Goal: Task Accomplishment & Management: Use online tool/utility

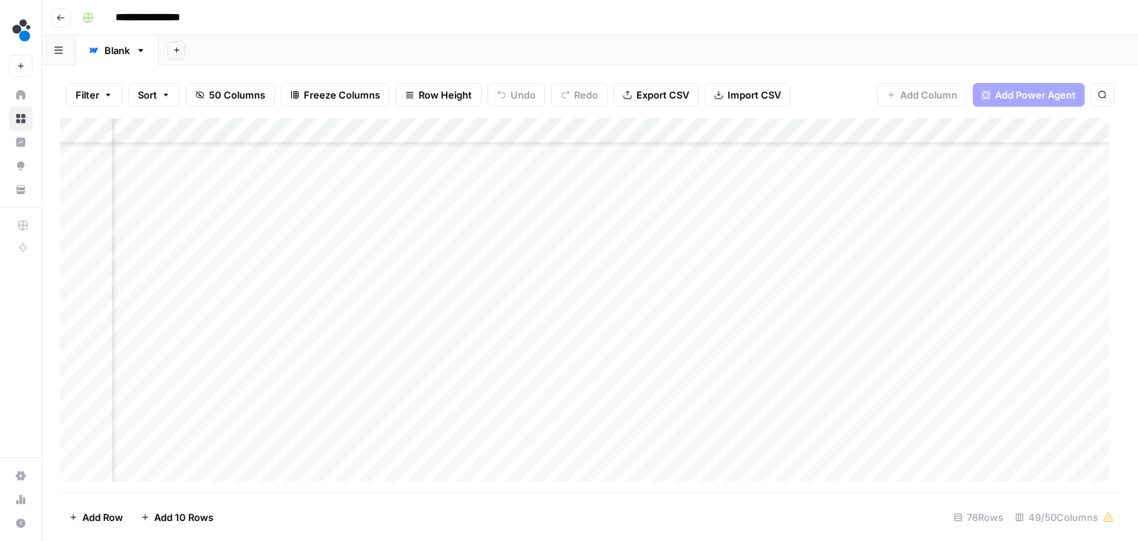
scroll to position [1631, 5154]
click at [628, 339] on div "Add Column" at bounding box center [590, 306] width 1060 height 374
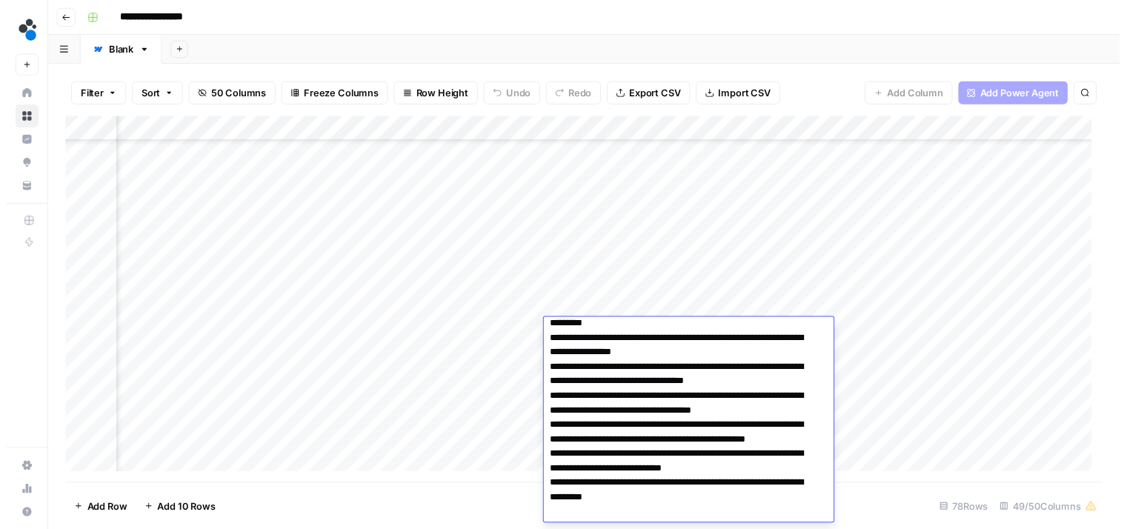
scroll to position [0, 0]
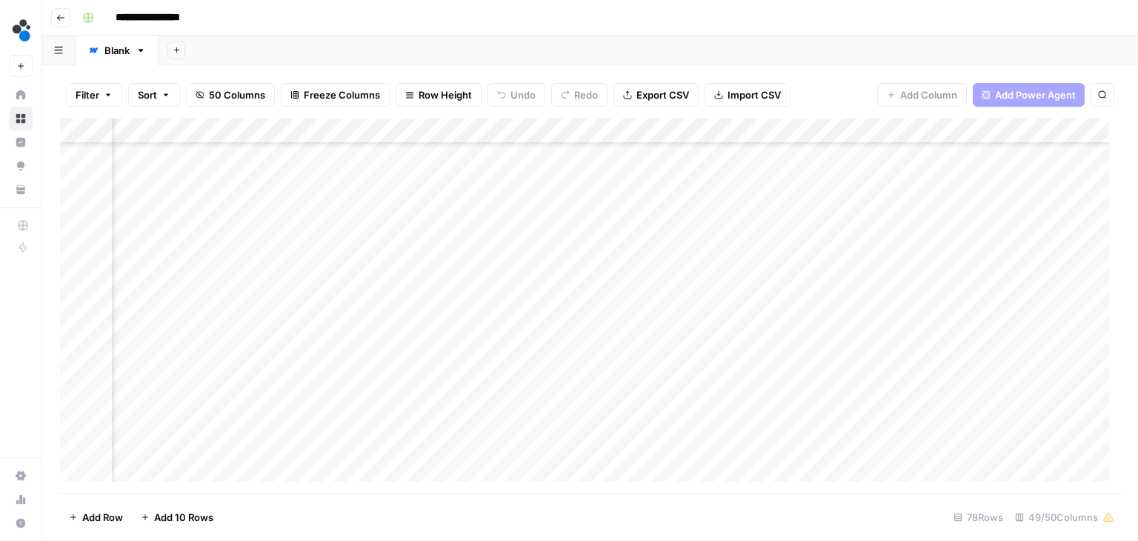
click at [888, 336] on div "Add Column" at bounding box center [590, 306] width 1060 height 374
click at [516, 336] on div "Add Column" at bounding box center [590, 306] width 1060 height 374
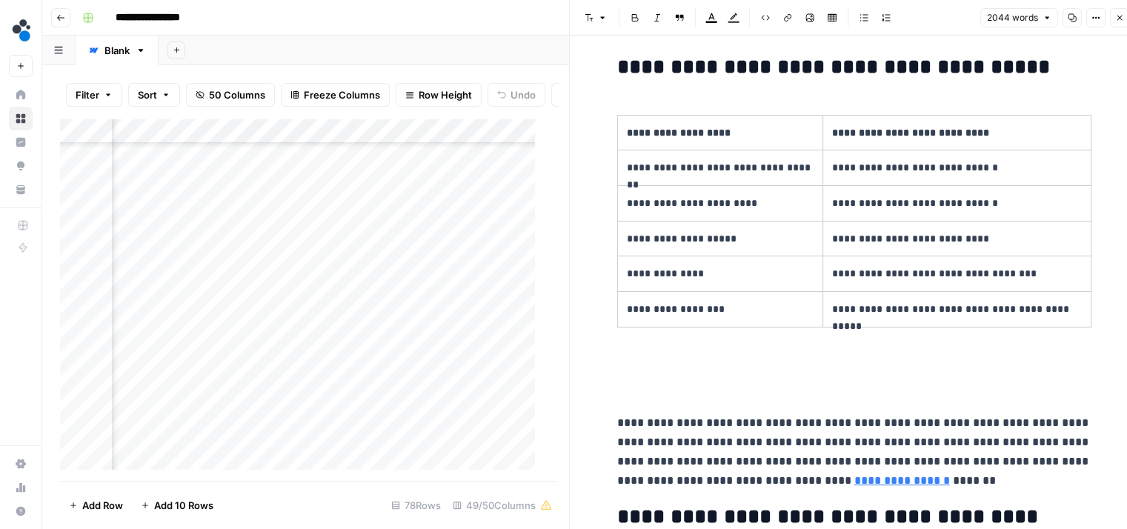
scroll to position [2776, 0]
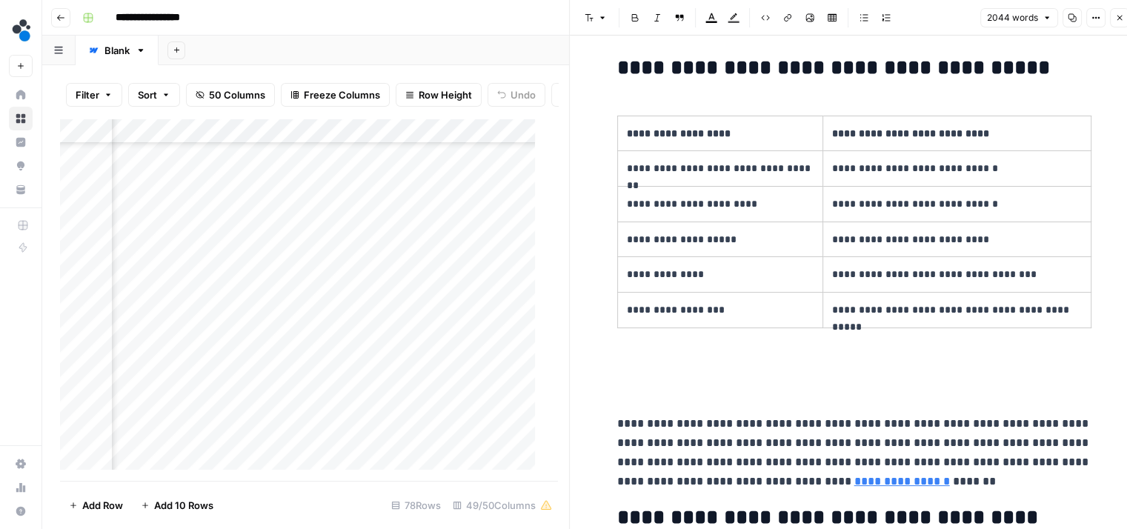
click at [1119, 19] on icon "button" at bounding box center [1119, 17] width 9 height 9
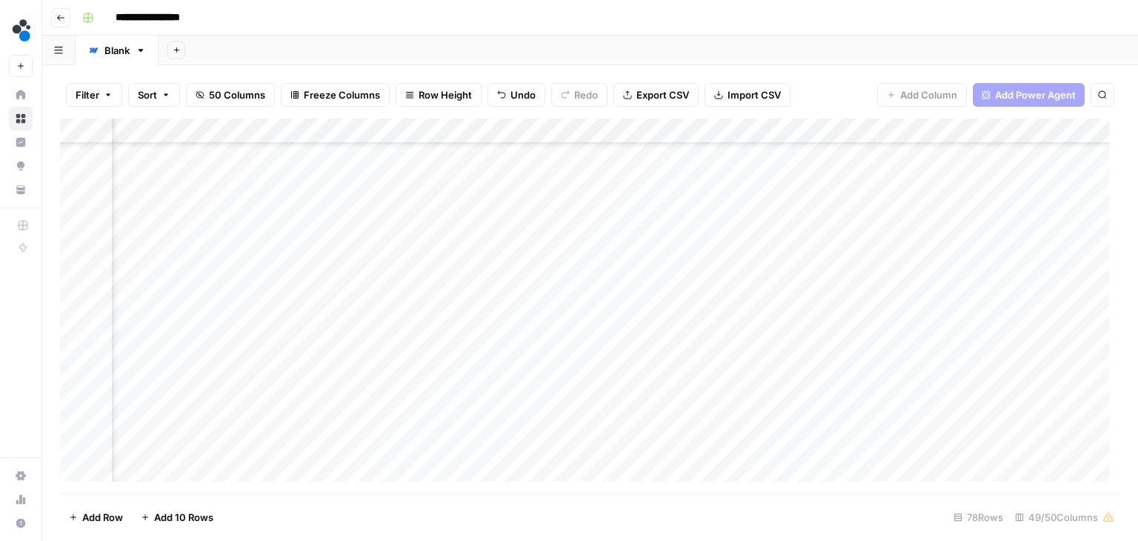
click at [388, 130] on div "Add Column" at bounding box center [590, 306] width 1060 height 374
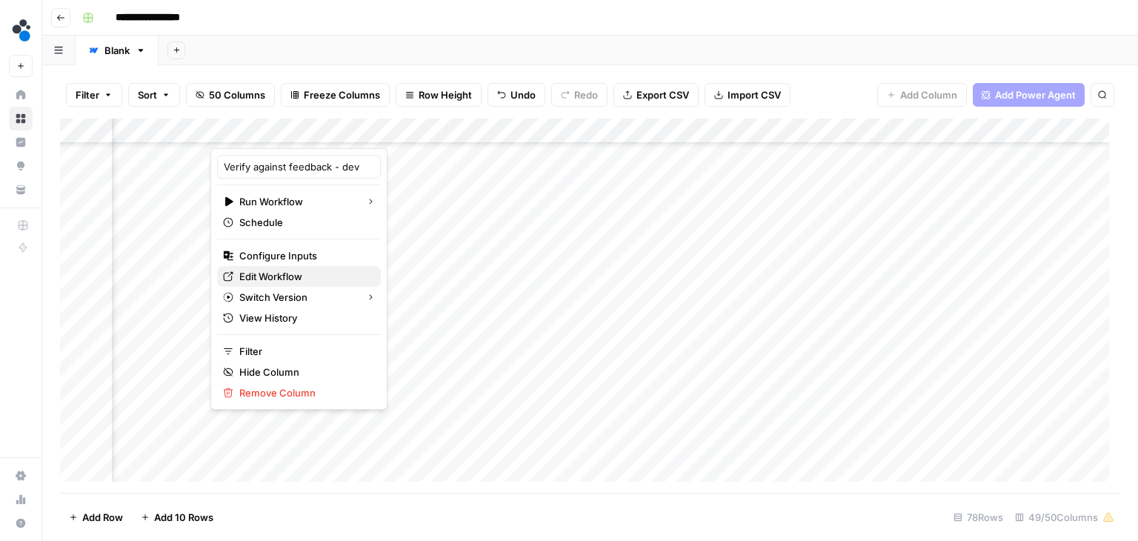
click at [289, 272] on span "Edit Workflow" at bounding box center [304, 276] width 130 height 15
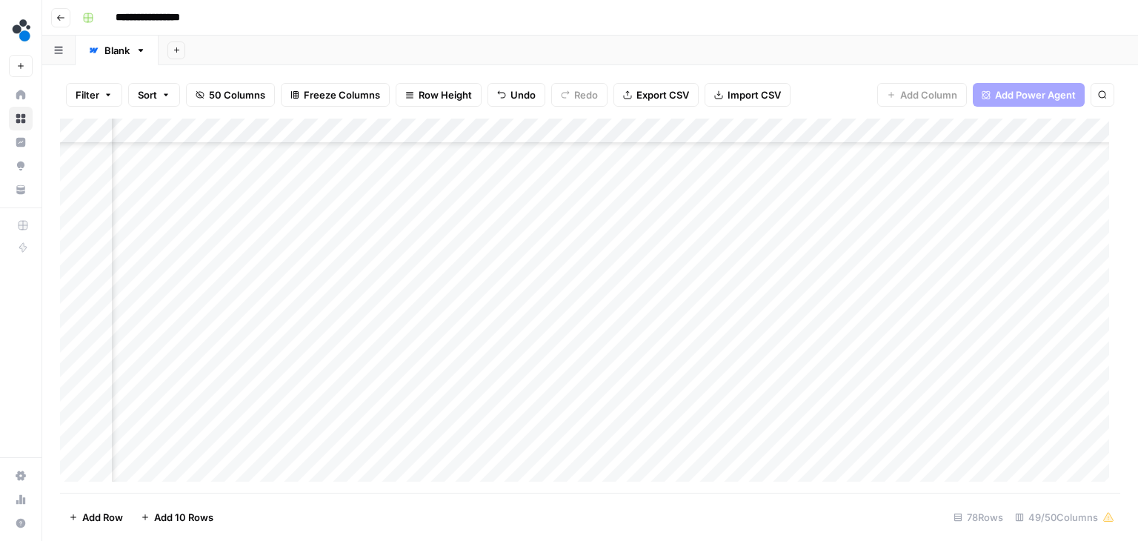
click at [608, 335] on div "Add Column" at bounding box center [590, 306] width 1060 height 374
click at [516, 338] on div "Add Column" at bounding box center [590, 306] width 1060 height 374
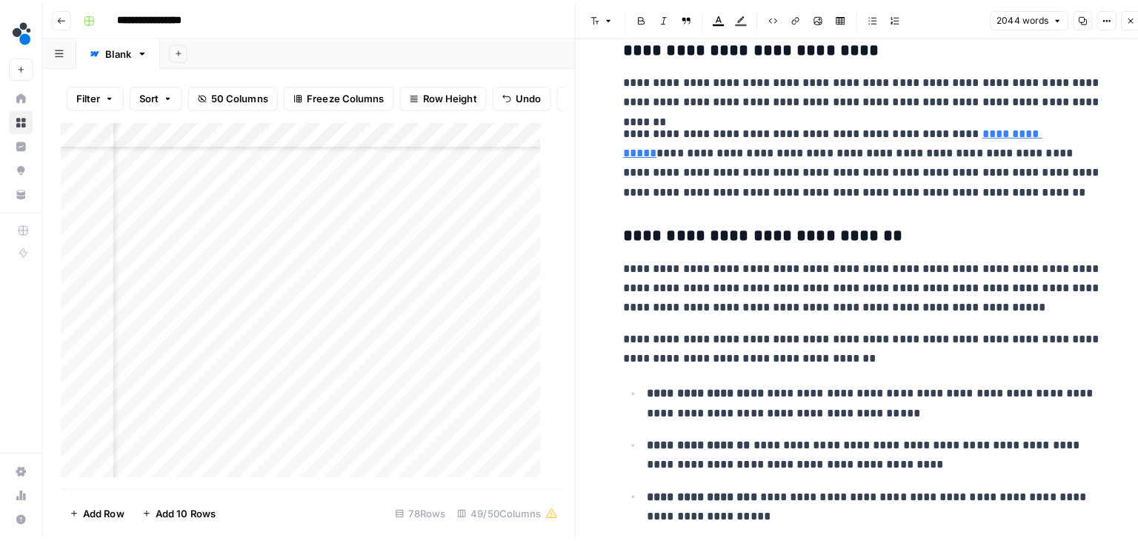
scroll to position [2173, 0]
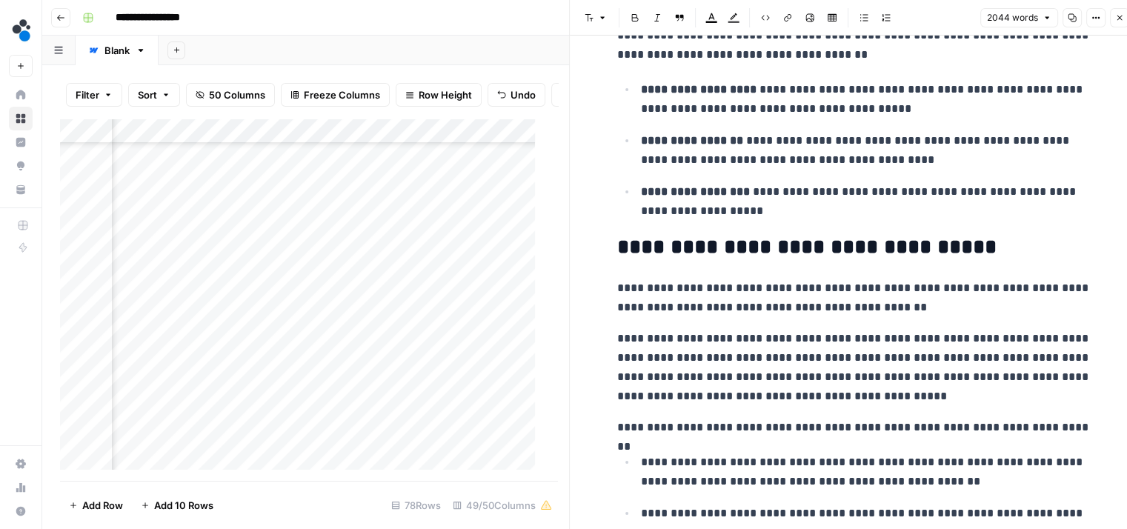
click at [1113, 19] on button "Close" at bounding box center [1119, 17] width 19 height 19
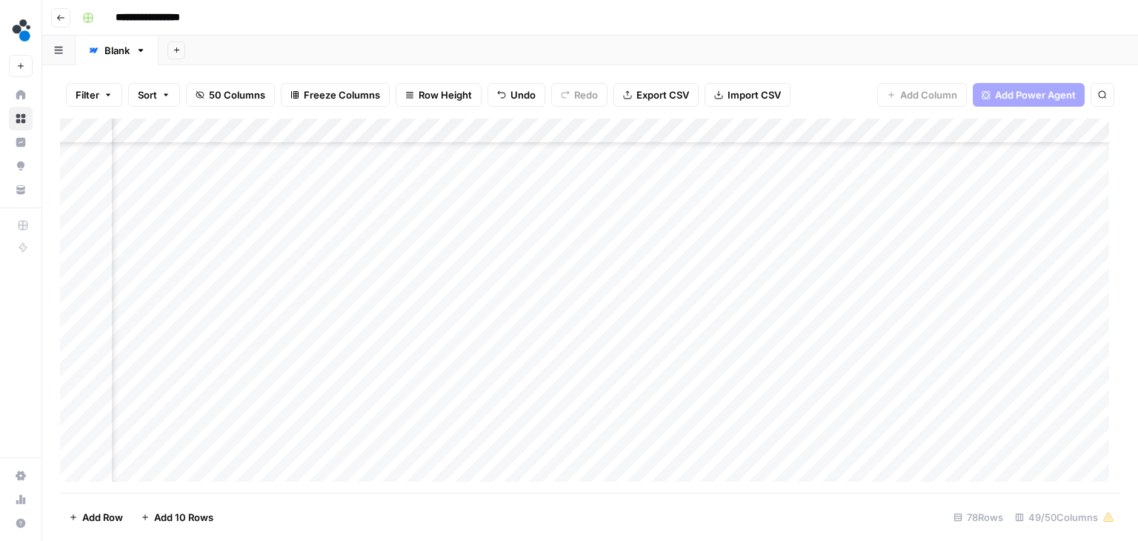
click at [598, 341] on div "Add Column" at bounding box center [590, 306] width 1060 height 374
click at [313, 336] on div "Add Column" at bounding box center [590, 306] width 1060 height 374
click at [837, 330] on div "Add Column" at bounding box center [590, 306] width 1060 height 374
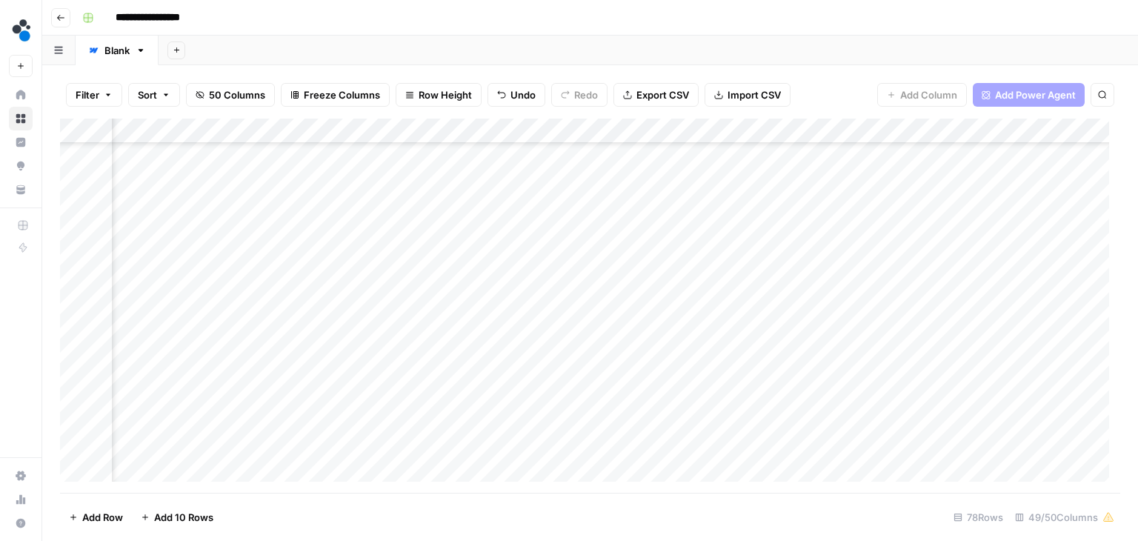
click at [815, 252] on div "Add Column" at bounding box center [590, 306] width 1060 height 374
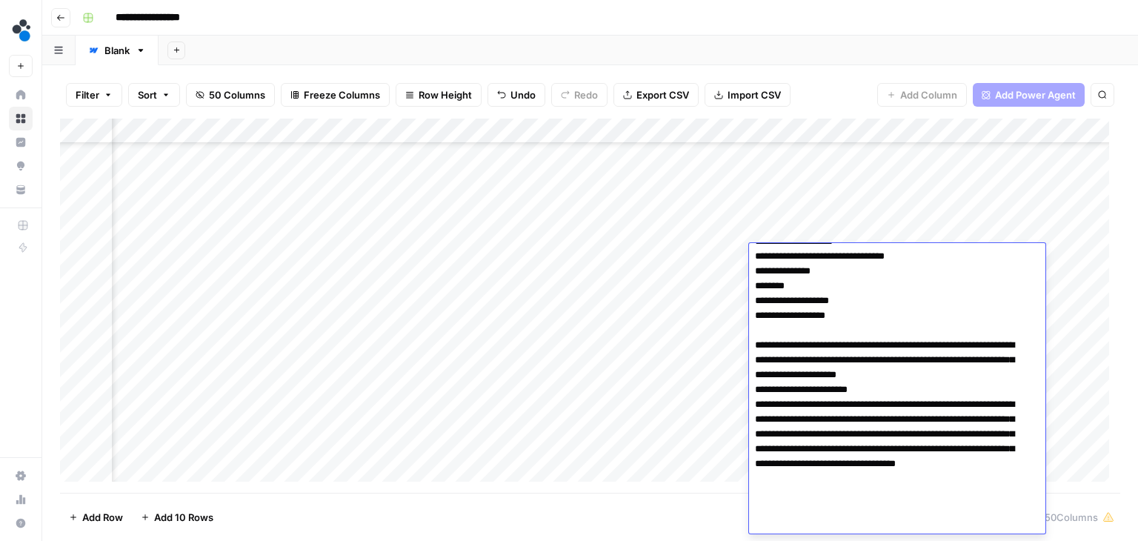
scroll to position [367, 0]
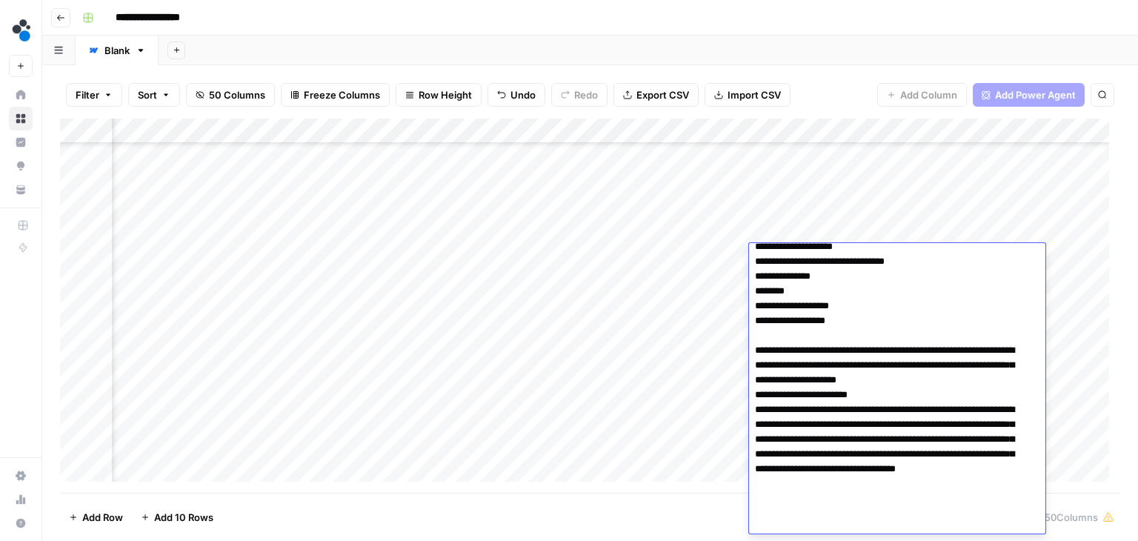
click at [903, 394] on textarea at bounding box center [891, 217] width 285 height 673
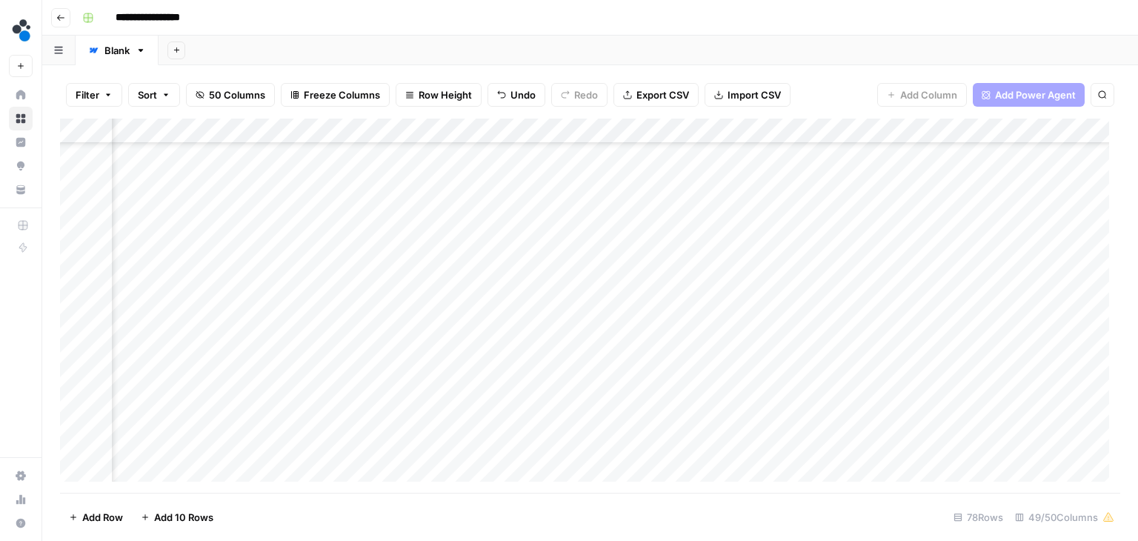
click at [834, 225] on div "Add Column" at bounding box center [590, 306] width 1060 height 374
click at [804, 256] on div "Add Column" at bounding box center [590, 306] width 1060 height 374
click at [313, 255] on div "Add Column" at bounding box center [590, 306] width 1060 height 374
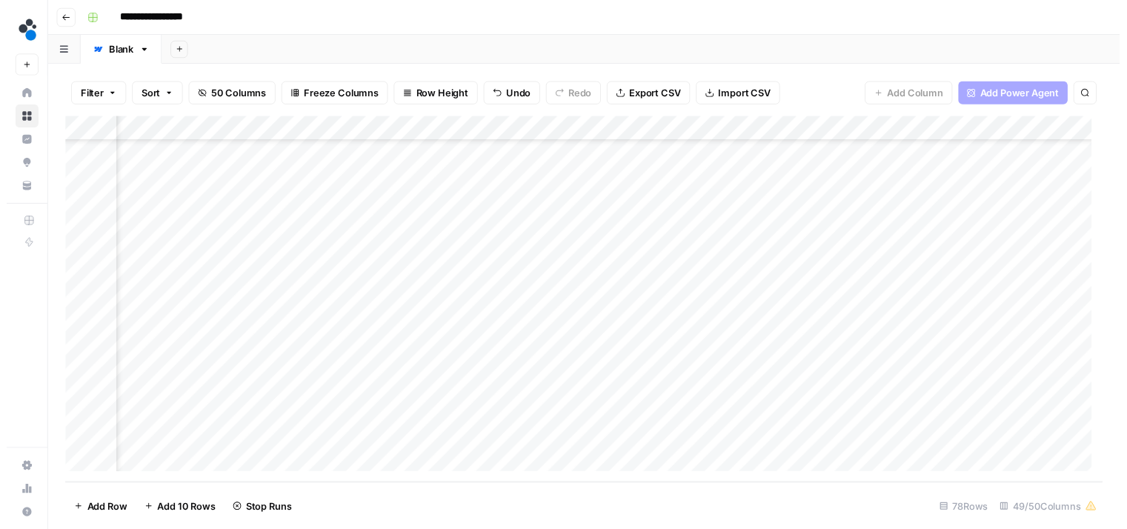
scroll to position [1612, 3651]
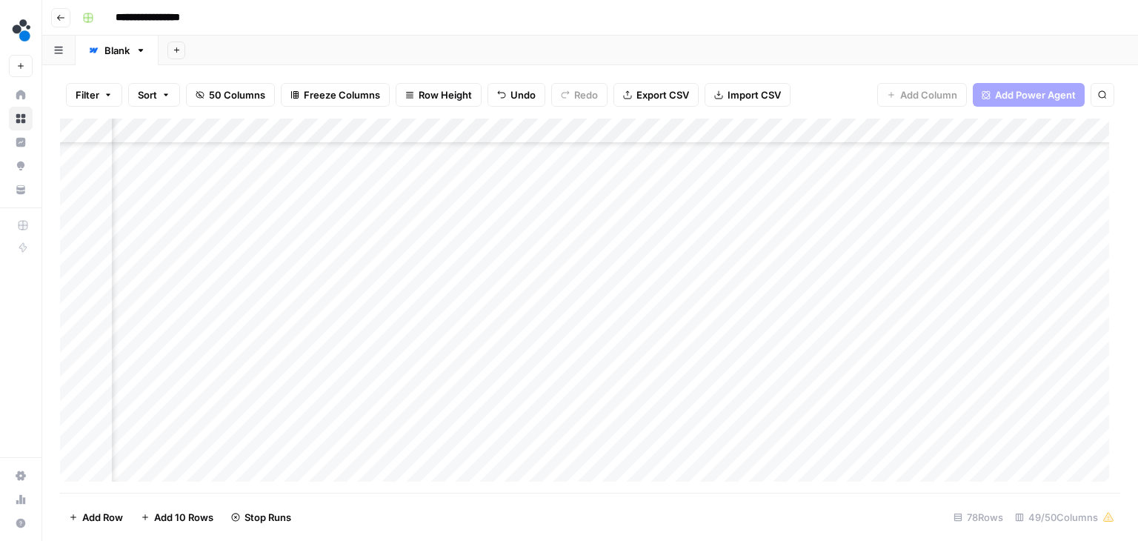
click at [347, 355] on div "Add Column" at bounding box center [590, 306] width 1060 height 374
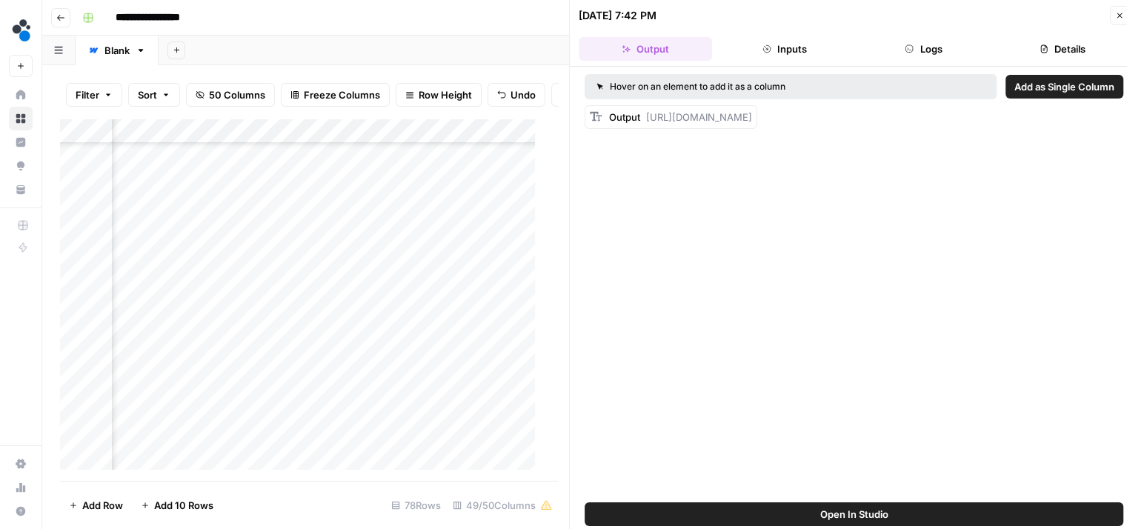
click at [925, 48] on button "Logs" at bounding box center [923, 49] width 133 height 24
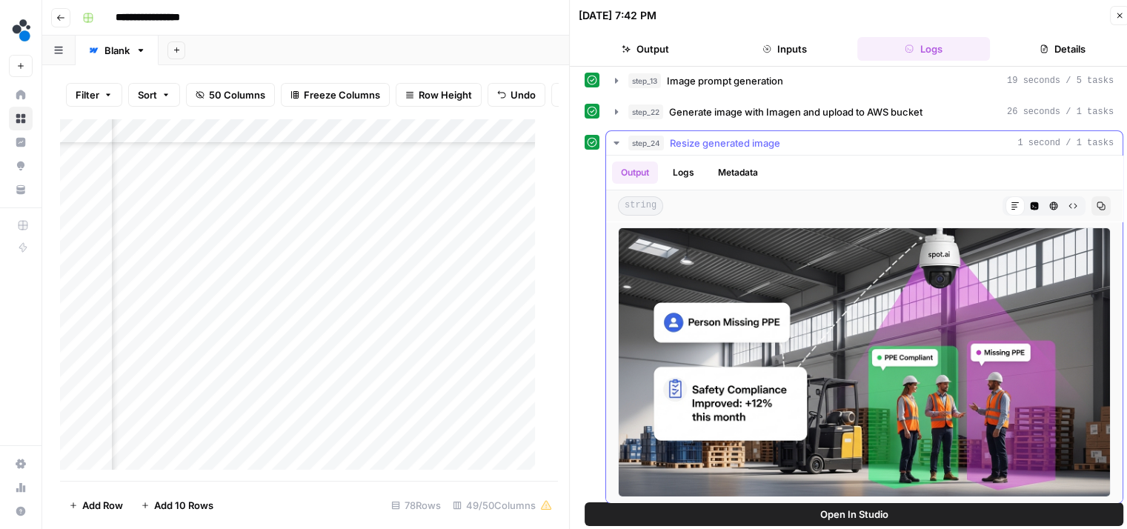
scroll to position [12, 0]
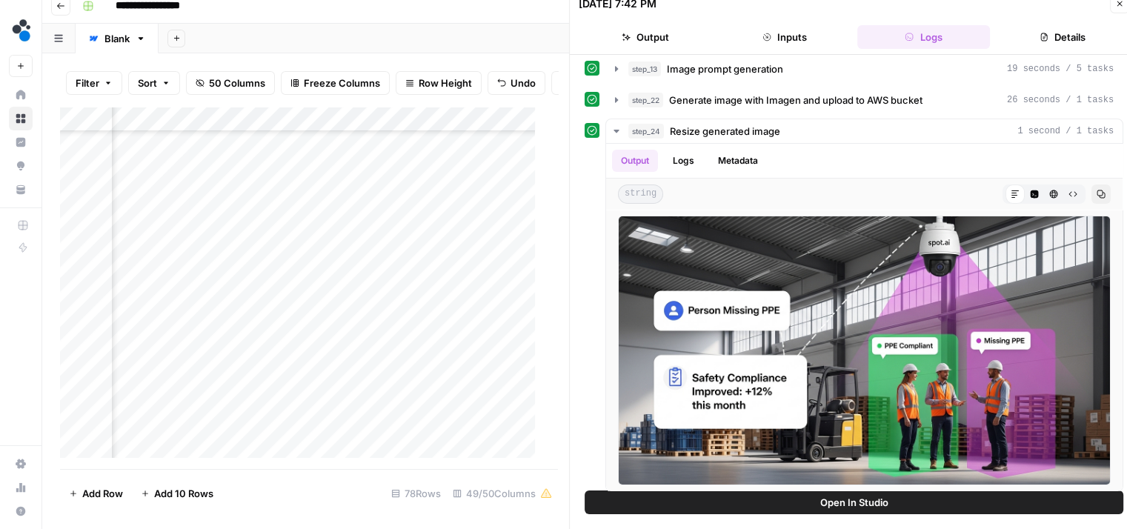
click at [665, 39] on button "Output" at bounding box center [645, 37] width 133 height 24
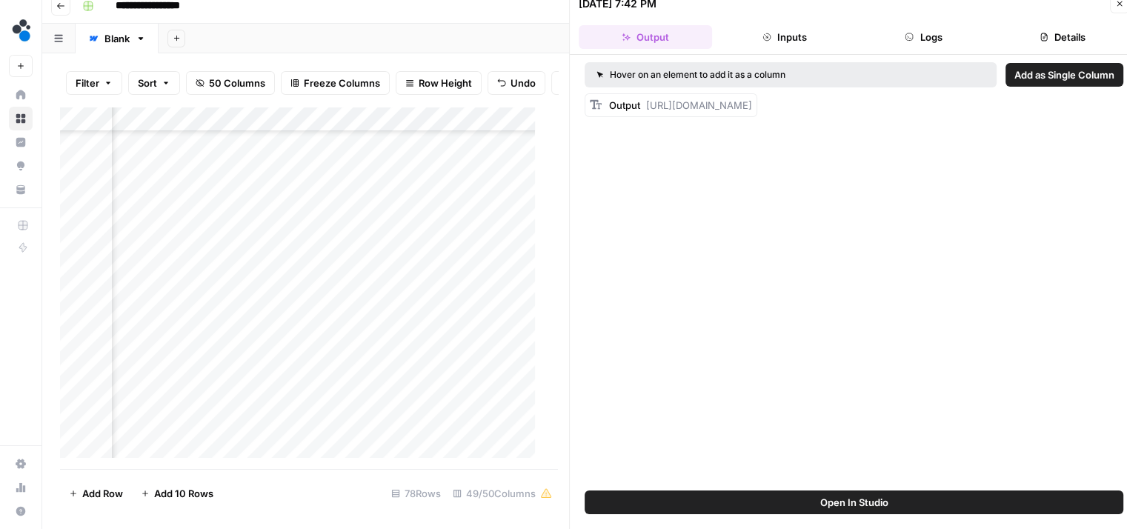
scroll to position [0, 0]
drag, startPoint x: 661, startPoint y: 170, endPoint x: 648, endPoint y: 104, distance: 67.3
click at [648, 104] on div "Output https://cdn.airops.com/rails/active_storage/representations/proxy/eyJfcm…" at bounding box center [680, 105] width 143 height 15
copy span "https://cdn.airops.com/rails/active_storage/representations/proxy/eyJfcmFpbHMiO…"
click at [432, 355] on div "Add Column" at bounding box center [303, 288] width 487 height 363
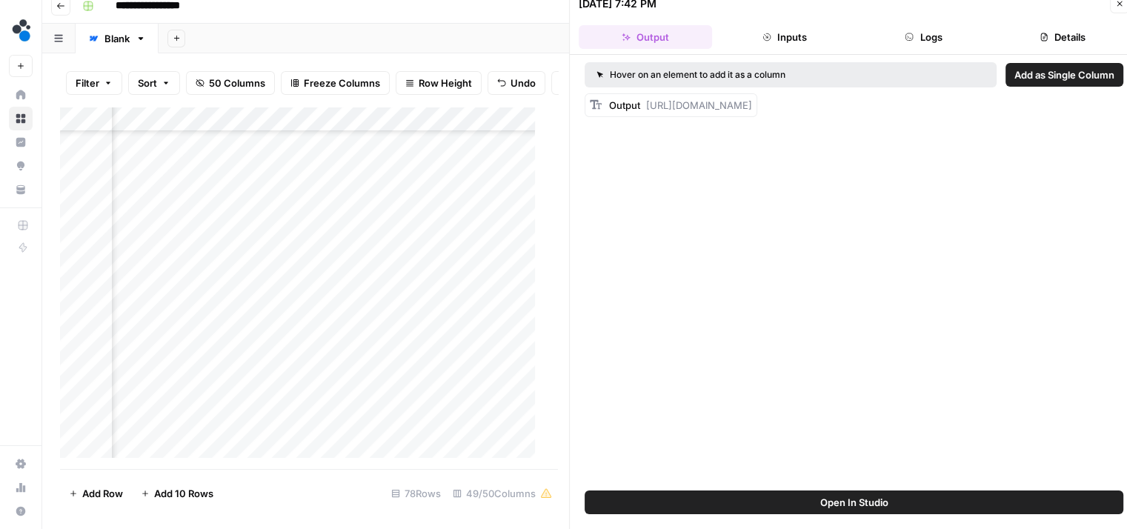
click at [432, 355] on div "Add Column" at bounding box center [303, 288] width 487 height 363
type input "**********"
click at [1121, 4] on icon "button" at bounding box center [1119, 3] width 9 height 9
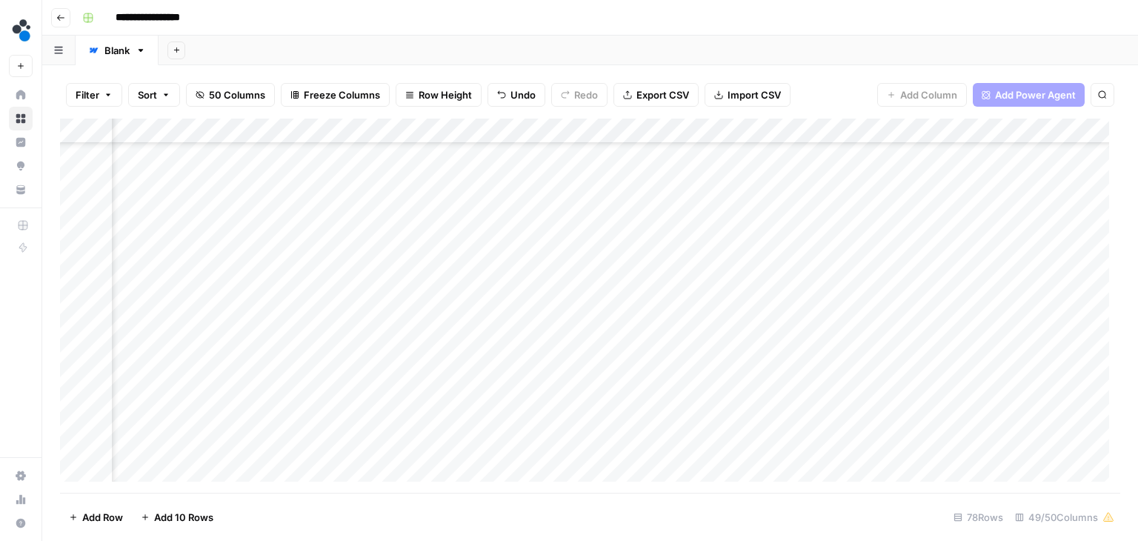
scroll to position [1618, 6240]
click at [668, 353] on div "Add Column" at bounding box center [590, 306] width 1060 height 374
click at [767, 349] on div "Add Column" at bounding box center [590, 306] width 1060 height 374
click at [549, 339] on div "Add Column" at bounding box center [590, 306] width 1060 height 374
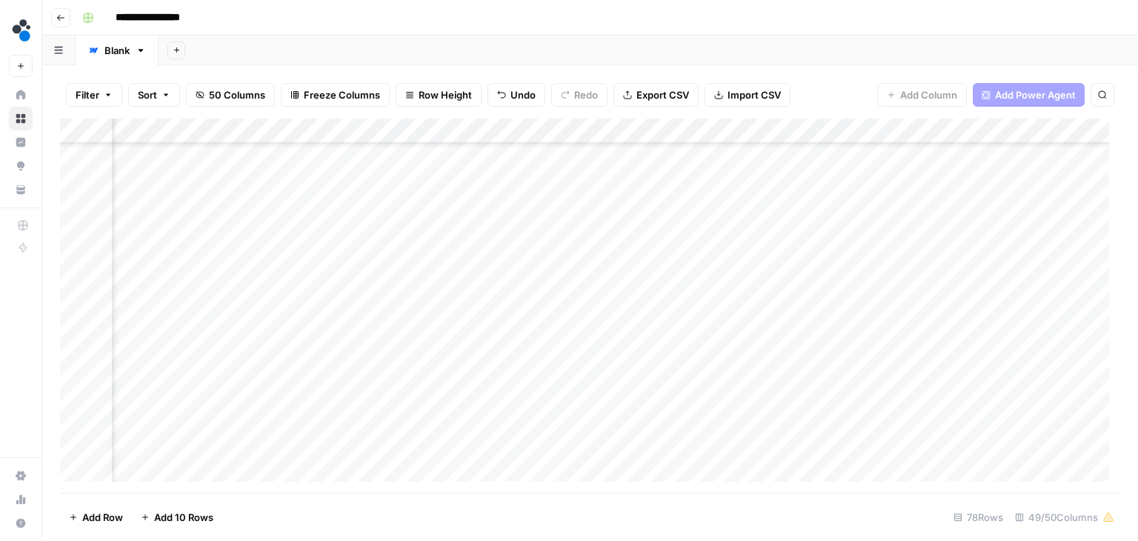
scroll to position [1518, 5213]
click at [557, 279] on div "Add Column" at bounding box center [590, 306] width 1060 height 374
click at [548, 300] on div "Add Column" at bounding box center [590, 306] width 1060 height 374
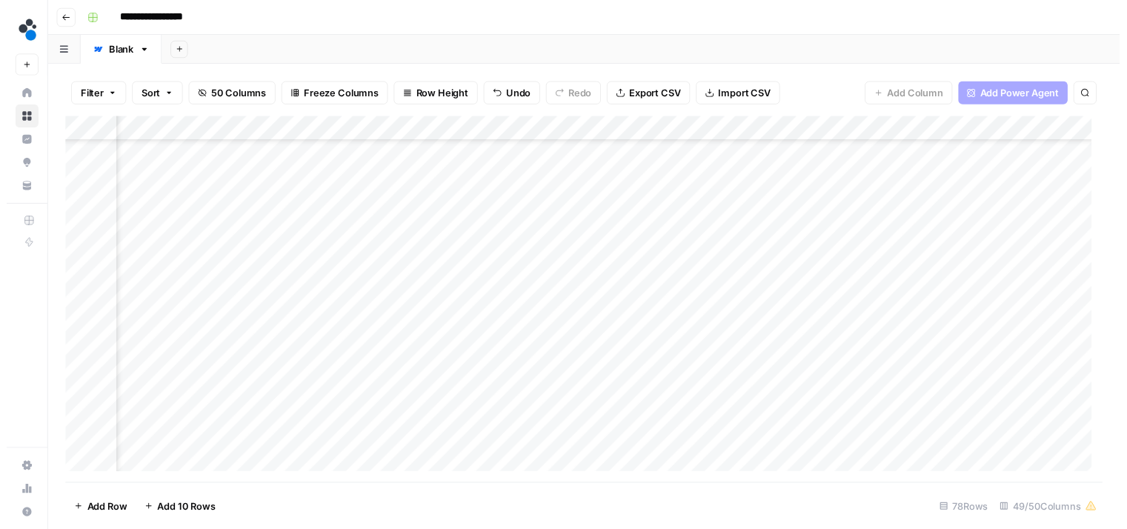
scroll to position [1415, 3651]
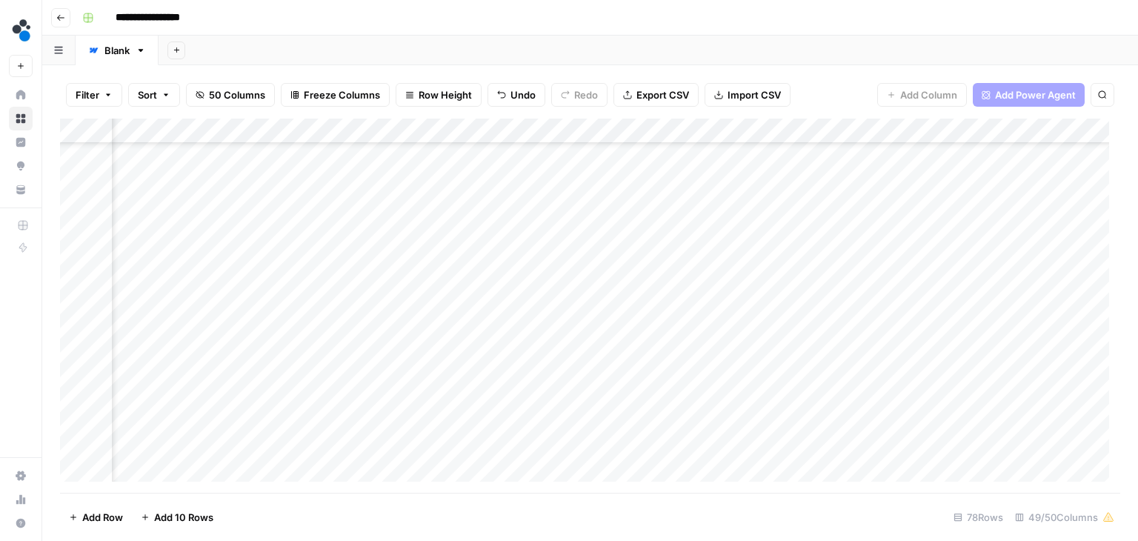
click at [311, 225] on div "Add Column" at bounding box center [590, 306] width 1060 height 374
click at [311, 196] on div "Add Column" at bounding box center [590, 306] width 1060 height 374
click at [345, 303] on div "Add Column" at bounding box center [590, 306] width 1060 height 374
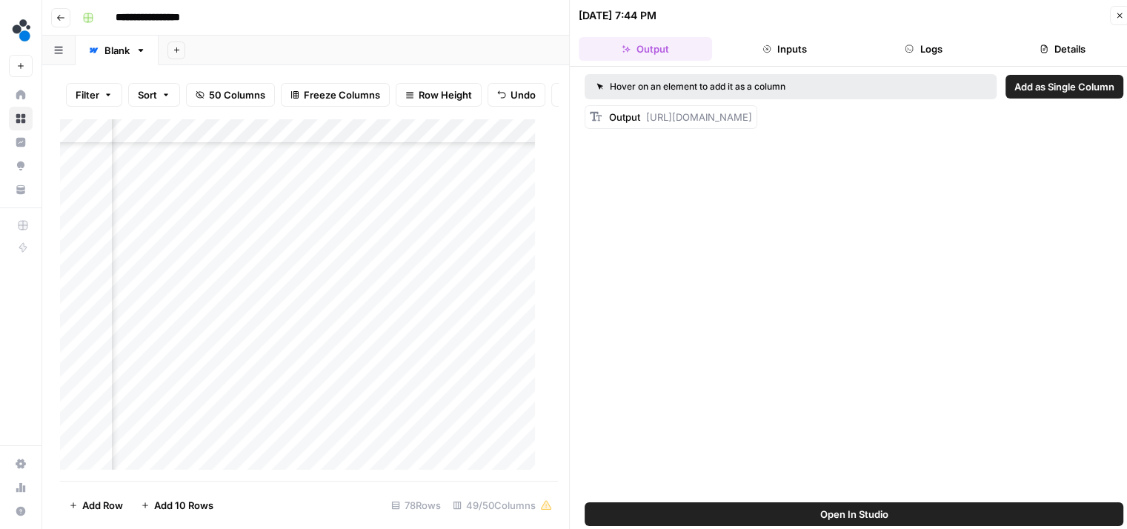
click at [928, 50] on button "Logs" at bounding box center [923, 49] width 133 height 24
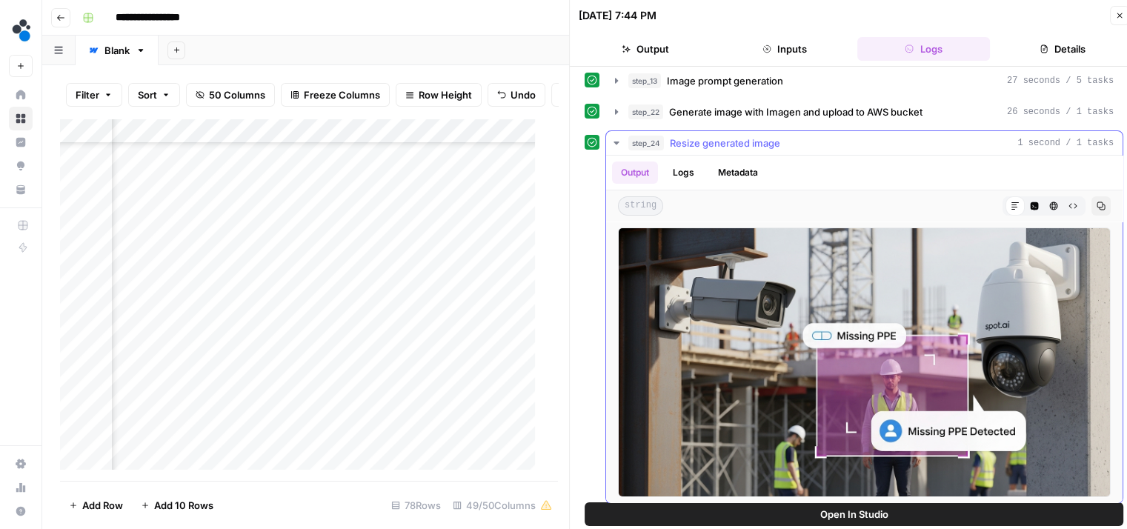
scroll to position [67, 0]
click at [643, 47] on button "Output" at bounding box center [645, 49] width 133 height 24
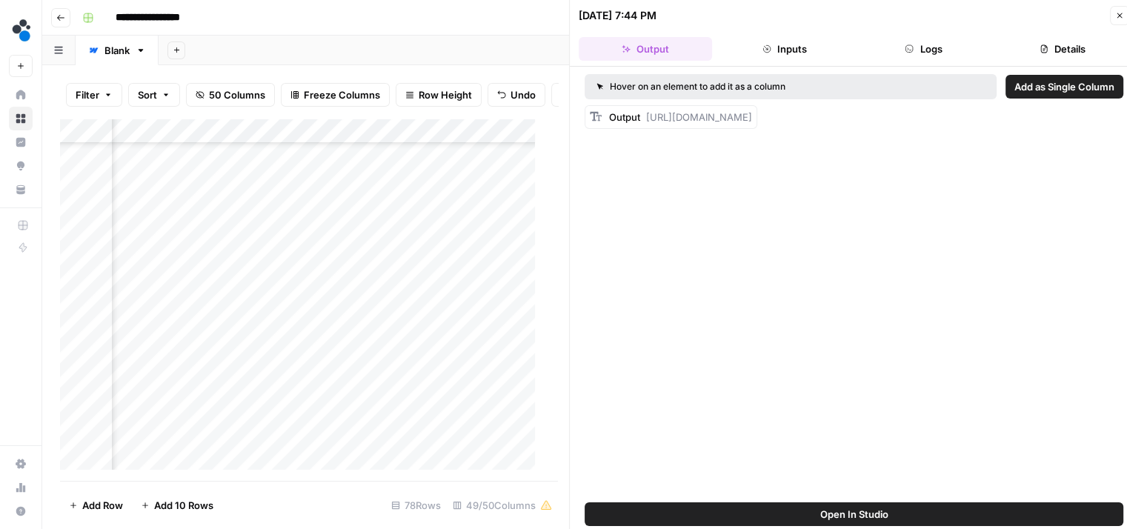
scroll to position [0, 0]
drag, startPoint x: 647, startPoint y: 176, endPoint x: 646, endPoint y: 119, distance: 57.1
click at [646, 119] on div "Output https://cdn.airops.com/rails/active_storage/representations/proxy/eyJfcm…" at bounding box center [680, 117] width 143 height 15
copy span "https://cdn.airops.com/rails/active_storage/representations/proxy/eyJfcmFpbHMiO…"
click at [428, 309] on div "Add Column" at bounding box center [303, 300] width 487 height 363
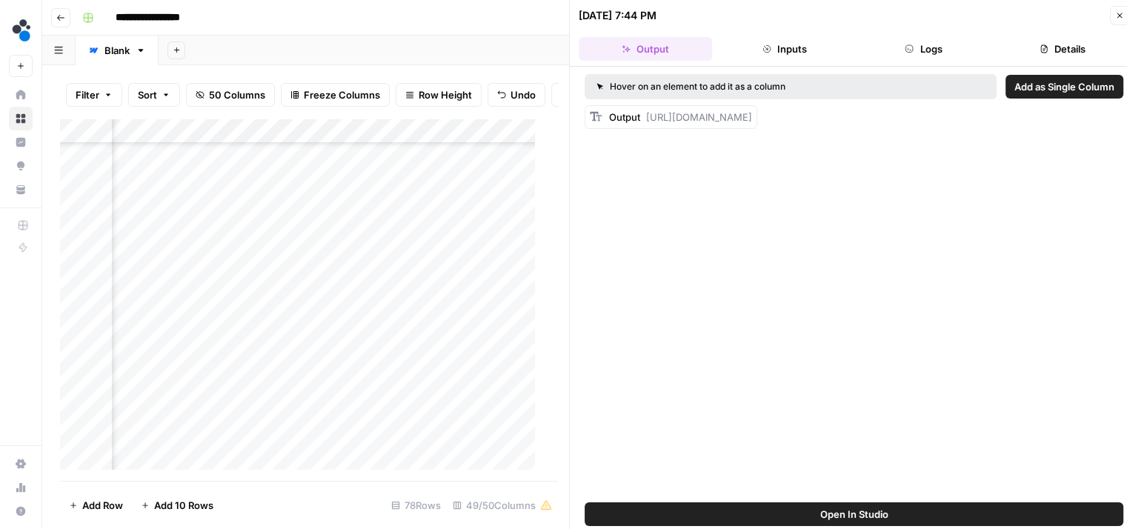
click at [428, 309] on div "Add Column" at bounding box center [303, 300] width 487 height 363
type input "**********"
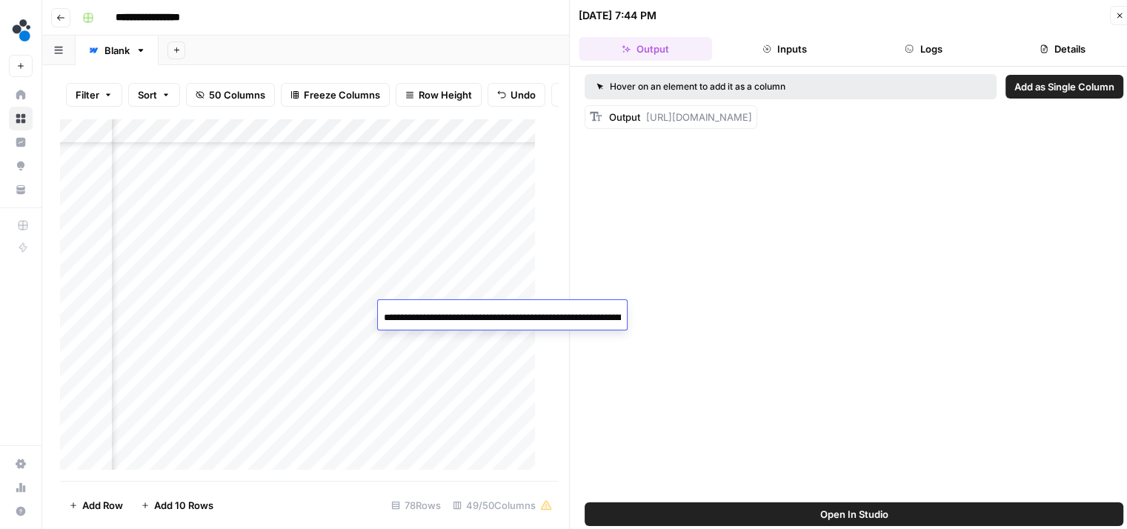
scroll to position [0, 1784]
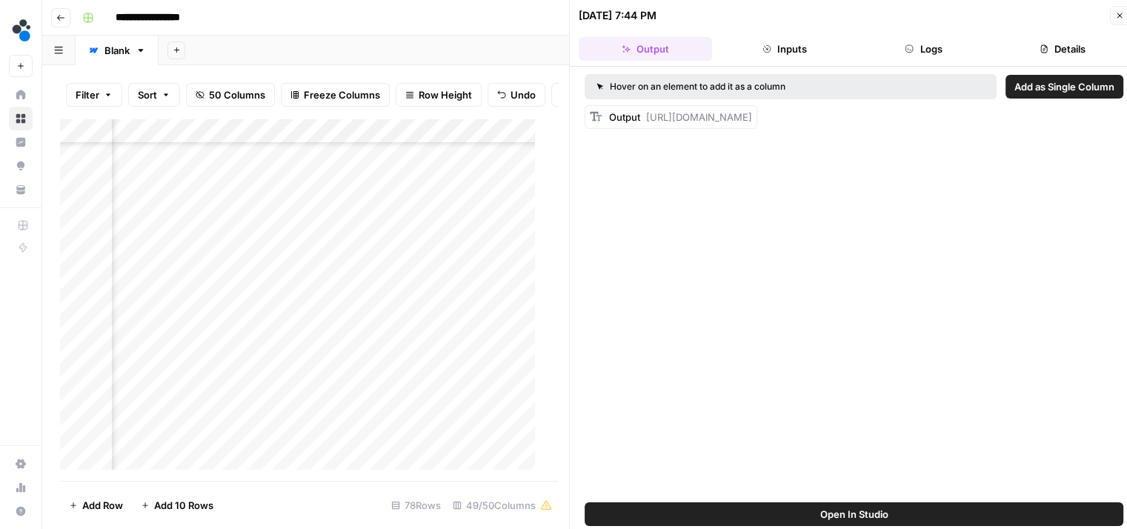
click at [419, 281] on div "Add Column" at bounding box center [303, 300] width 487 height 363
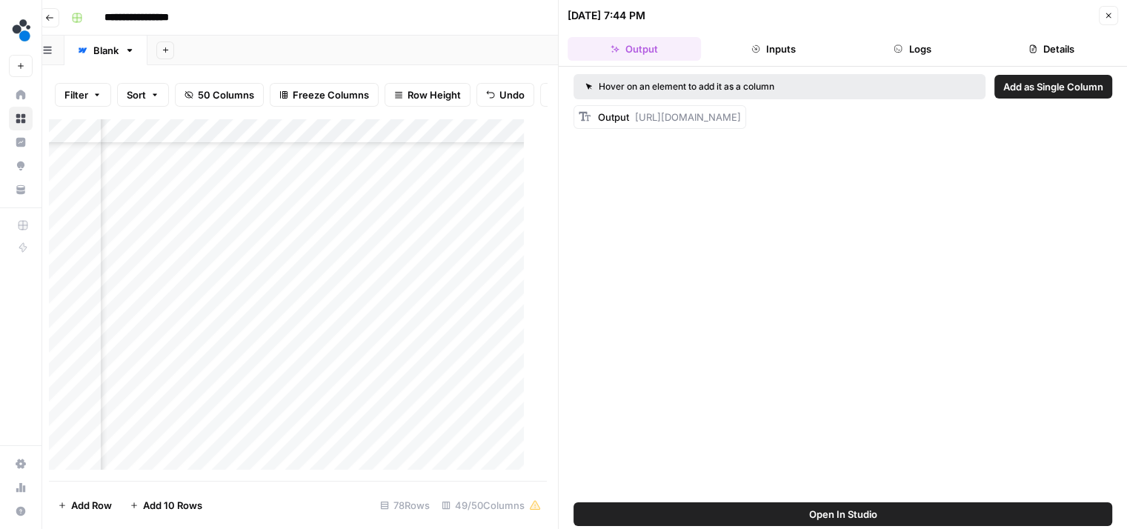
scroll to position [1415, 6499]
click at [492, 314] on div "Add Column" at bounding box center [292, 300] width 487 height 363
click at [166, 165] on div "Add Column" at bounding box center [292, 300] width 487 height 363
click at [1102, 13] on button "Close" at bounding box center [1108, 15] width 19 height 19
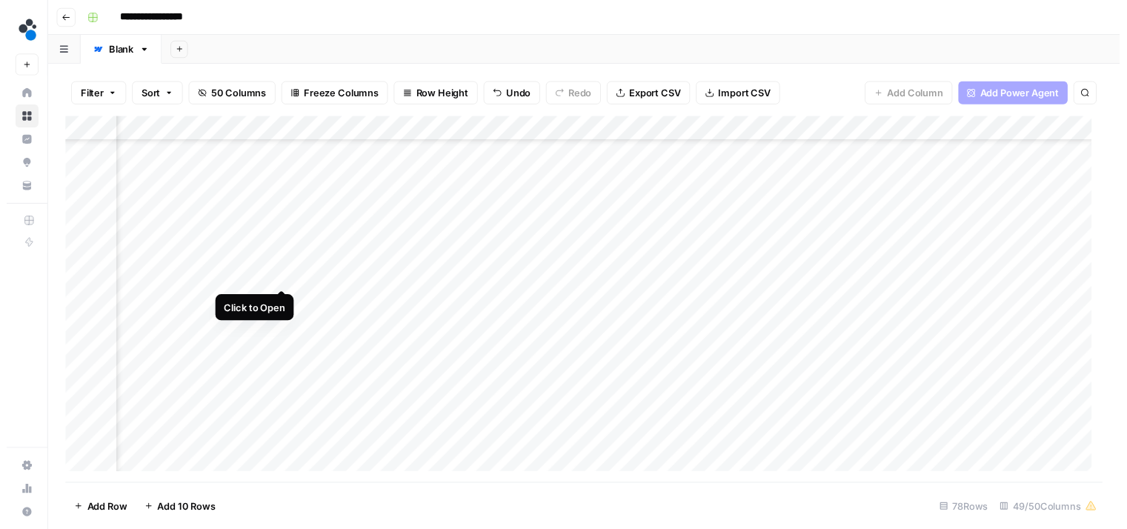
scroll to position [1360, 3643]
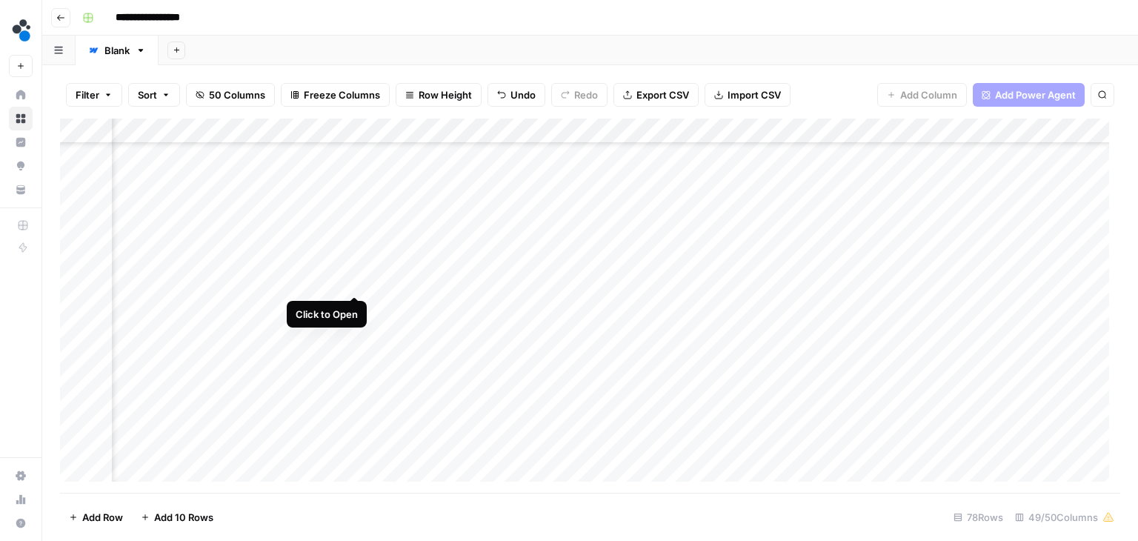
click at [353, 282] on div "Add Column" at bounding box center [590, 306] width 1060 height 374
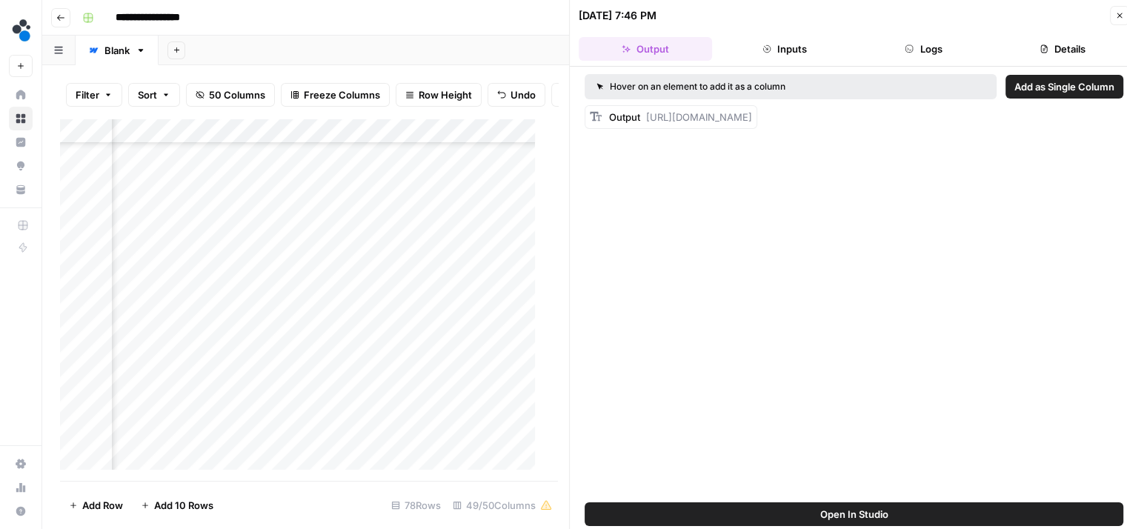
click at [917, 55] on button "Logs" at bounding box center [923, 49] width 133 height 24
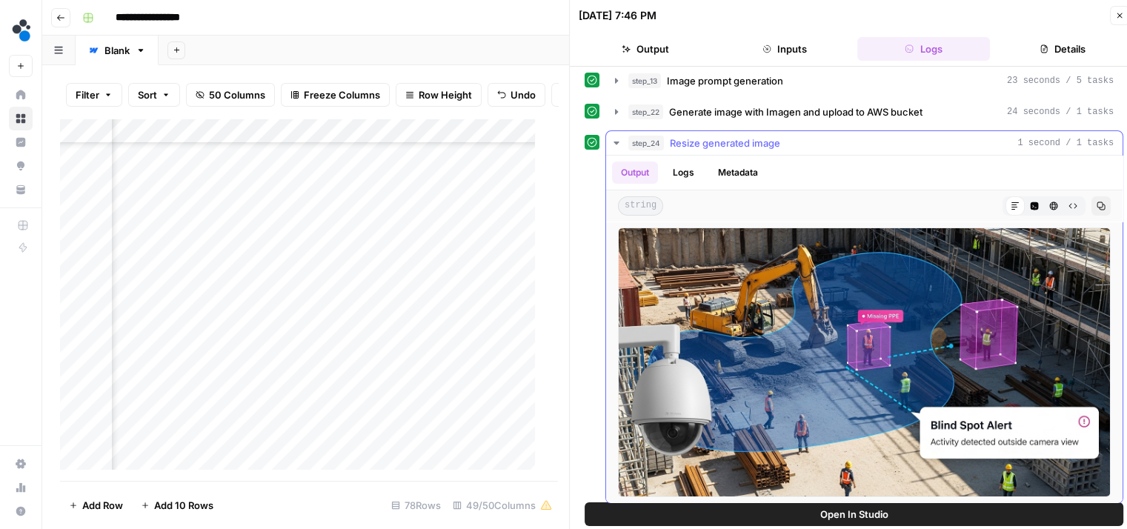
scroll to position [67, 0]
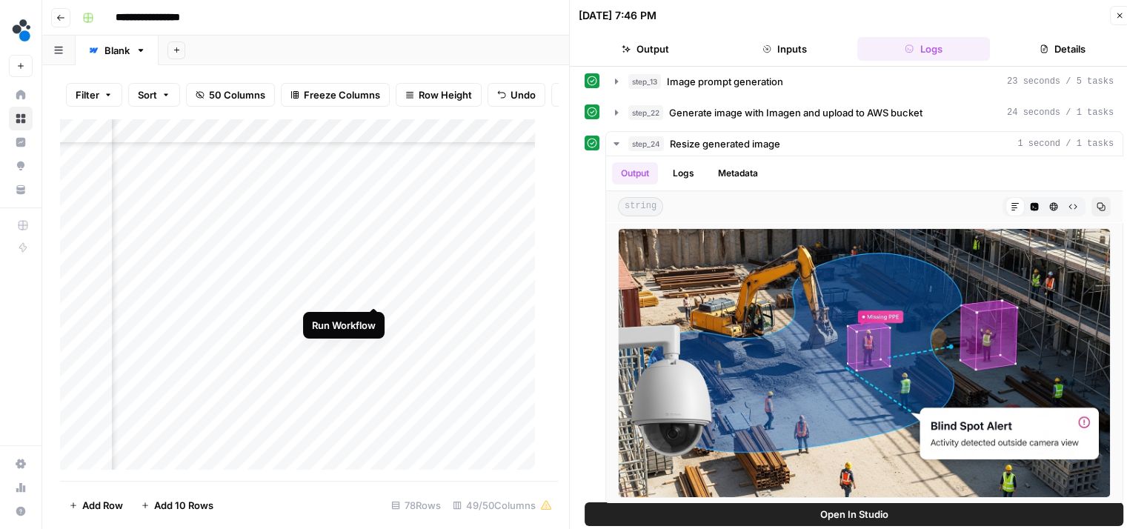
click at [373, 293] on div "Add Column" at bounding box center [303, 300] width 487 height 363
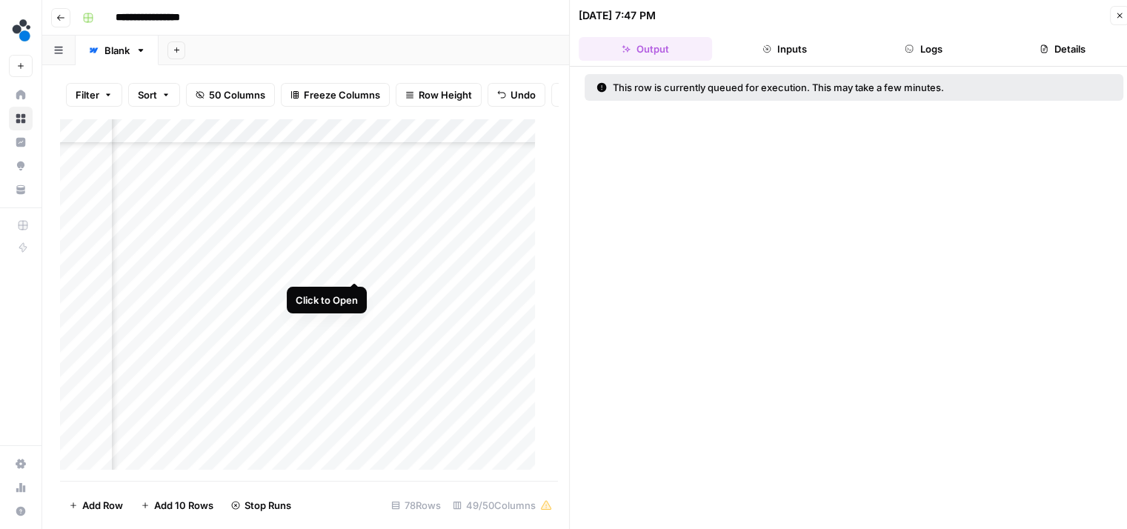
click at [356, 267] on div "Add Column" at bounding box center [303, 300] width 487 height 363
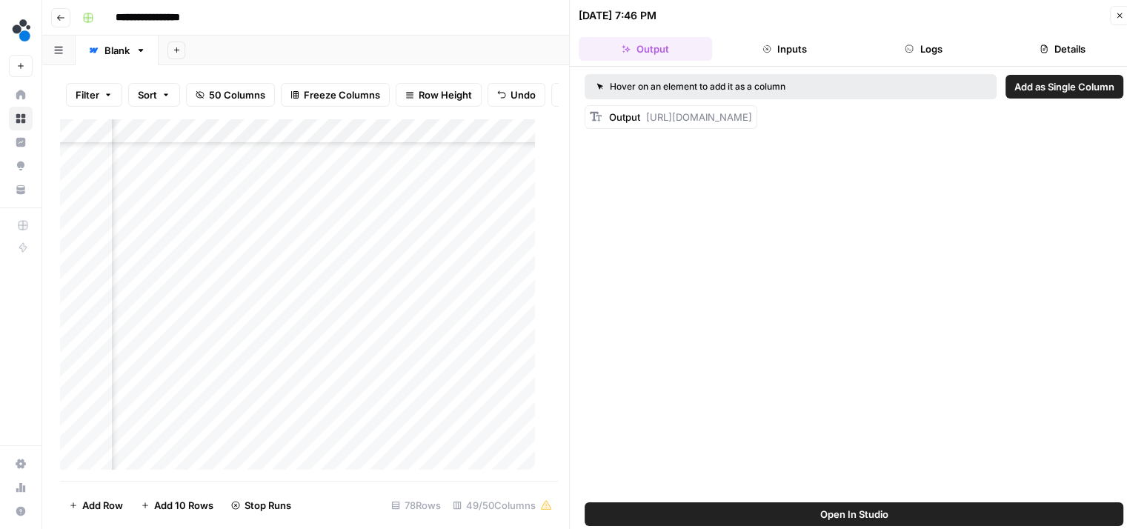
click at [907, 48] on icon "button" at bounding box center [909, 48] width 9 height 9
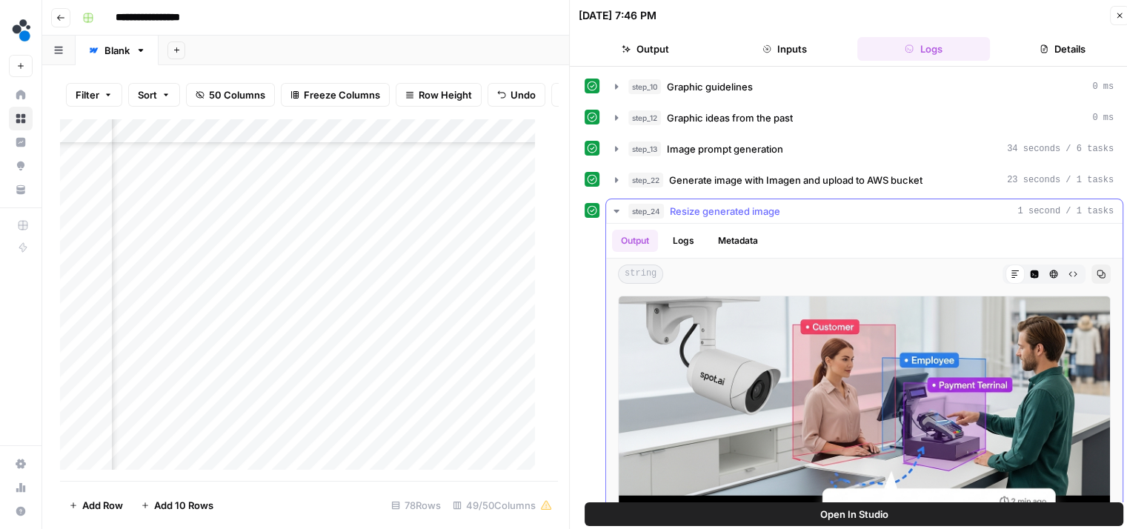
scroll to position [68, 0]
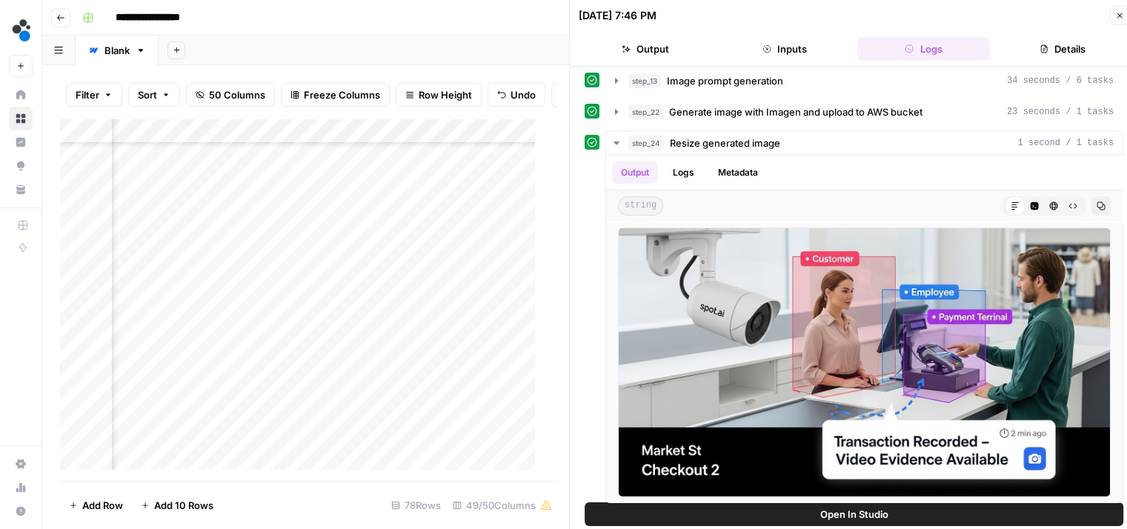
click at [670, 56] on button "Output" at bounding box center [645, 49] width 133 height 24
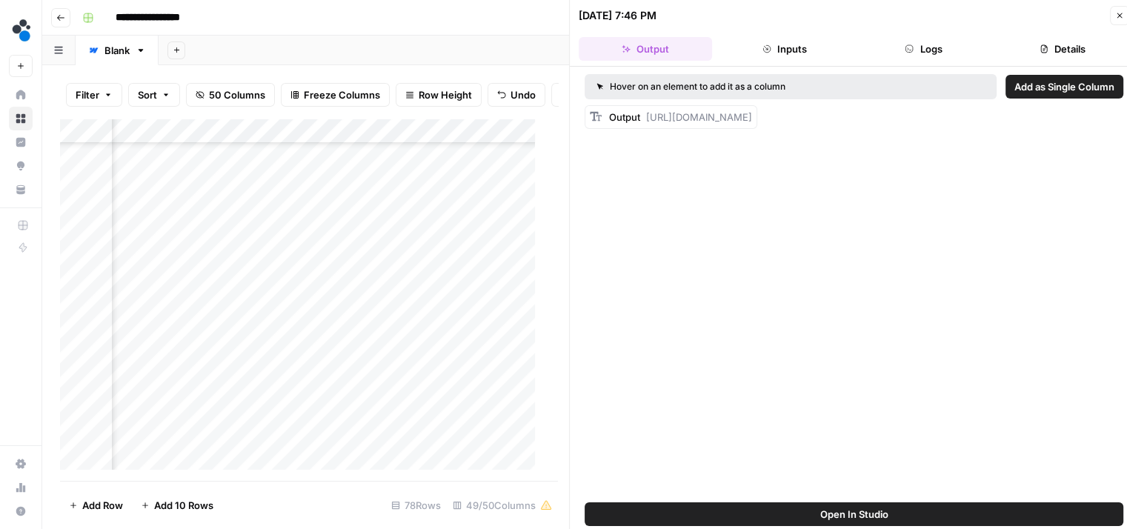
scroll to position [0, 0]
drag, startPoint x: 648, startPoint y: 180, endPoint x: 644, endPoint y: 116, distance: 64.6
click at [644, 116] on div "Output https://cdn.airops.com/rails/active_storage/representations/proxy/eyJfcm…" at bounding box center [680, 117] width 143 height 15
copy span "https://cdn.airops.com/rails/active_storage/representations/proxy/eyJfcmFpbHMiO…"
click at [433, 266] on div "Add Column" at bounding box center [303, 300] width 487 height 363
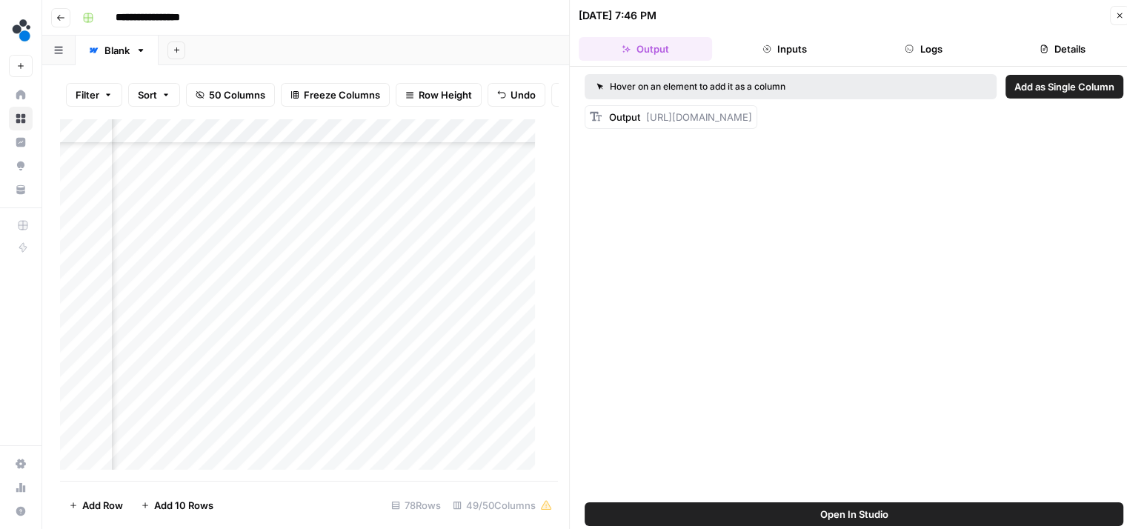
click at [433, 266] on div "Add Column" at bounding box center [303, 300] width 487 height 363
type input "**********"
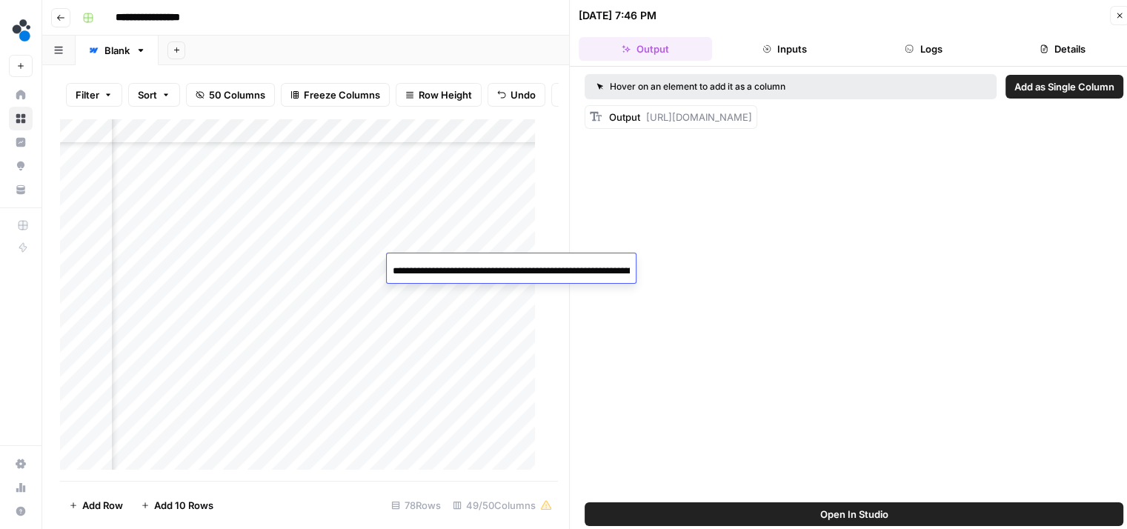
scroll to position [0, 1782]
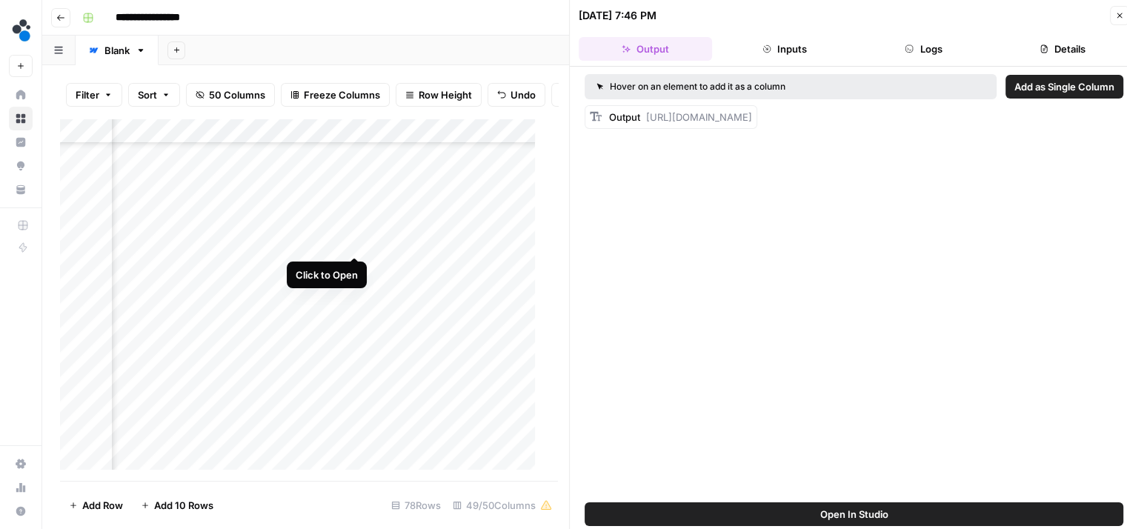
click at [353, 241] on div "Add Column" at bounding box center [303, 300] width 487 height 363
click at [914, 39] on button "Logs" at bounding box center [923, 49] width 133 height 24
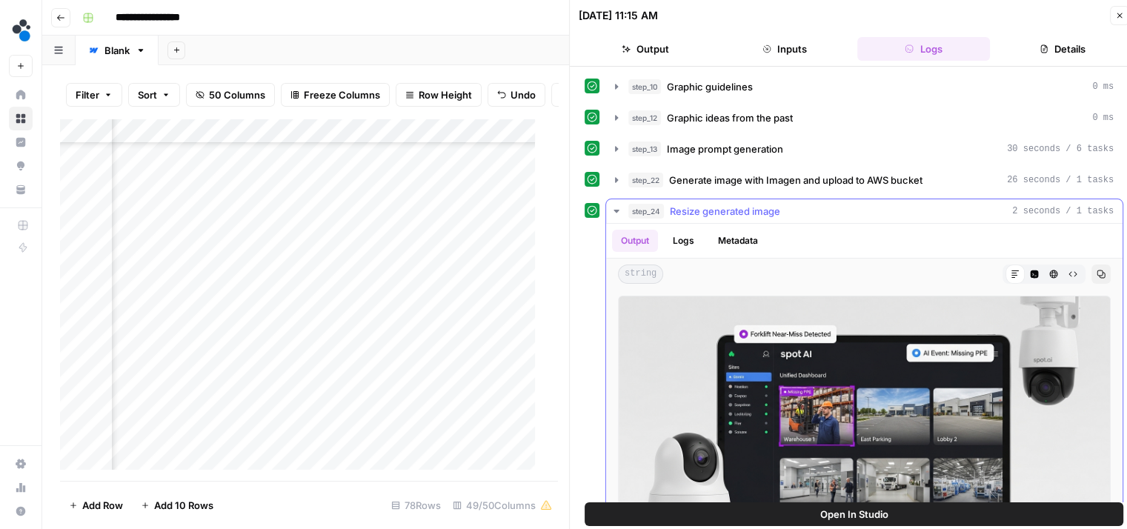
scroll to position [68, 0]
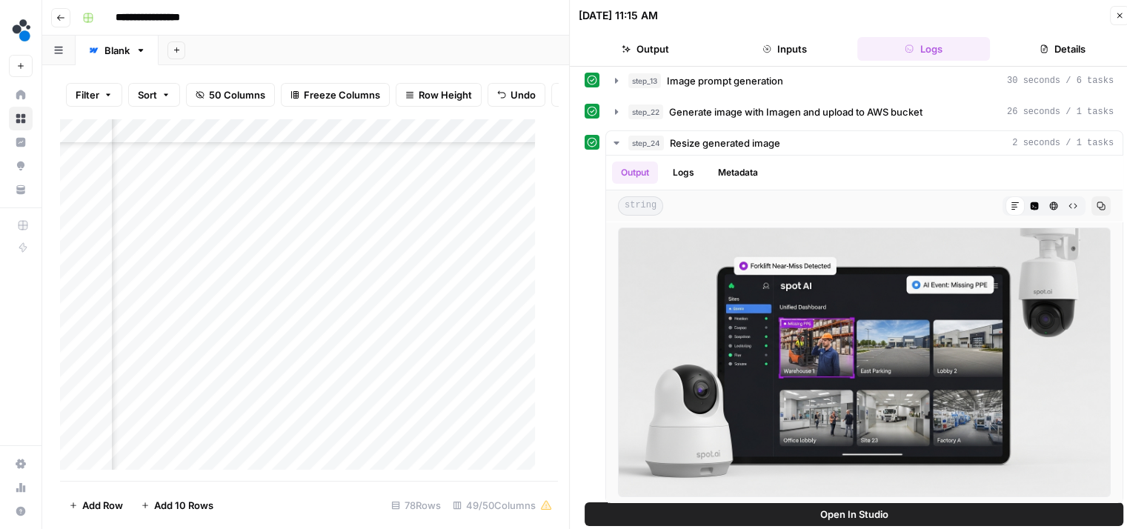
click at [671, 50] on button "Output" at bounding box center [645, 49] width 133 height 24
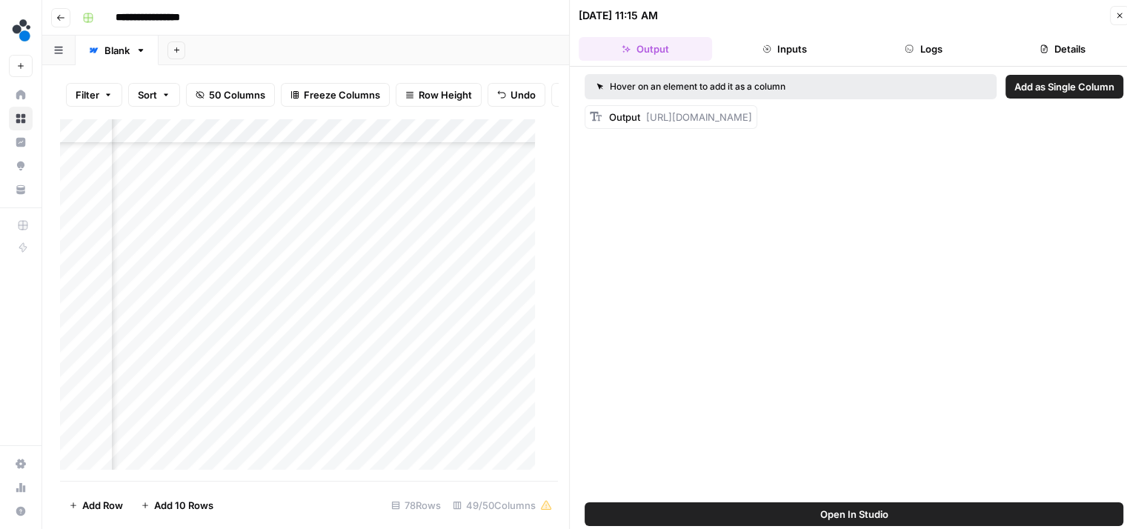
drag, startPoint x: 649, startPoint y: 176, endPoint x: 648, endPoint y: 120, distance: 55.6
click at [648, 120] on div "Output https://cdn.airops.com/rails/active_storage/representations/proxy/eyJfcm…" at bounding box center [680, 117] width 143 height 15
copy span "https://cdn.airops.com/rails/active_storage/representations/proxy/eyJfcmFpbHMiO…"
click at [455, 242] on div "Add Column" at bounding box center [303, 300] width 487 height 363
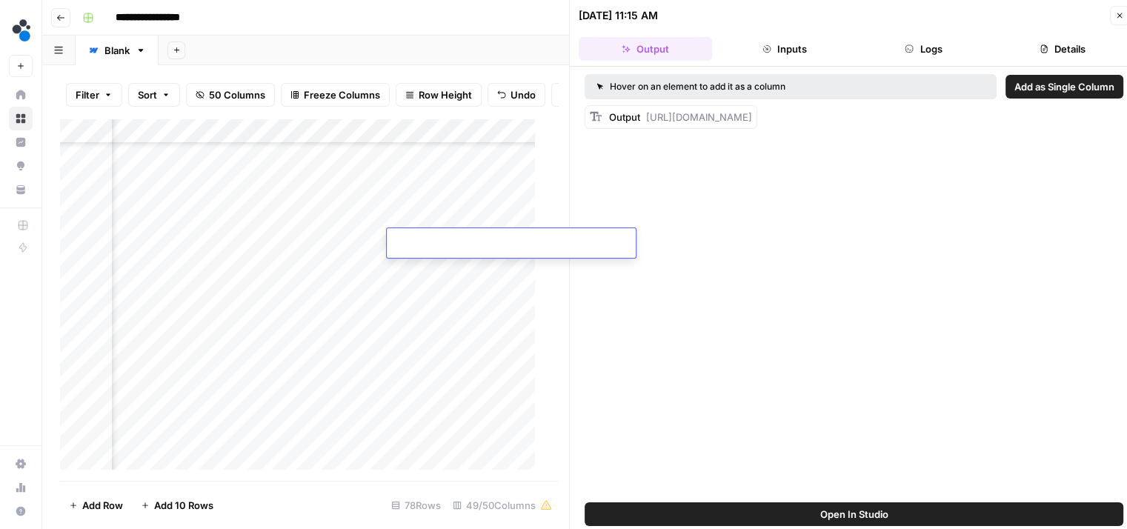
type input "**********"
click at [356, 216] on div "Add Column" at bounding box center [303, 300] width 487 height 363
click at [901, 56] on button "Logs" at bounding box center [923, 49] width 133 height 24
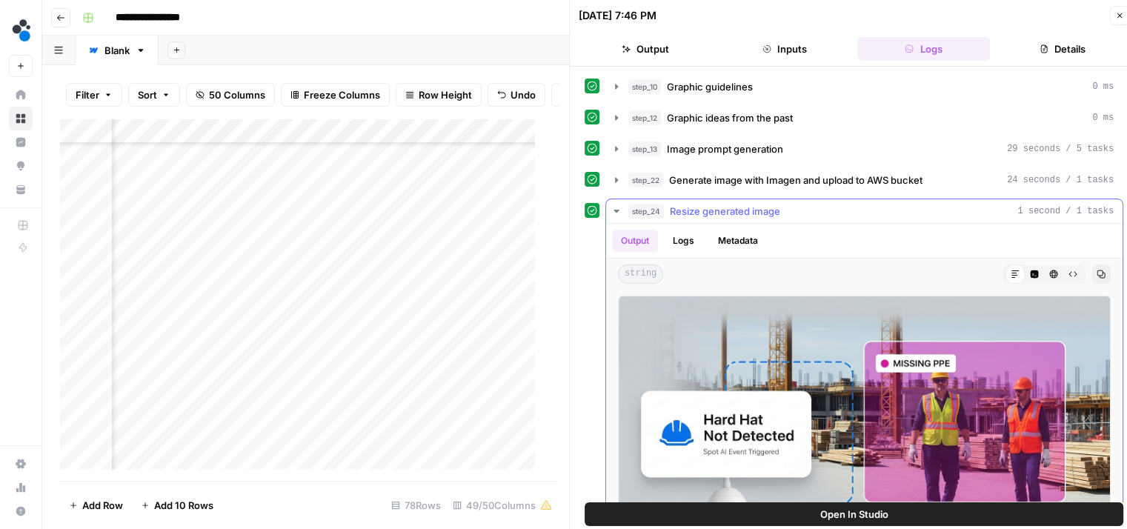
scroll to position [68, 0]
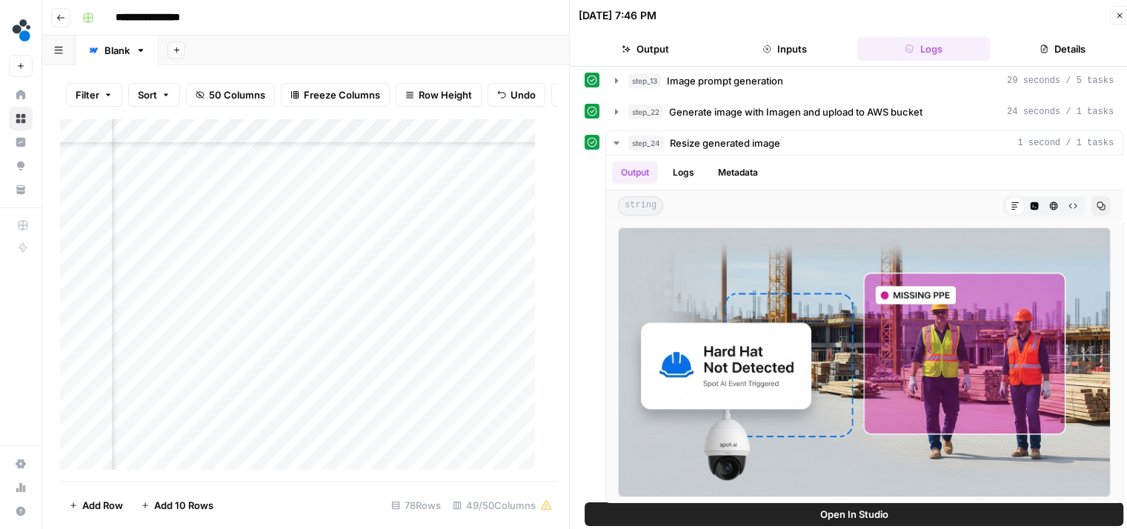
click at [1119, 13] on icon "button" at bounding box center [1119, 15] width 9 height 9
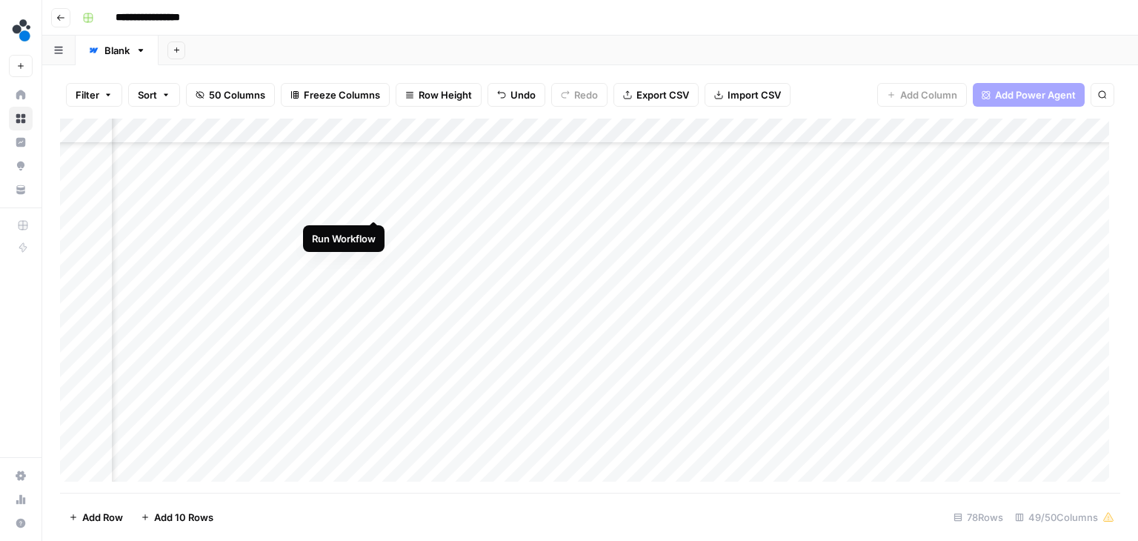
click at [370, 205] on div "Add Column" at bounding box center [590, 306] width 1060 height 374
click at [356, 204] on div "Add Column" at bounding box center [590, 306] width 1060 height 374
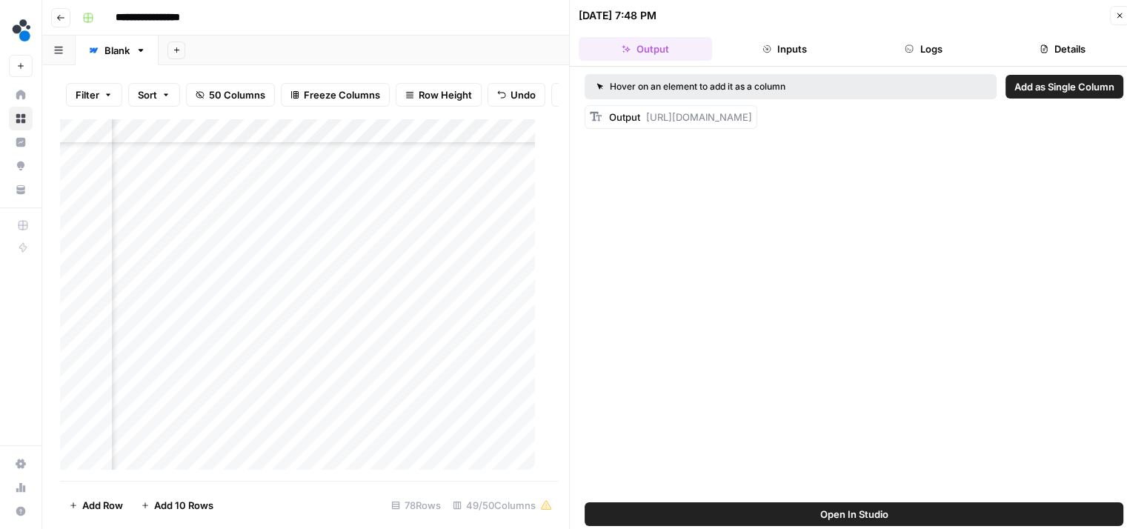
click at [956, 56] on button "Logs" at bounding box center [923, 49] width 133 height 24
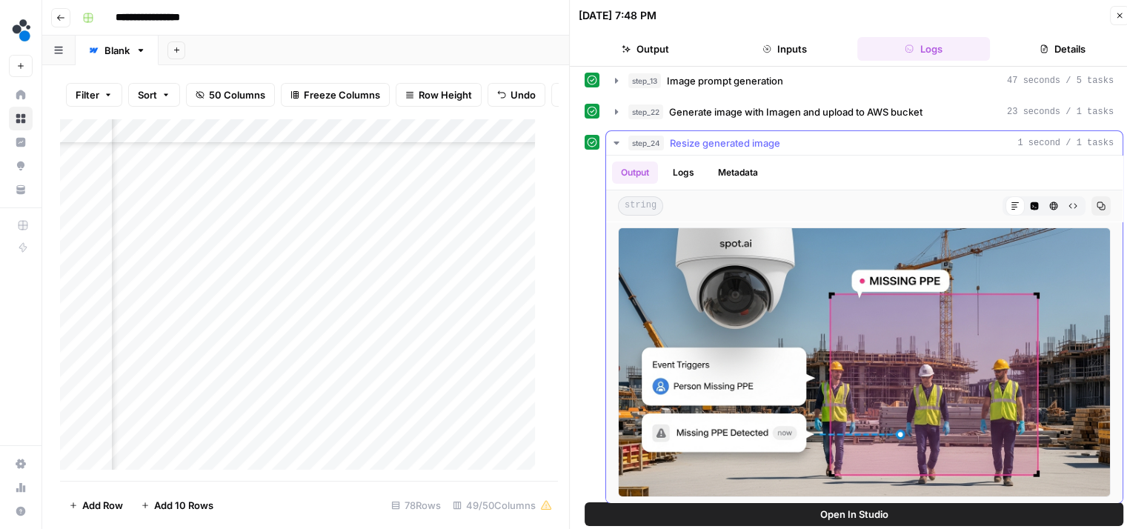
scroll to position [67, 0]
click at [651, 56] on button "Output" at bounding box center [645, 49] width 133 height 24
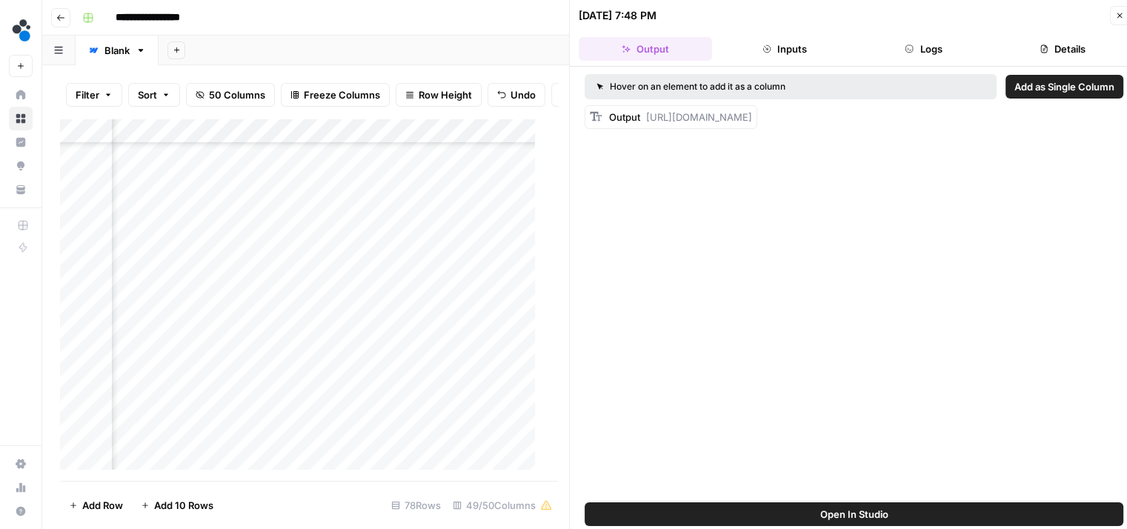
scroll to position [0, 0]
drag, startPoint x: 651, startPoint y: 182, endPoint x: 648, endPoint y: 117, distance: 65.3
click at [648, 117] on div "Output https://cdn.airops.com/rails/active_storage/representations/proxy/eyJfcm…" at bounding box center [671, 117] width 173 height 24
copy span "https://cdn.airops.com/rails/active_storage/representations/proxy/eyJfcmFpbHMiO…"
click at [448, 214] on div "Add Column" at bounding box center [303, 300] width 487 height 363
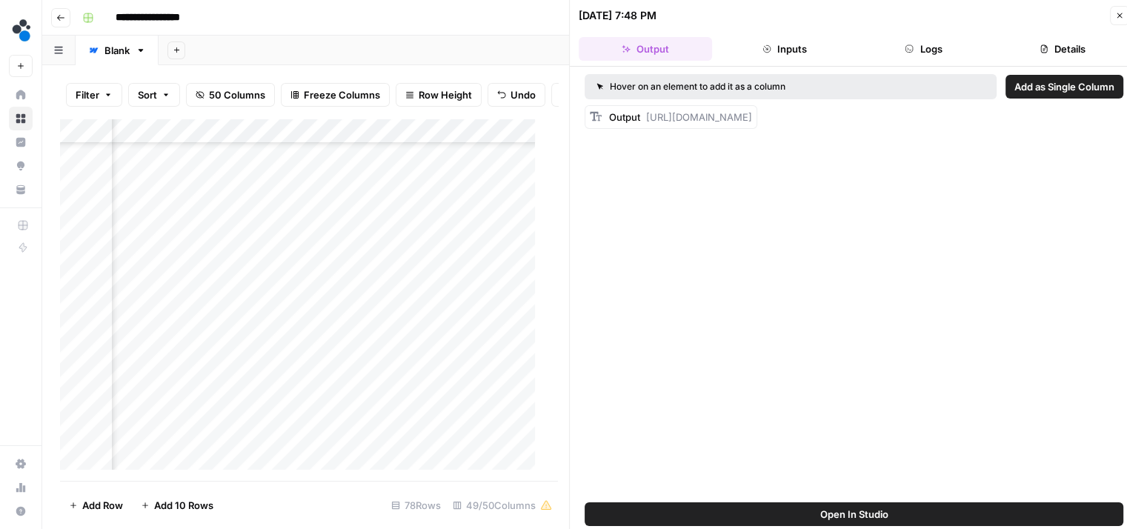
click at [448, 214] on div "Add Column" at bounding box center [303, 300] width 487 height 363
type input "**********"
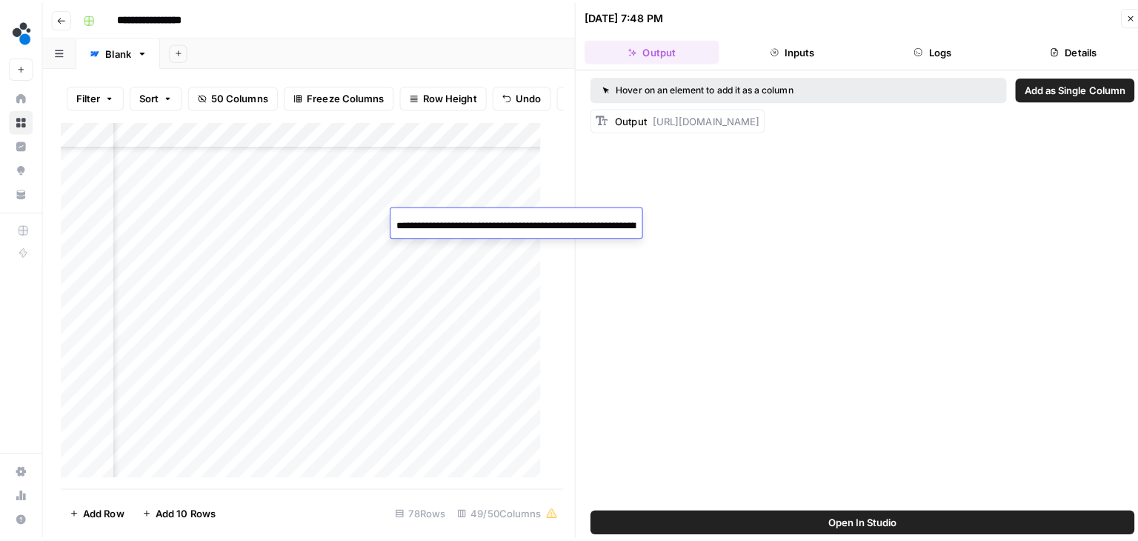
scroll to position [0, 1787]
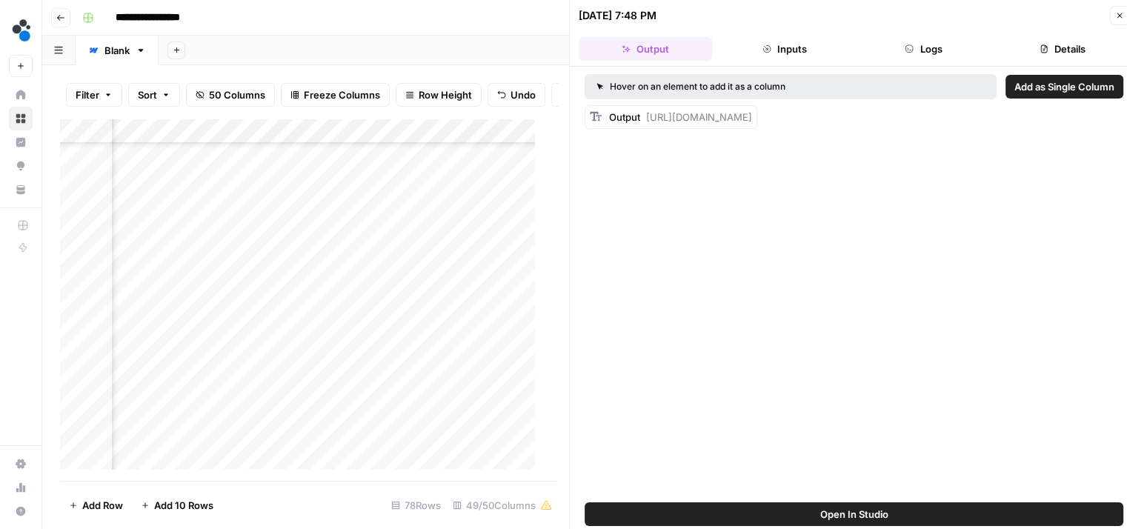
click at [1117, 19] on icon "button" at bounding box center [1119, 15] width 9 height 9
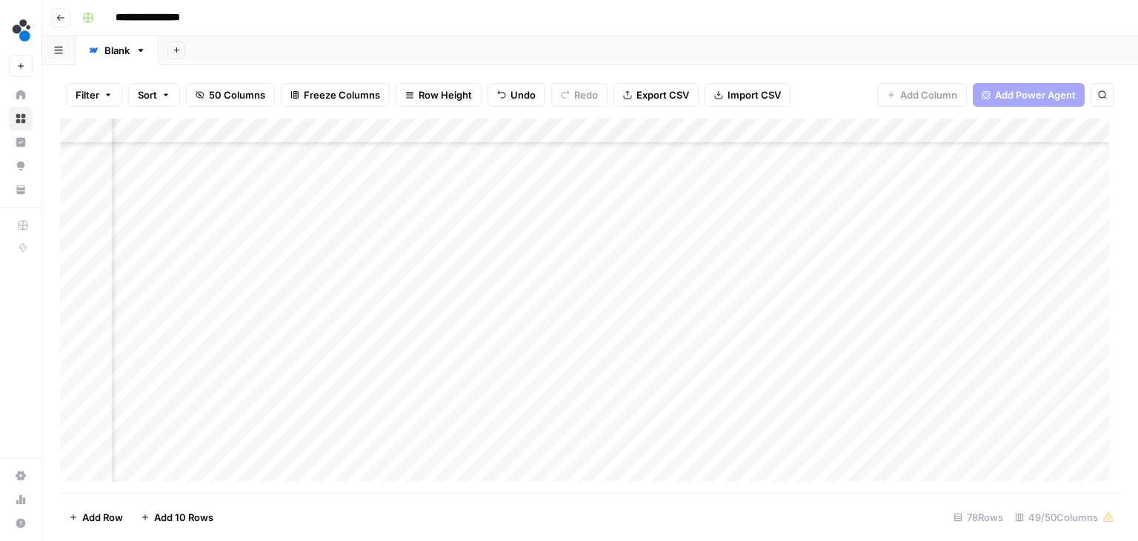
scroll to position [1360, 5288]
click at [579, 282] on div "Add Column" at bounding box center [590, 306] width 1060 height 374
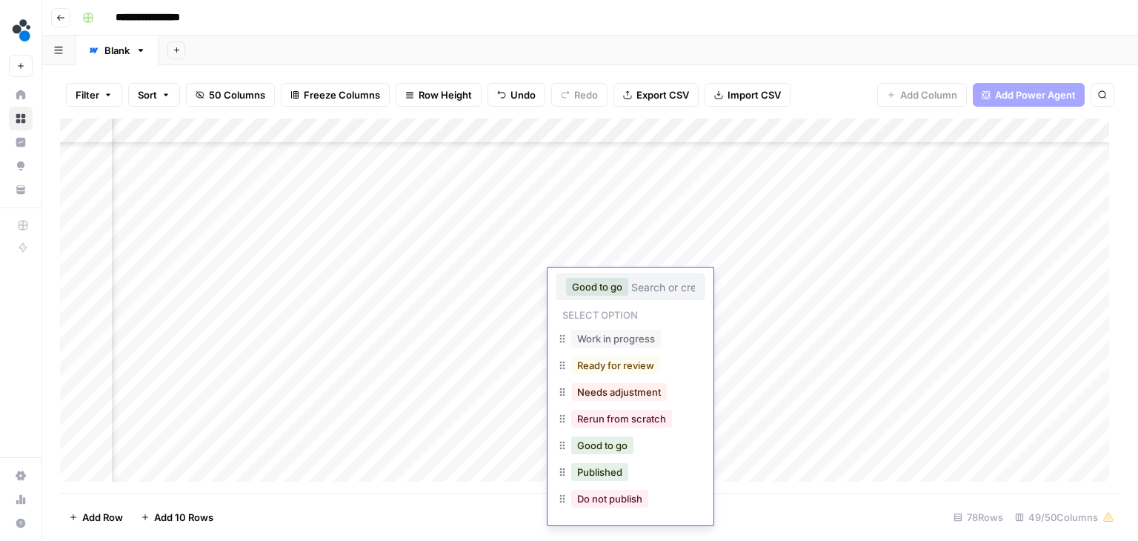
click at [506, 280] on div "Add Column" at bounding box center [590, 306] width 1060 height 374
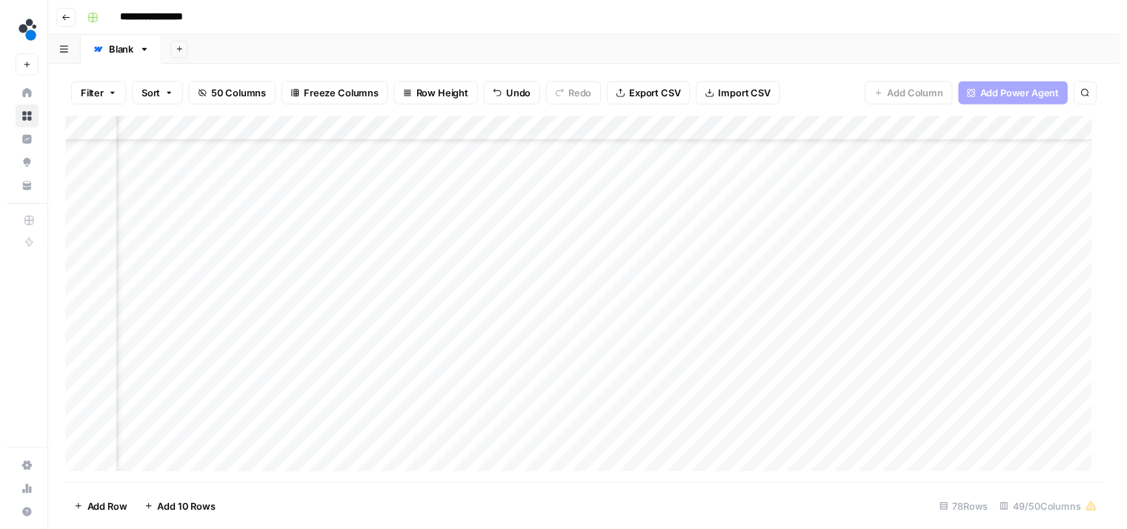
scroll to position [1360, 3385]
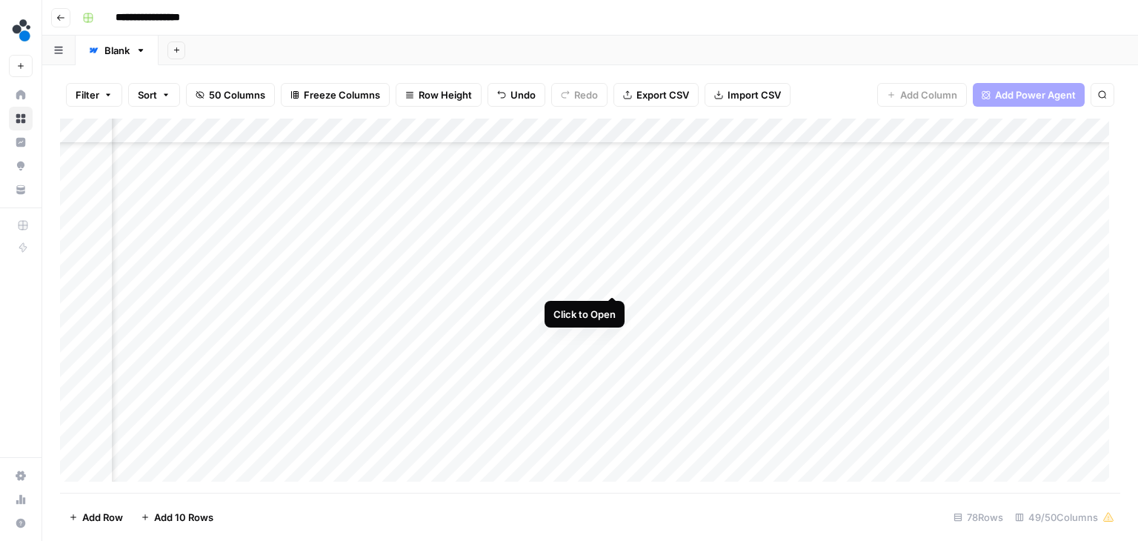
click at [611, 279] on div "Add Column" at bounding box center [590, 306] width 1060 height 374
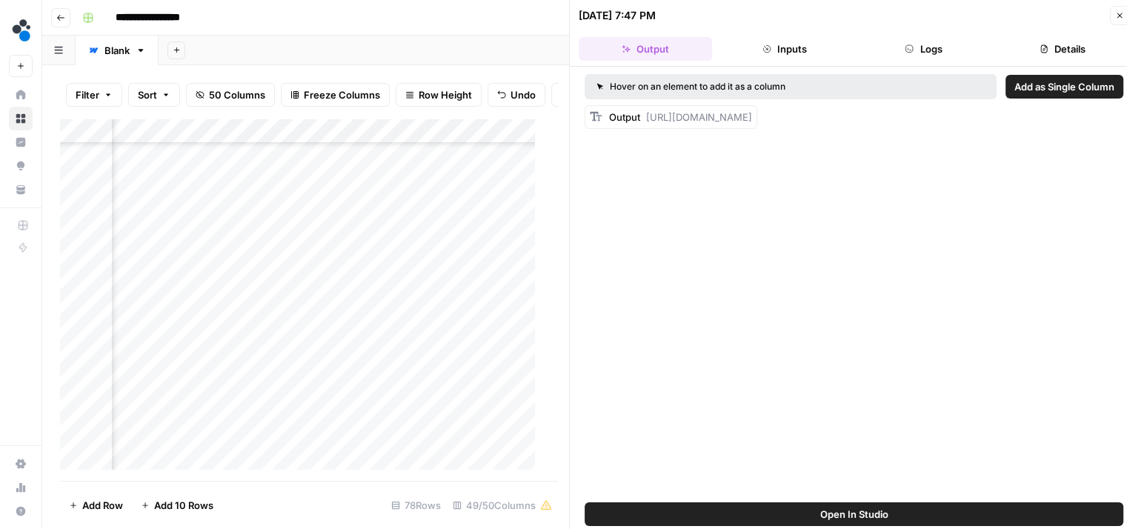
click at [916, 45] on button "Logs" at bounding box center [923, 49] width 133 height 24
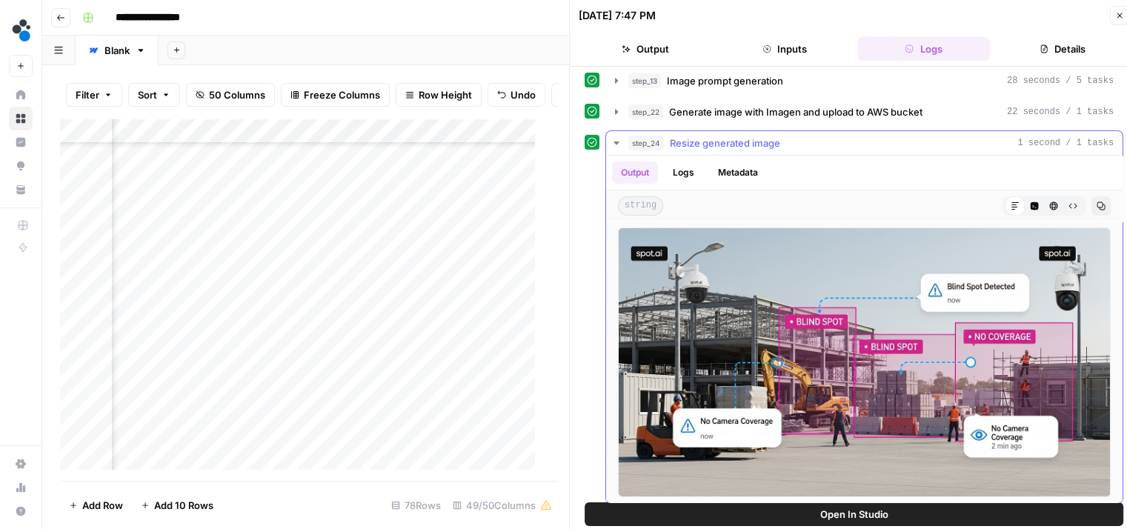
scroll to position [12, 0]
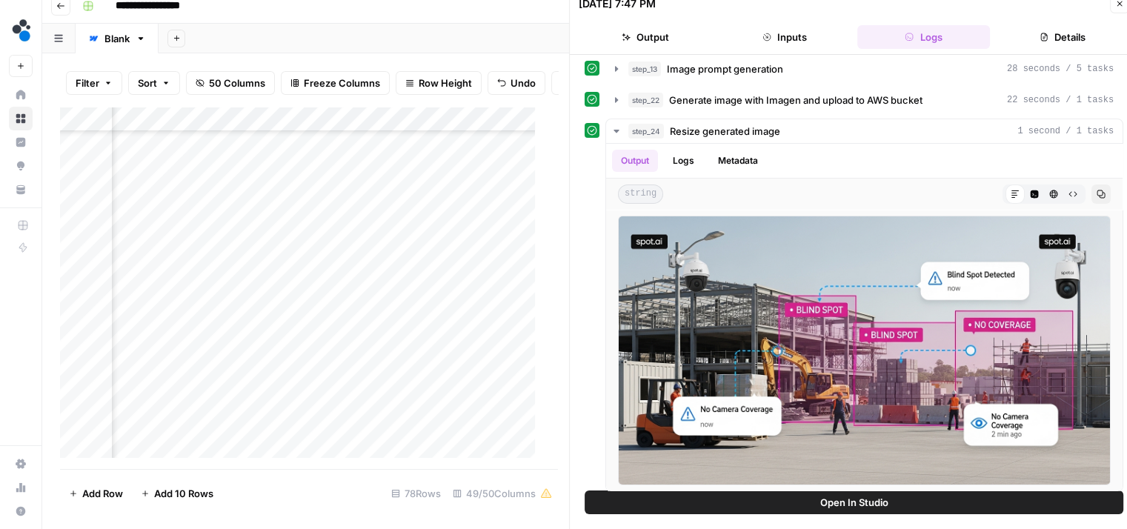
click at [1115, 7] on icon "button" at bounding box center [1119, 3] width 9 height 9
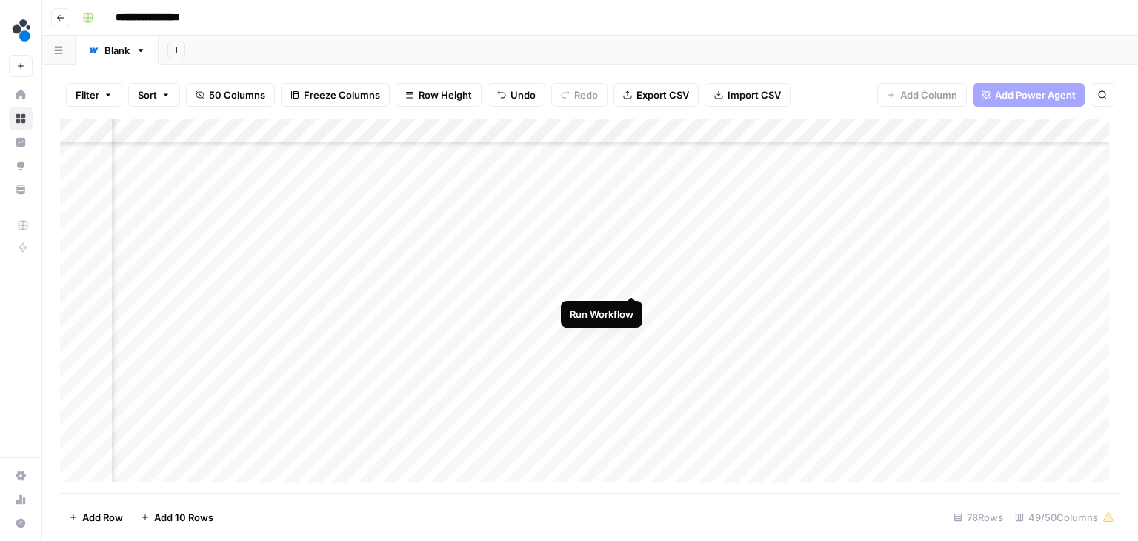
click at [630, 282] on div "Add Column" at bounding box center [590, 306] width 1060 height 374
click at [611, 128] on div "Add Column" at bounding box center [590, 306] width 1060 height 374
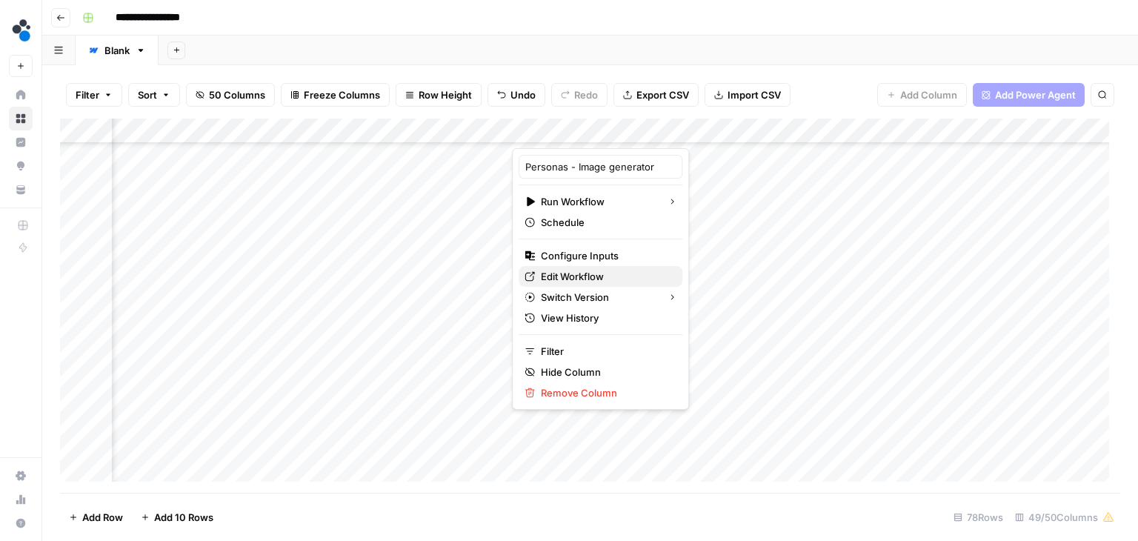
click at [556, 271] on span "Edit Workflow" at bounding box center [606, 276] width 130 height 15
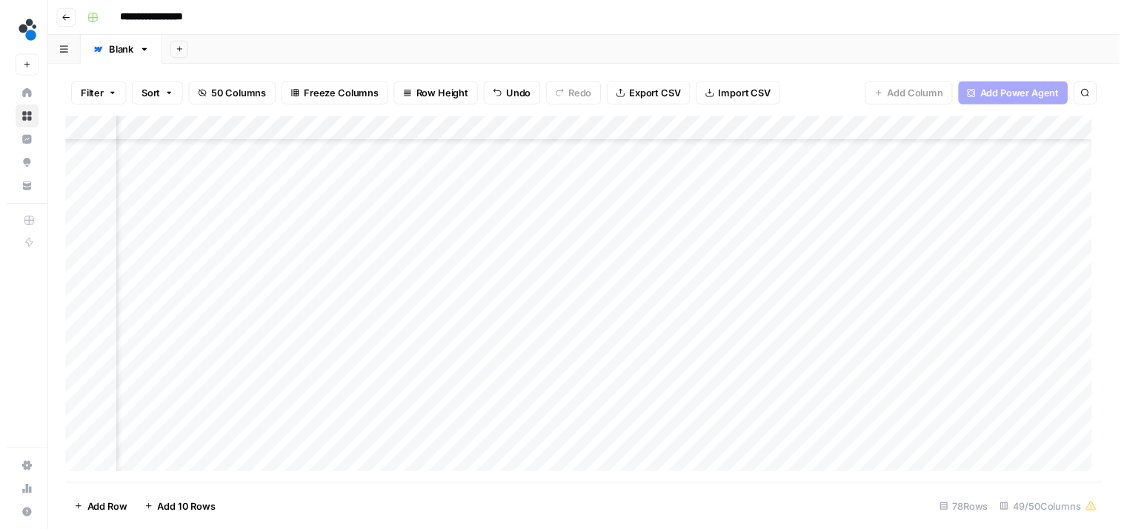
scroll to position [1360, 3491]
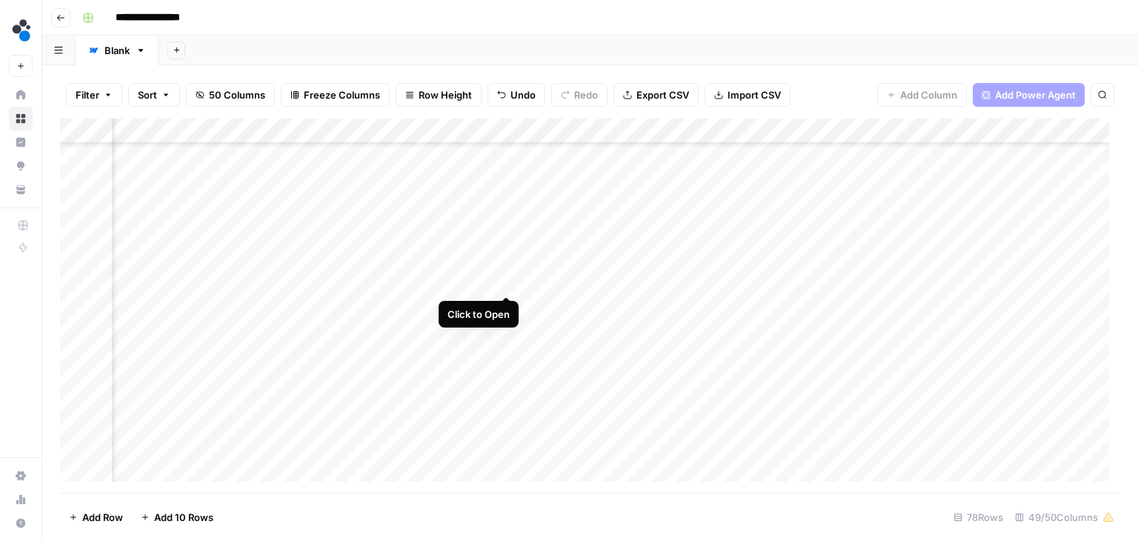
click at [509, 278] on div "Add Column" at bounding box center [590, 306] width 1060 height 374
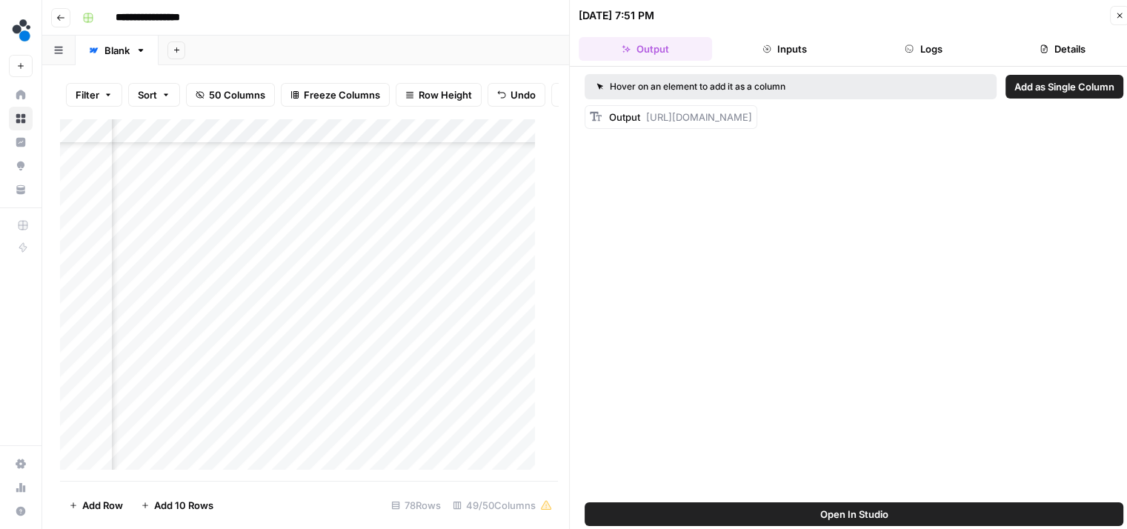
click at [913, 53] on button "Logs" at bounding box center [923, 49] width 133 height 24
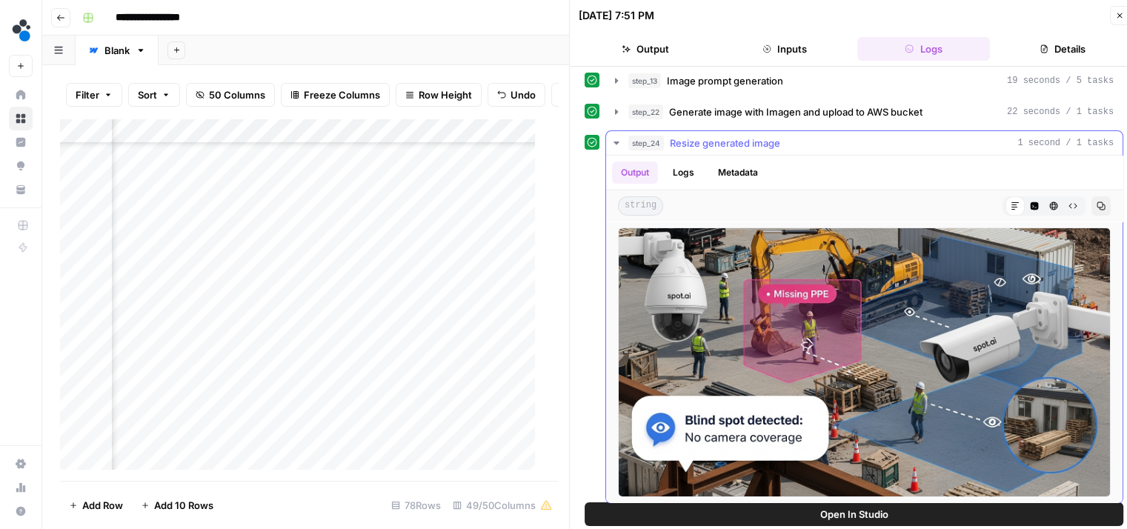
scroll to position [68, 0]
click at [655, 43] on button "Output" at bounding box center [645, 49] width 133 height 24
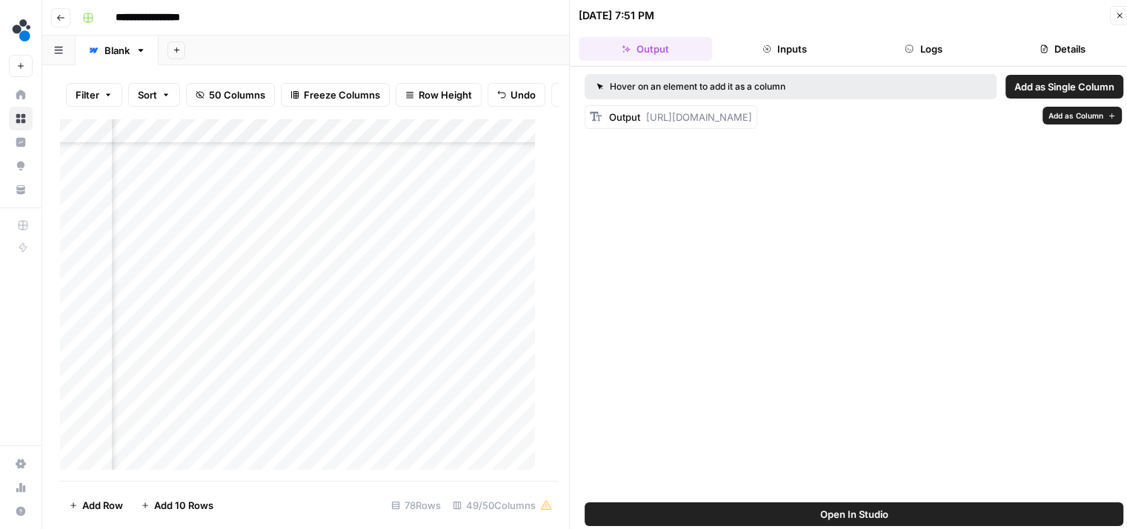
drag, startPoint x: 646, startPoint y: 176, endPoint x: 648, endPoint y: 115, distance: 61.5
click at [648, 115] on div "Output https://cdn.airops.com/rails/active_storage/representations/proxy/eyJfcm…" at bounding box center [680, 117] width 143 height 15
copy span "https://cdn.airops.com/rails/active_storage/representations/proxy/eyJfcmFpbHMiO…"
click at [448, 293] on div "Add Column" at bounding box center [303, 300] width 487 height 363
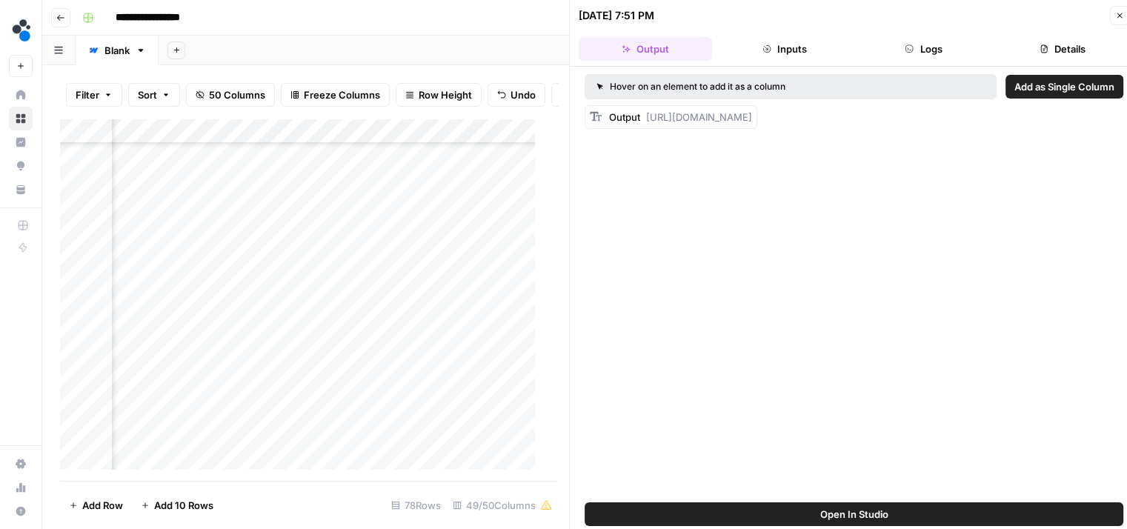
click at [448, 293] on div "Add Column" at bounding box center [303, 300] width 487 height 363
type input "**********"
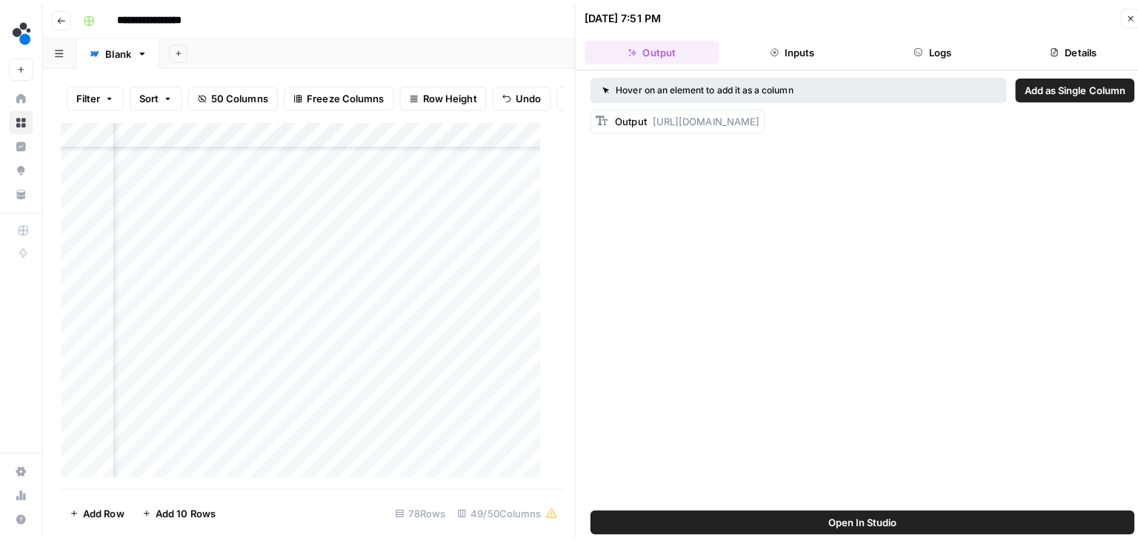
scroll to position [1360, 3948]
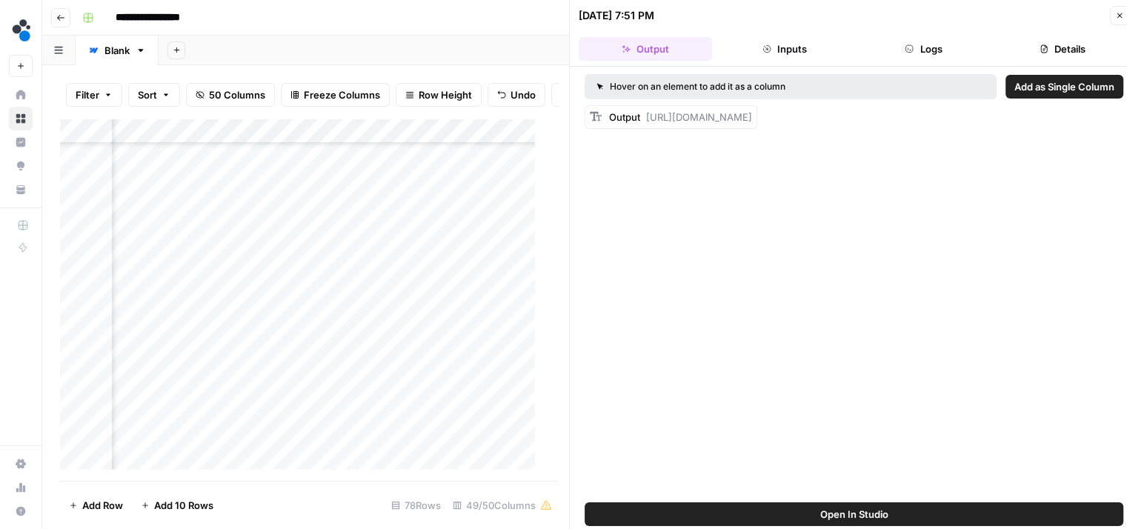
click at [1120, 20] on button "Close" at bounding box center [1119, 15] width 19 height 19
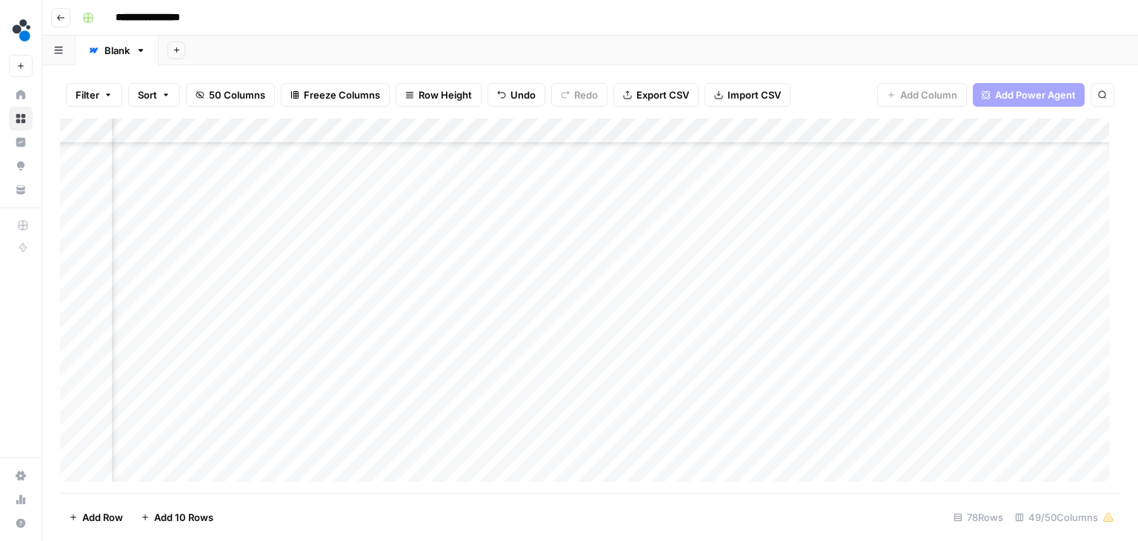
click at [368, 284] on div "Add Column" at bounding box center [590, 306] width 1060 height 374
click at [605, 280] on div "Add Column" at bounding box center [590, 306] width 1060 height 374
click at [881, 279] on div "Add Column" at bounding box center [590, 306] width 1060 height 374
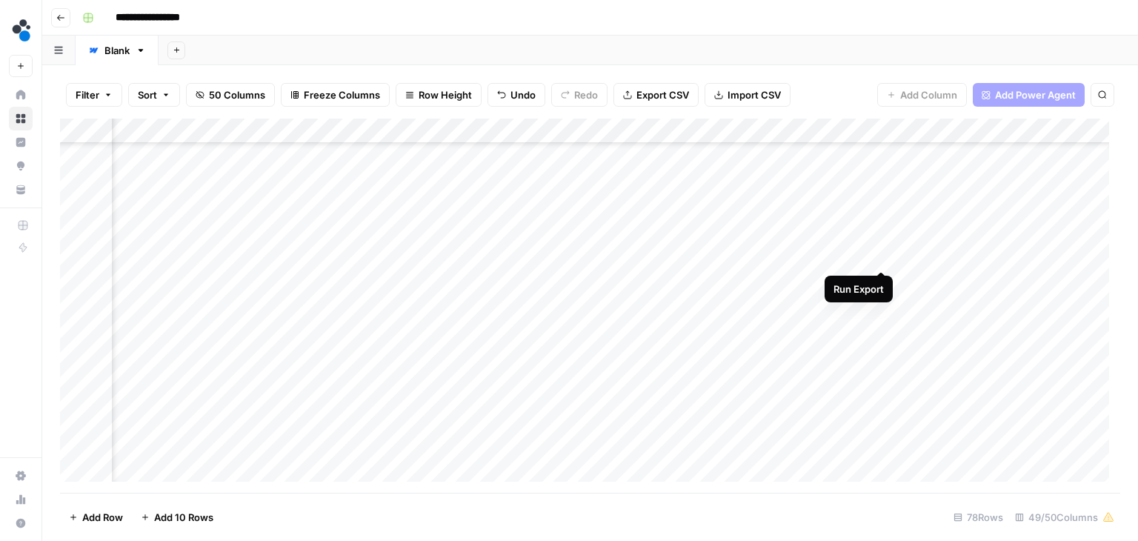
click at [876, 259] on div "Add Column" at bounding box center [590, 306] width 1060 height 374
click at [779, 227] on div "Add Column" at bounding box center [590, 306] width 1060 height 374
click at [1094, 205] on div "Add Column" at bounding box center [590, 306] width 1060 height 374
click at [729, 202] on div "Add Column" at bounding box center [590, 306] width 1060 height 374
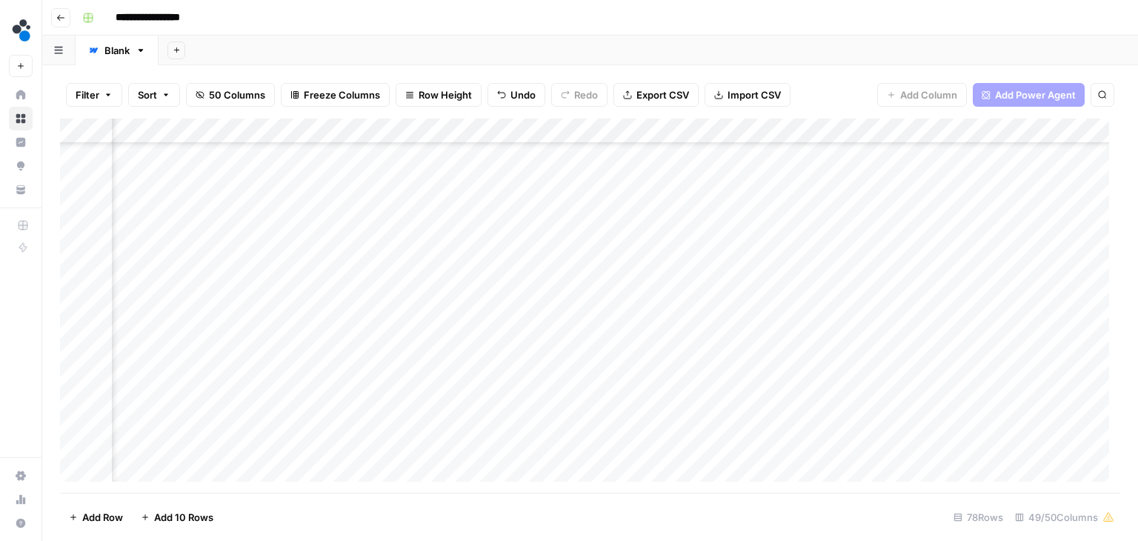
scroll to position [1360, 3785]
click at [176, 179] on div "Add Column" at bounding box center [590, 306] width 1060 height 374
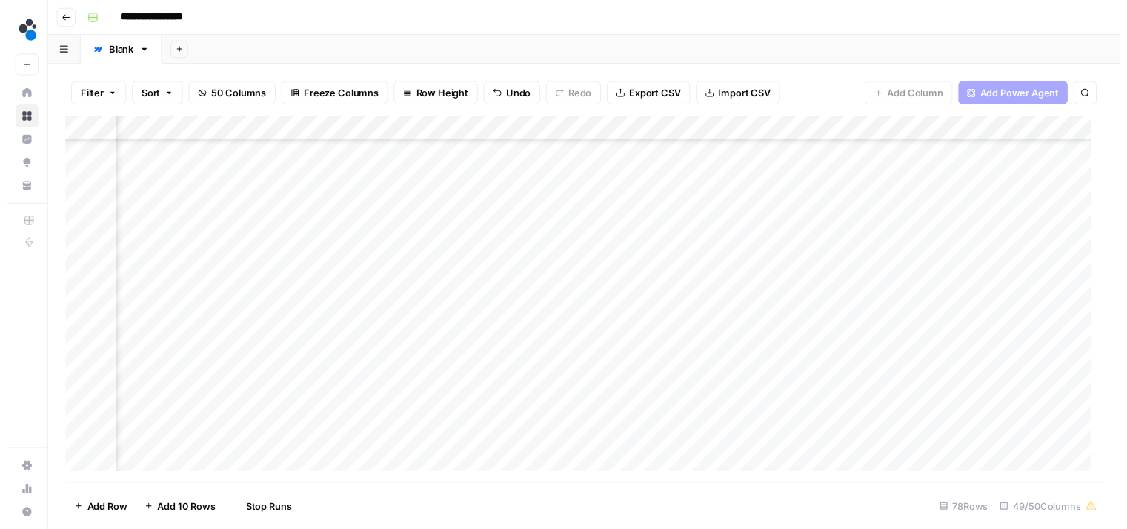
scroll to position [1360, 3694]
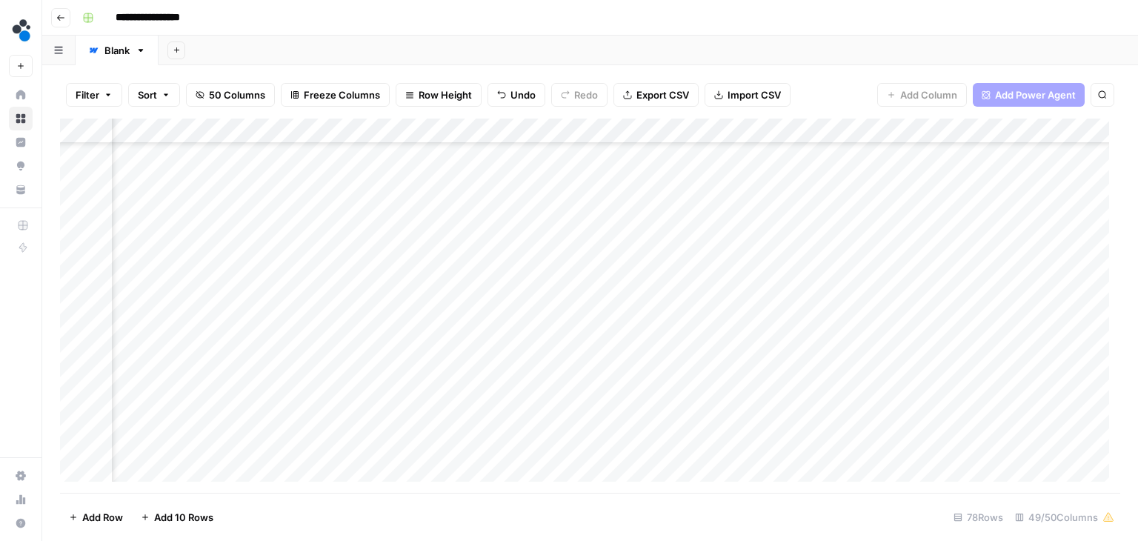
click at [305, 179] on div "Add Column" at bounding box center [590, 306] width 1060 height 374
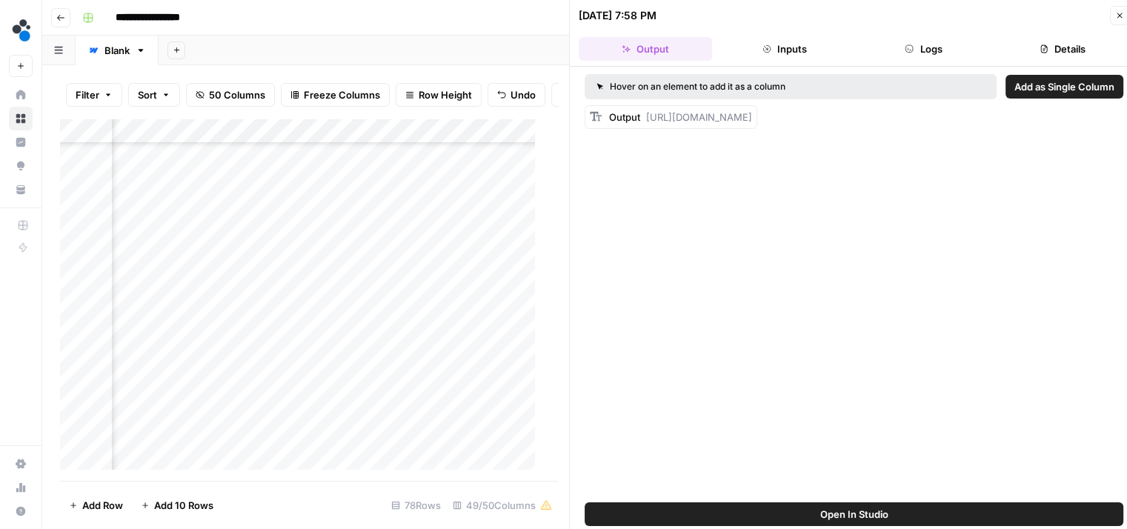
click at [906, 44] on icon "button" at bounding box center [909, 48] width 9 height 9
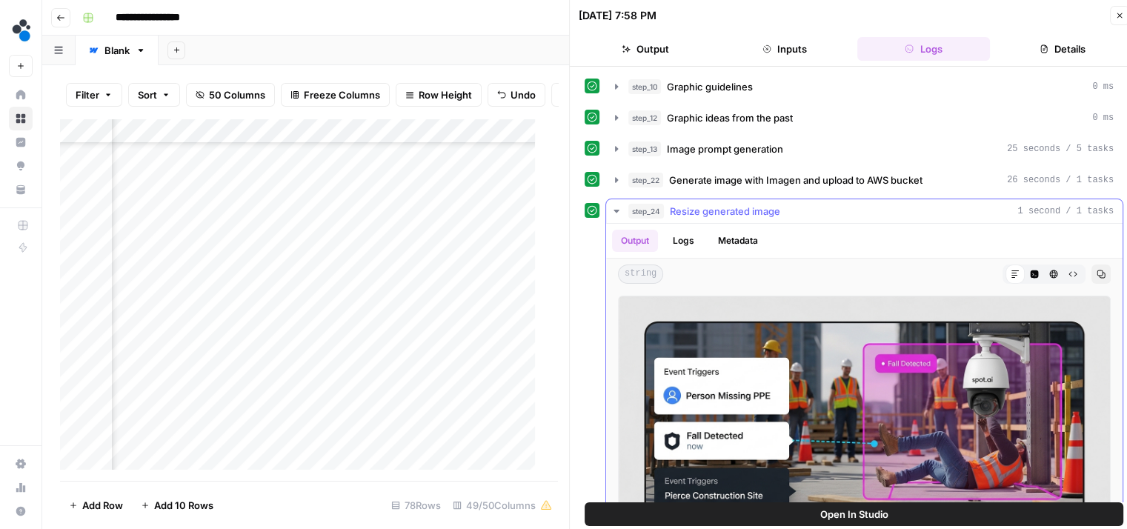
scroll to position [68, 0]
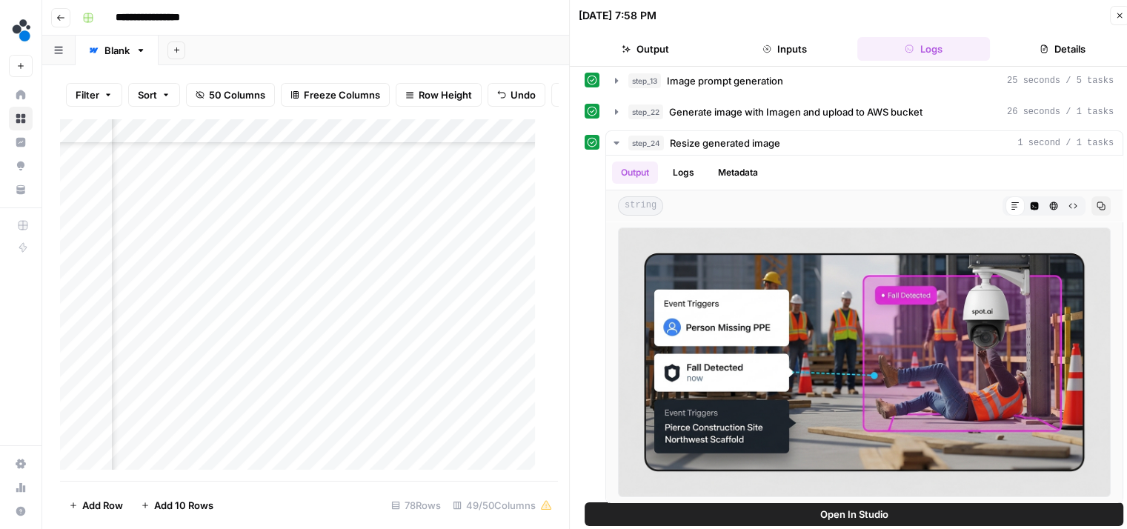
click at [661, 51] on button "Output" at bounding box center [645, 49] width 133 height 24
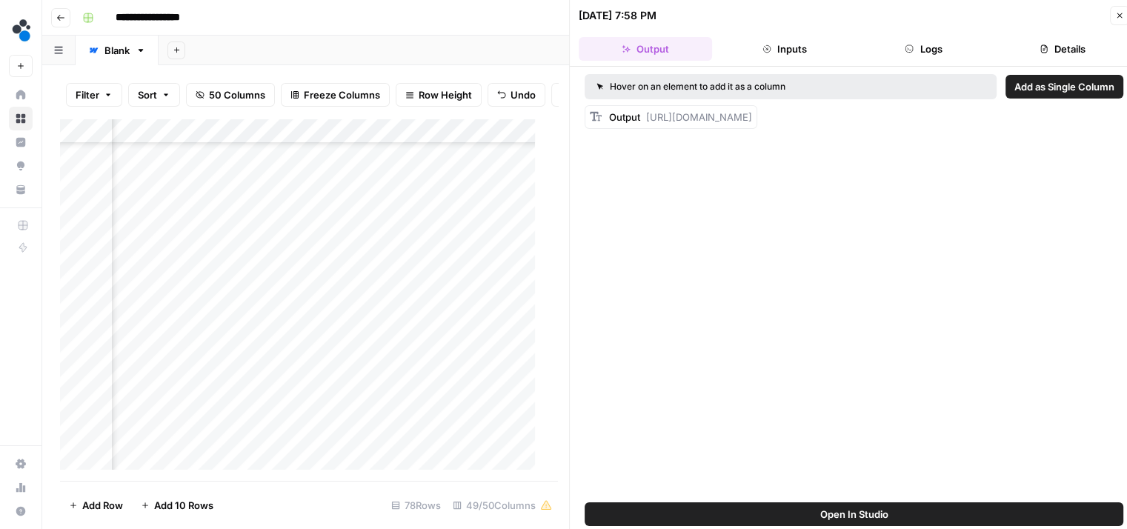
scroll to position [0, 0]
drag, startPoint x: 656, startPoint y: 182, endPoint x: 647, endPoint y: 116, distance: 66.5
click at [647, 116] on div "Output https://cdn.airops.com/rails/active_storage/representations/proxy/eyJfcm…" at bounding box center [680, 117] width 143 height 15
copy span "https://cdn.airops.com/rails/active_storage/representations/proxy/eyJfcmFpbHMiO…"
click at [392, 193] on div "Add Column" at bounding box center [303, 300] width 487 height 363
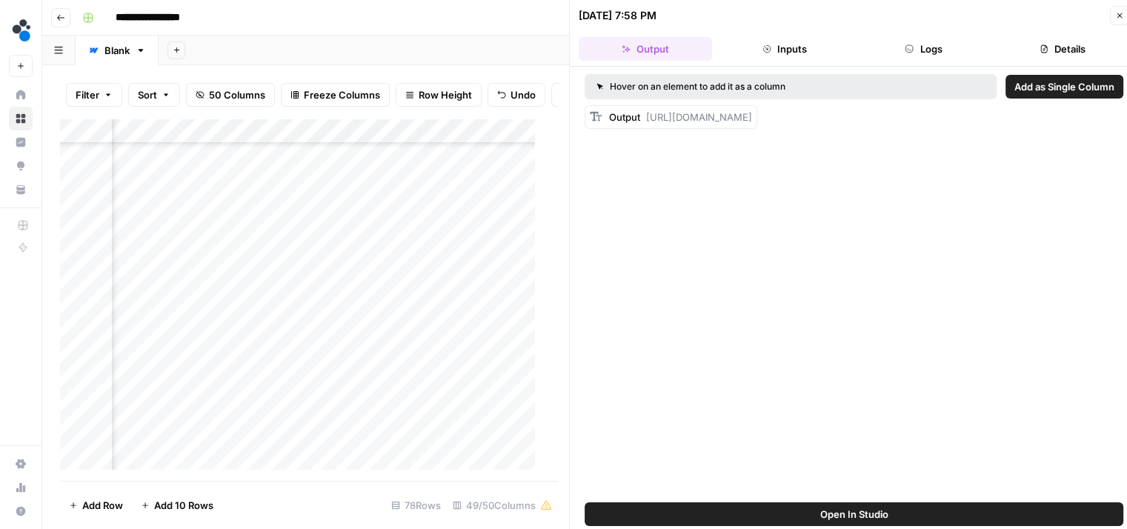
click at [392, 193] on div "Add Column" at bounding box center [303, 300] width 487 height 363
type input "**********"
click at [369, 217] on div "Add Column" at bounding box center [303, 300] width 487 height 363
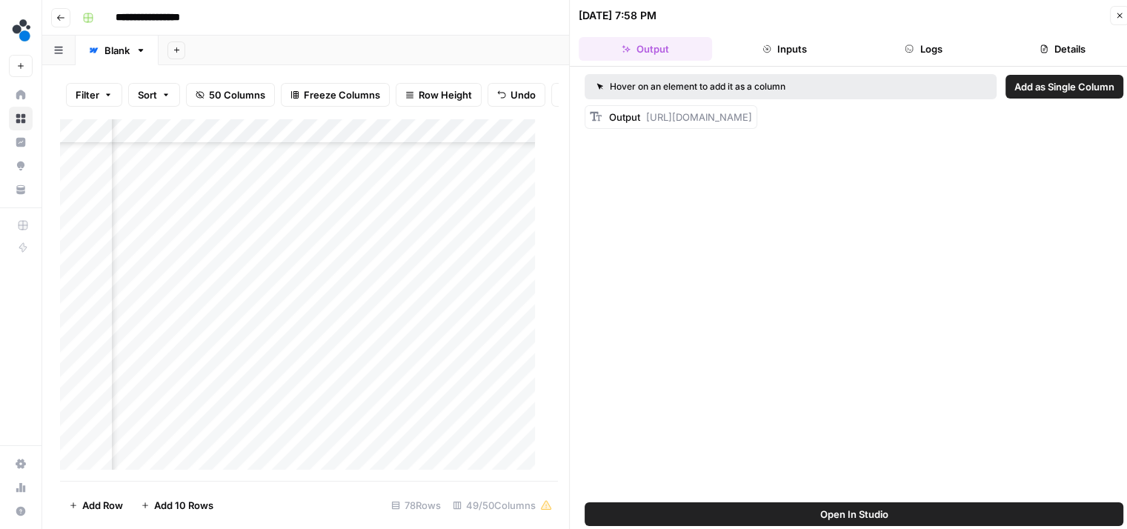
click at [519, 190] on div "Add Column" at bounding box center [303, 300] width 487 height 363
click at [178, 164] on div "Add Column" at bounding box center [303, 300] width 487 height 363
click at [273, 221] on div "Add Column" at bounding box center [303, 300] width 487 height 363
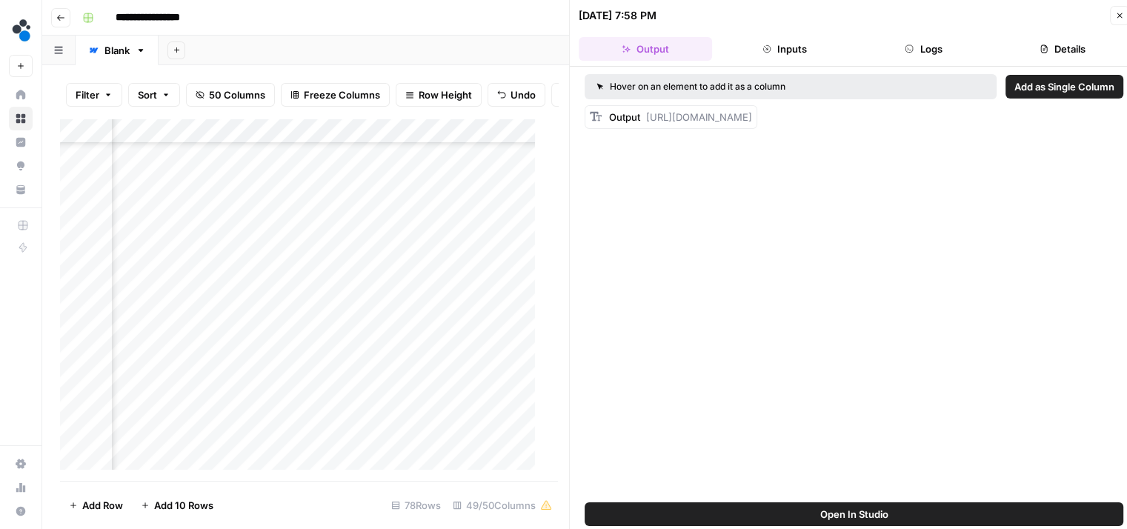
scroll to position [1129, 3785]
click at [180, 219] on div "Add Column" at bounding box center [303, 300] width 487 height 363
click at [211, 399] on div "Add Column" at bounding box center [303, 300] width 487 height 363
click at [937, 58] on button "Logs" at bounding box center [923, 49] width 133 height 24
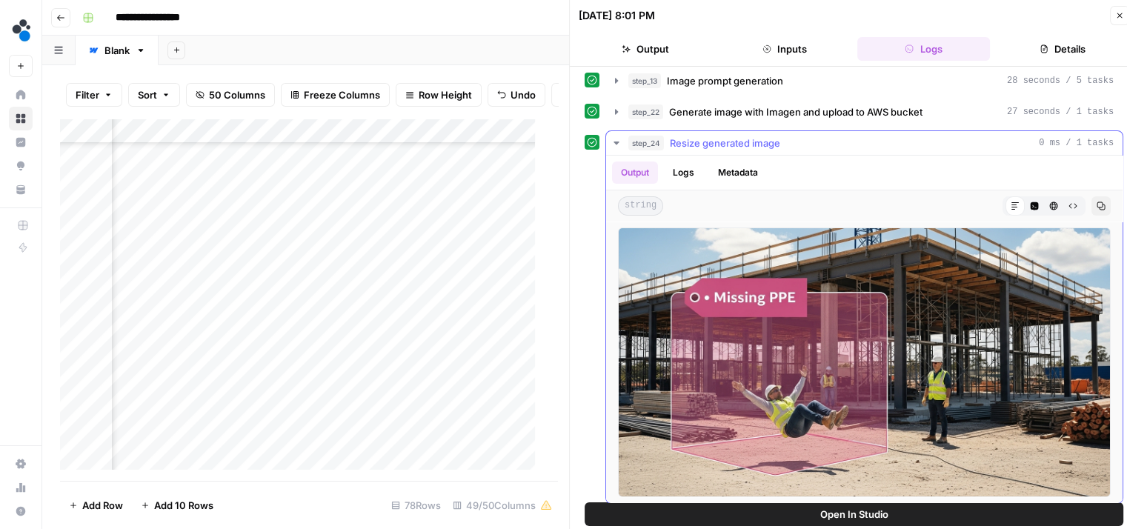
scroll to position [12, 0]
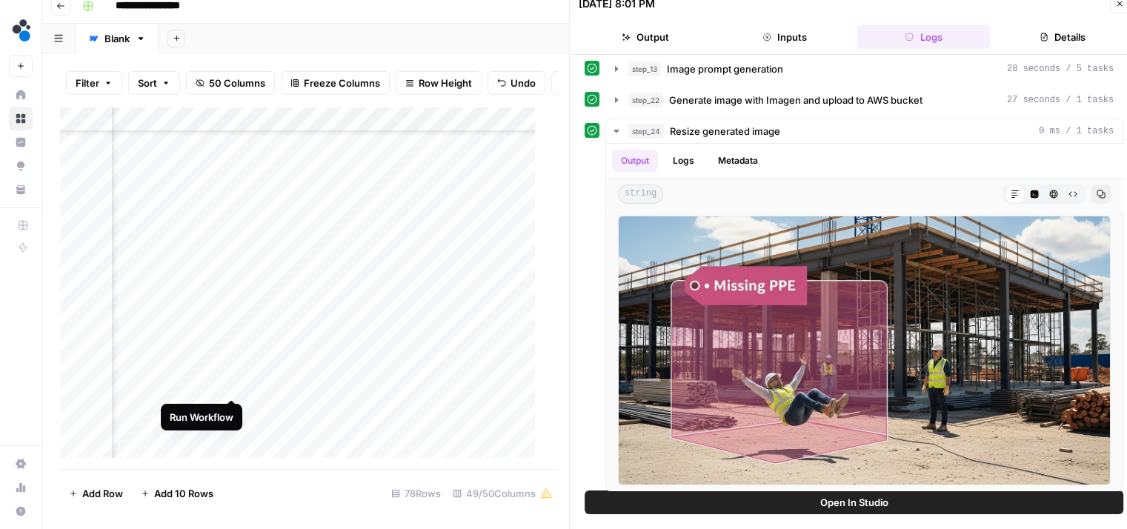
click at [228, 383] on div "Add Column" at bounding box center [303, 288] width 487 height 363
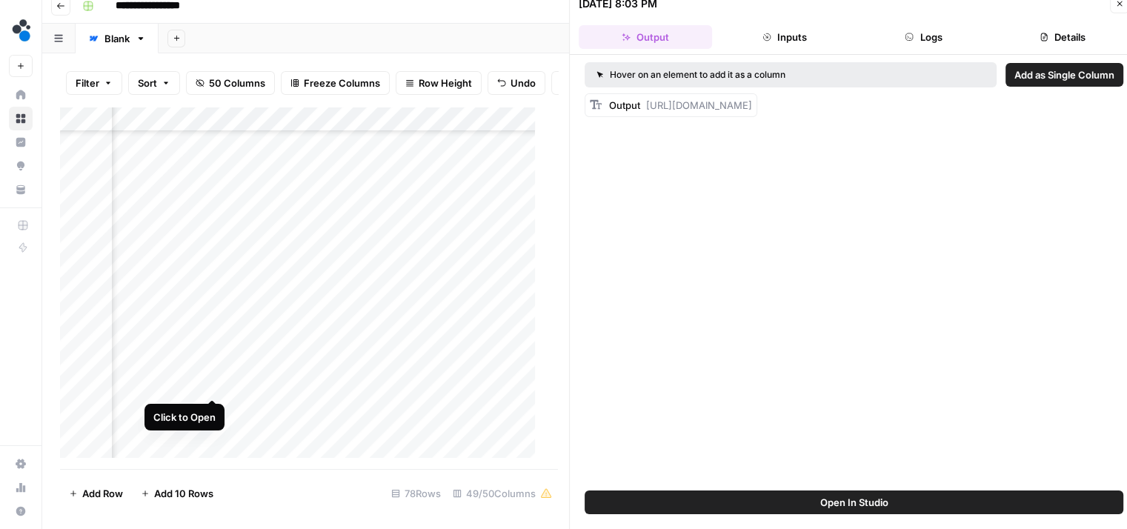
click at [213, 382] on div "Add Column" at bounding box center [303, 288] width 487 height 363
click at [907, 40] on icon "button" at bounding box center [909, 37] width 9 height 9
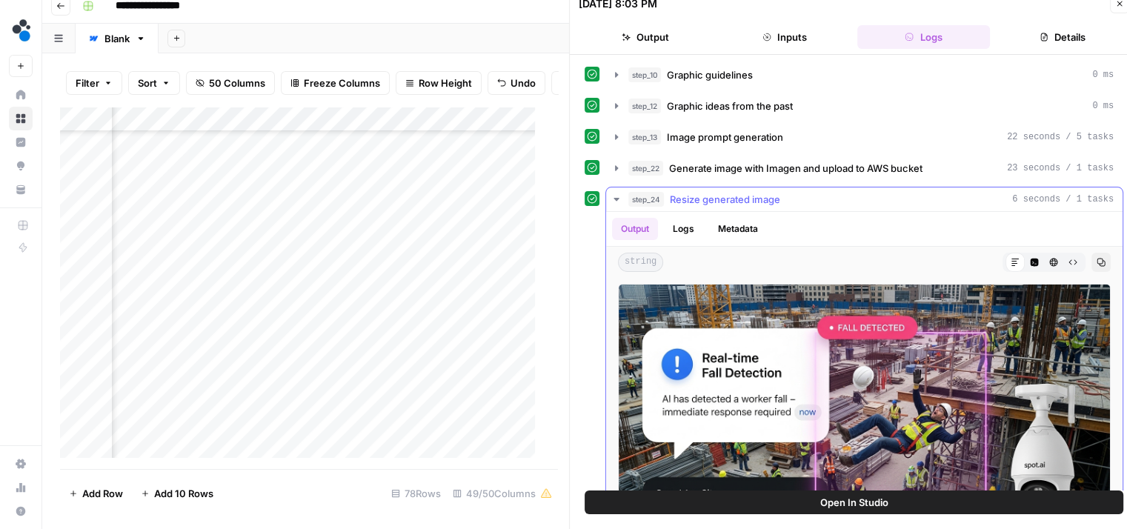
scroll to position [68, 0]
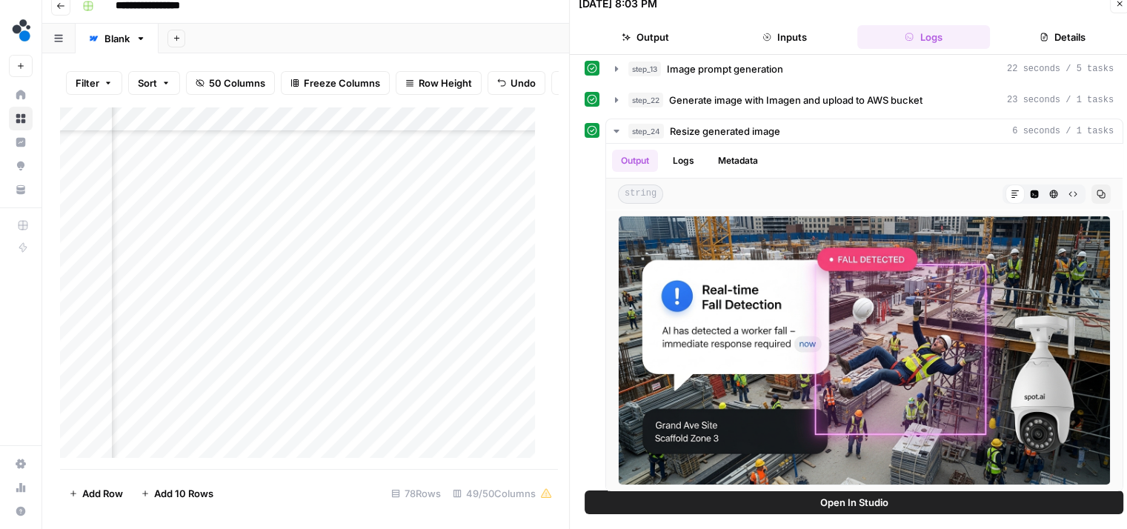
click at [659, 45] on button "Output" at bounding box center [645, 37] width 133 height 24
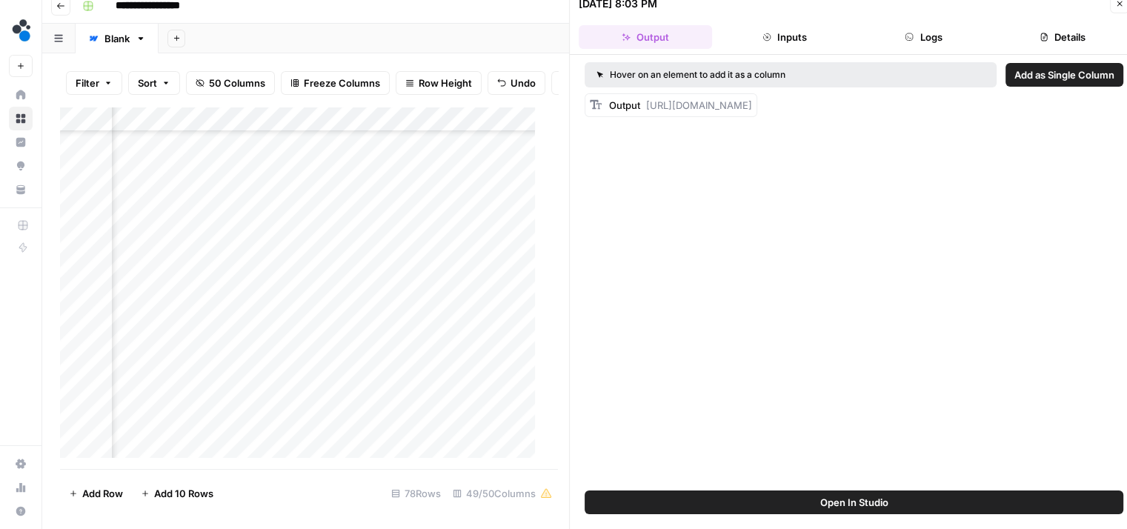
scroll to position [0, 0]
drag, startPoint x: 648, startPoint y: 167, endPoint x: 648, endPoint y: 106, distance: 60.8
click at [648, 106] on div "Output https://cdn.airops.com/rails/active_storage/representations/proxy/eyJfcm…" at bounding box center [680, 105] width 143 height 15
copy span "https://cdn.airops.com/rails/active_storage/representations/proxy/eyJfcmFpbHMiO…"
click at [302, 380] on div "Add Column" at bounding box center [303, 288] width 487 height 363
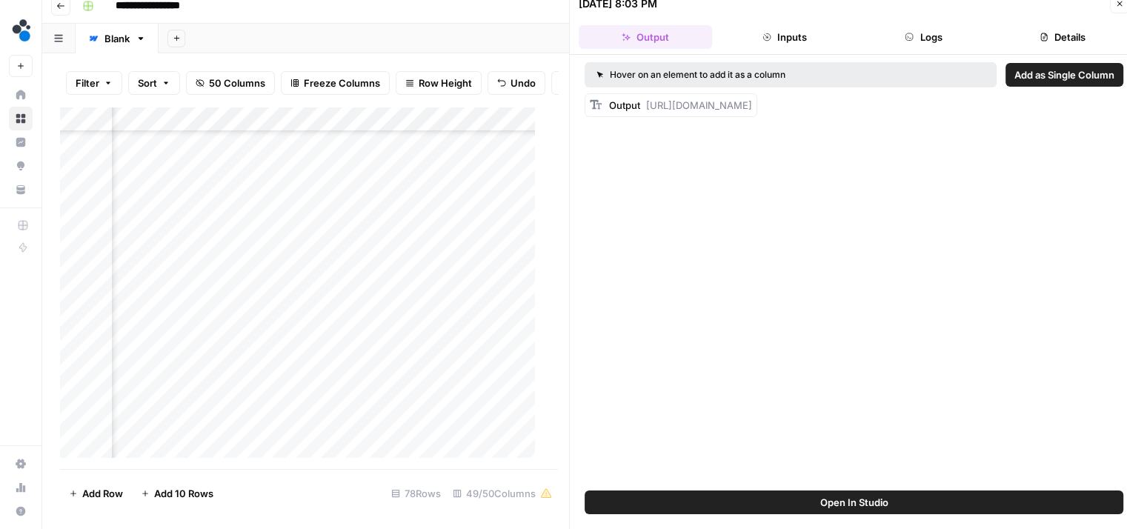
click at [302, 380] on div "Add Column" at bounding box center [303, 288] width 487 height 363
type input "**********"
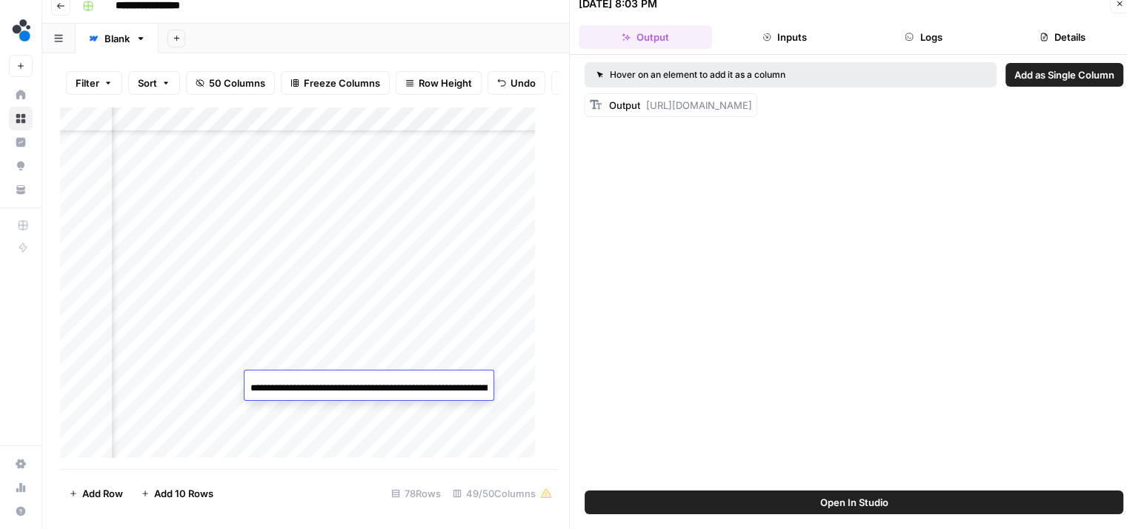
scroll to position [0, 1793]
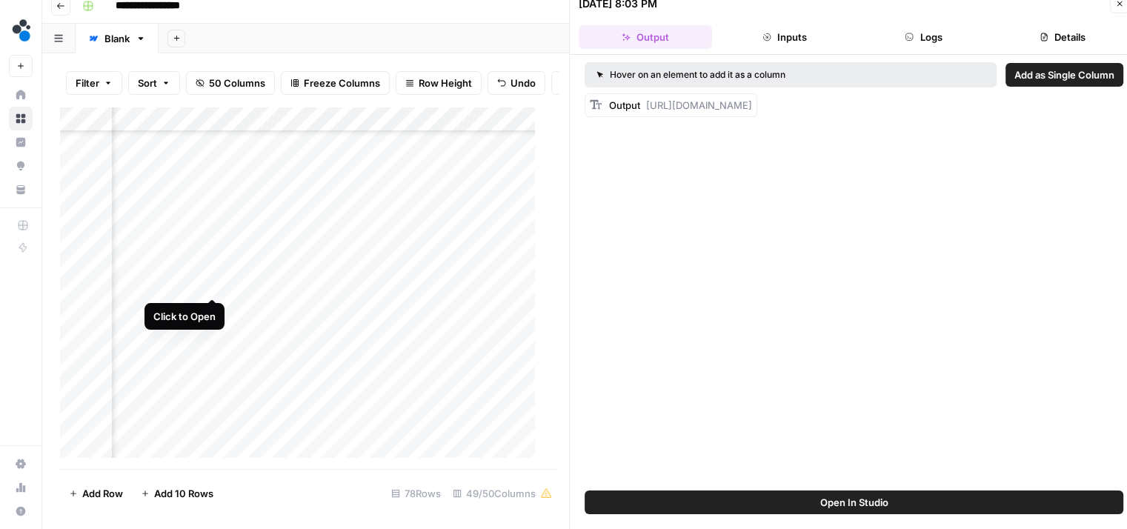
click at [210, 280] on div "Add Column" at bounding box center [303, 288] width 487 height 363
click at [931, 30] on button "Logs" at bounding box center [923, 37] width 133 height 24
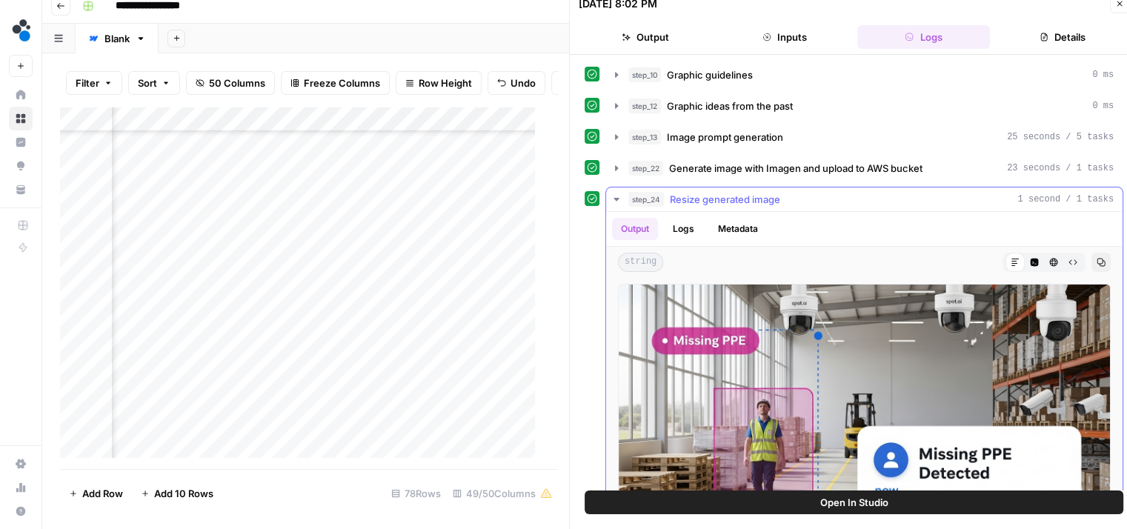
scroll to position [68, 0]
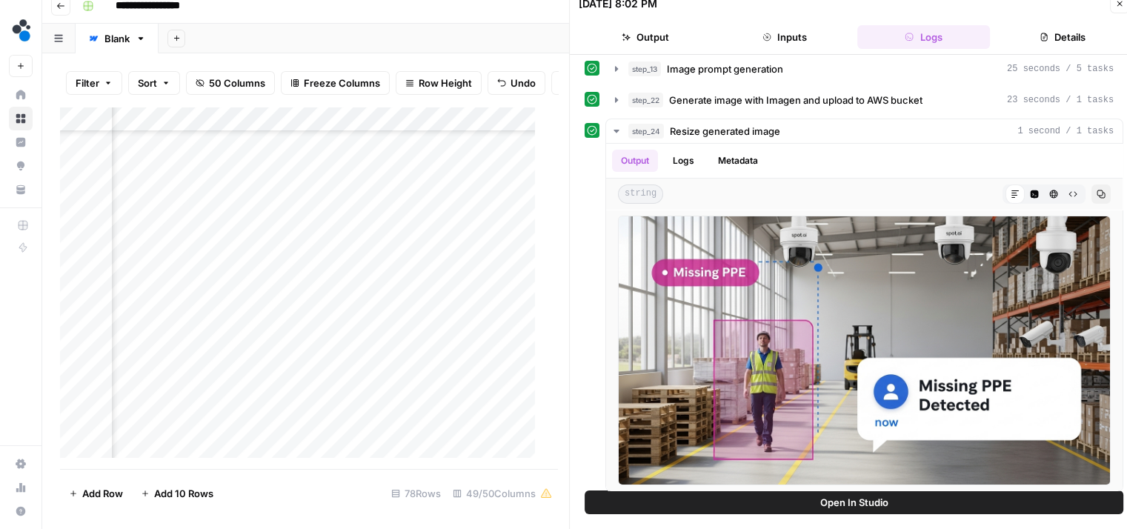
click at [663, 38] on button "Output" at bounding box center [645, 37] width 133 height 24
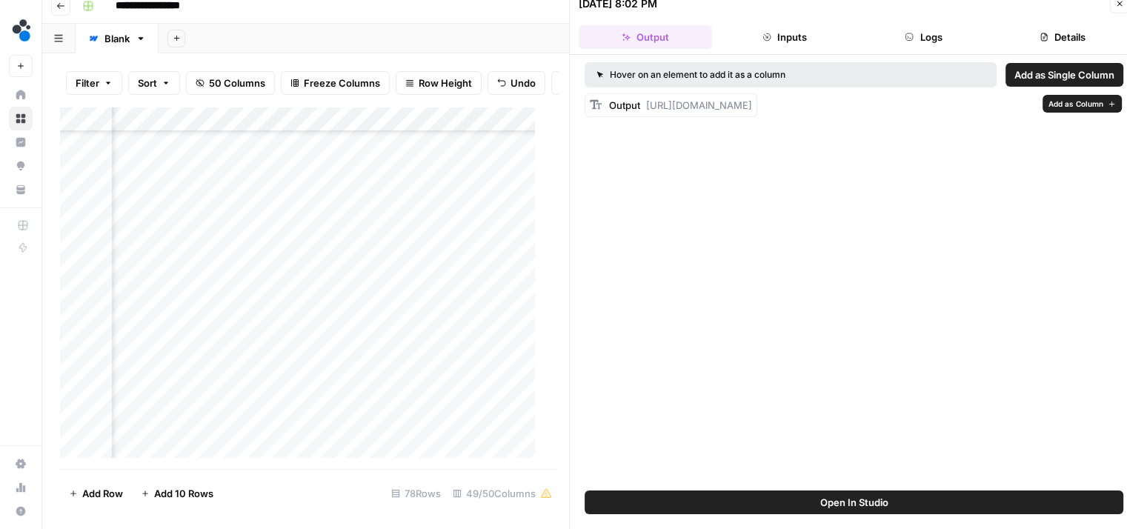
drag, startPoint x: 665, startPoint y: 174, endPoint x: 648, endPoint y: 108, distance: 68.3
click at [648, 108] on div "Hover on an element to add it as a column Add as Single Column Output https://c…" at bounding box center [854, 273] width 568 height 436
copy span "https://cdn.airops.com/rails/active_storage/representations/proxy/eyJfcmFpbHMiO…"
click at [286, 279] on div "Add Column" at bounding box center [303, 288] width 487 height 363
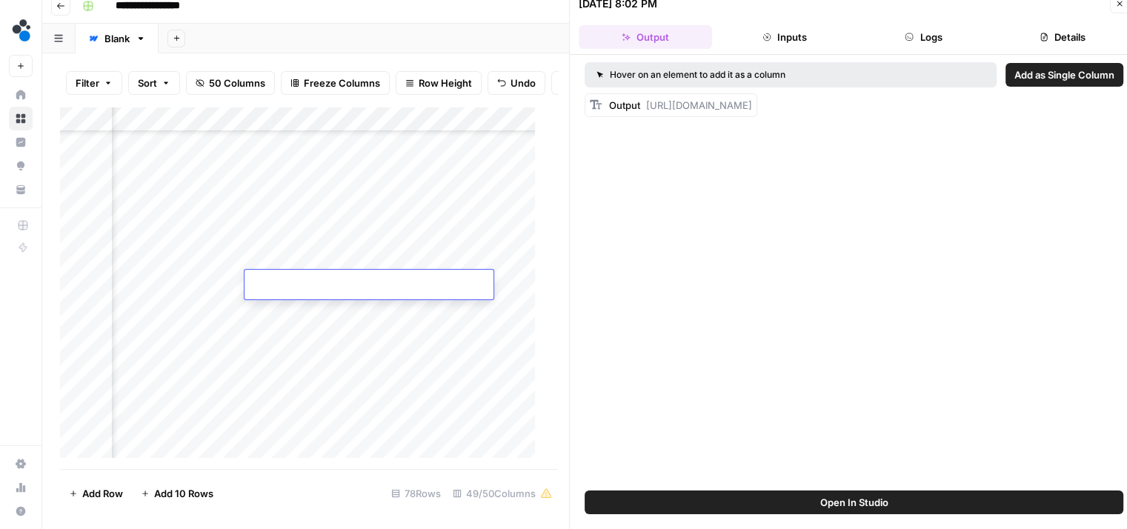
type input "**********"
click at [518, 285] on div "Add Column" at bounding box center [303, 288] width 487 height 363
click at [519, 382] on div "Add Column" at bounding box center [303, 288] width 487 height 363
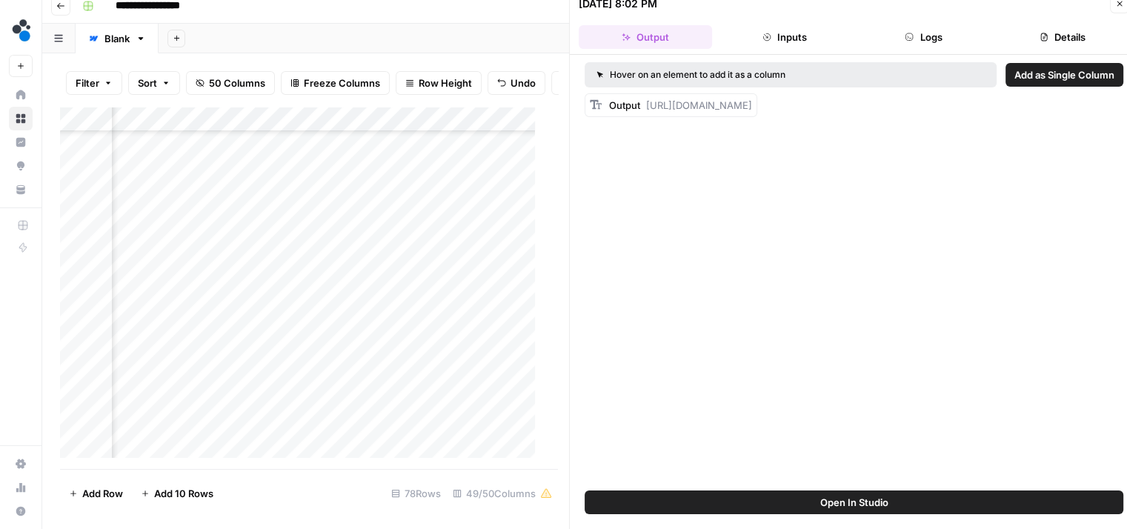
click at [1123, 7] on icon "button" at bounding box center [1119, 3] width 9 height 9
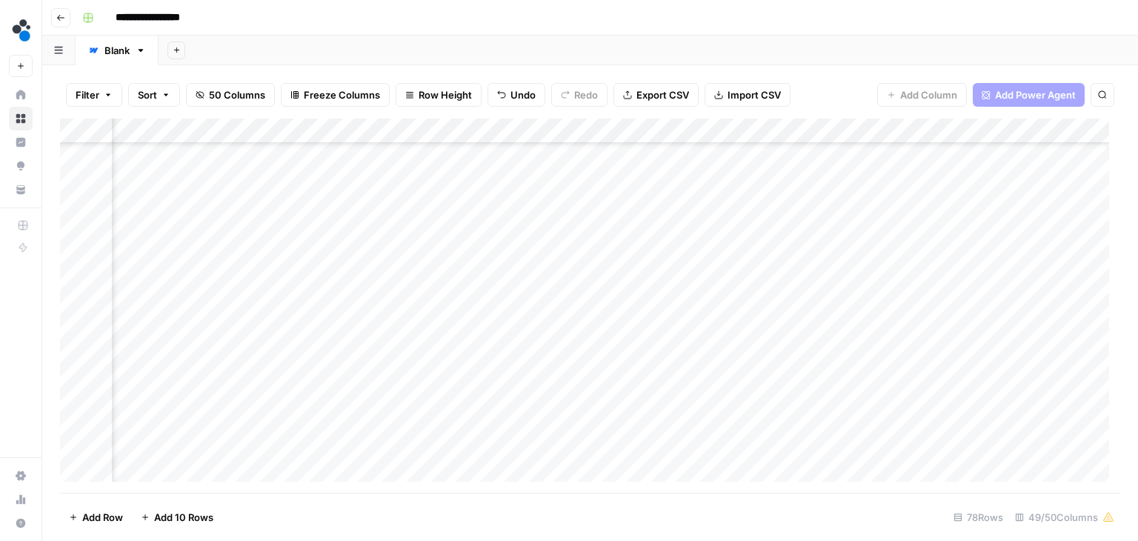
scroll to position [1301, 4976]
click at [820, 309] on div "Add Column" at bounding box center [590, 306] width 1060 height 374
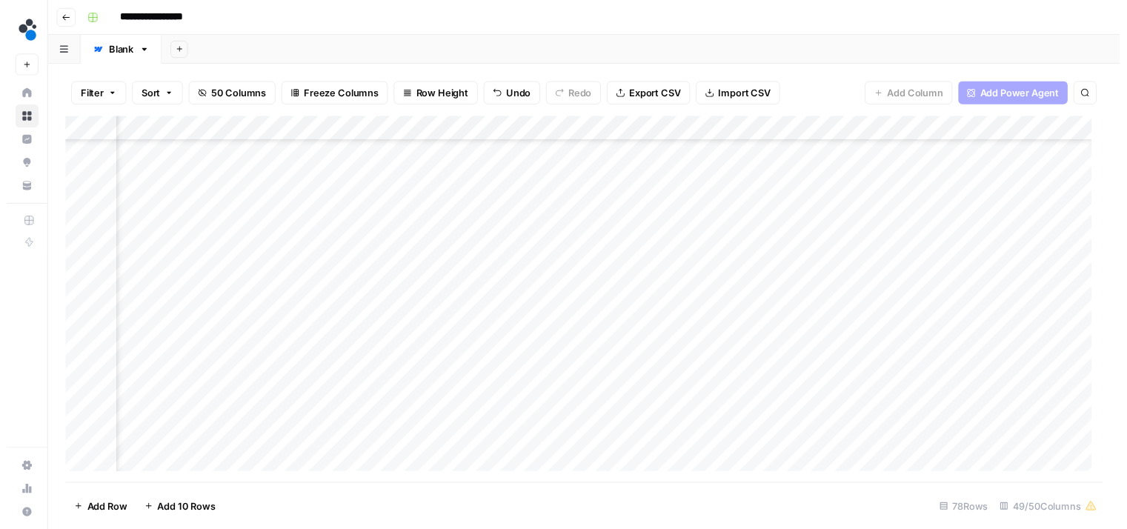
scroll to position [1301, 3785]
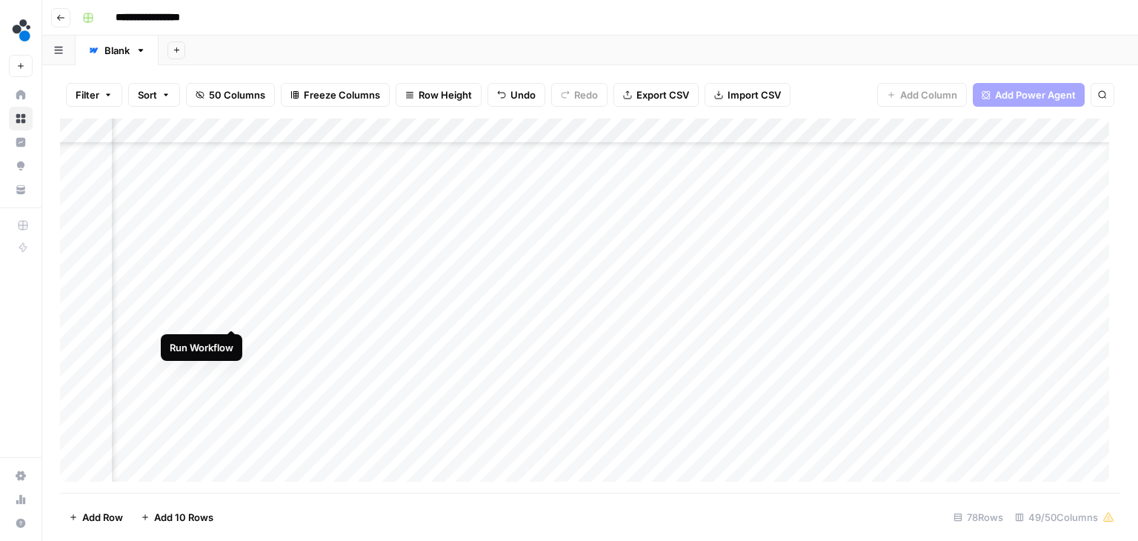
click at [231, 315] on div "Add Column" at bounding box center [590, 306] width 1060 height 374
click at [211, 311] on div "Add Column" at bounding box center [590, 306] width 1060 height 374
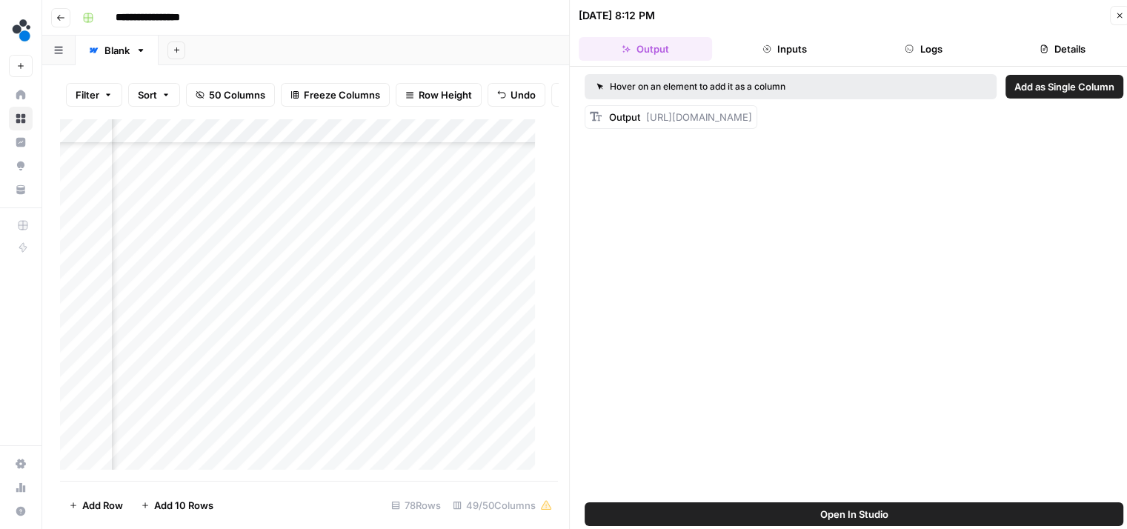
click at [905, 47] on icon "button" at bounding box center [909, 48] width 9 height 9
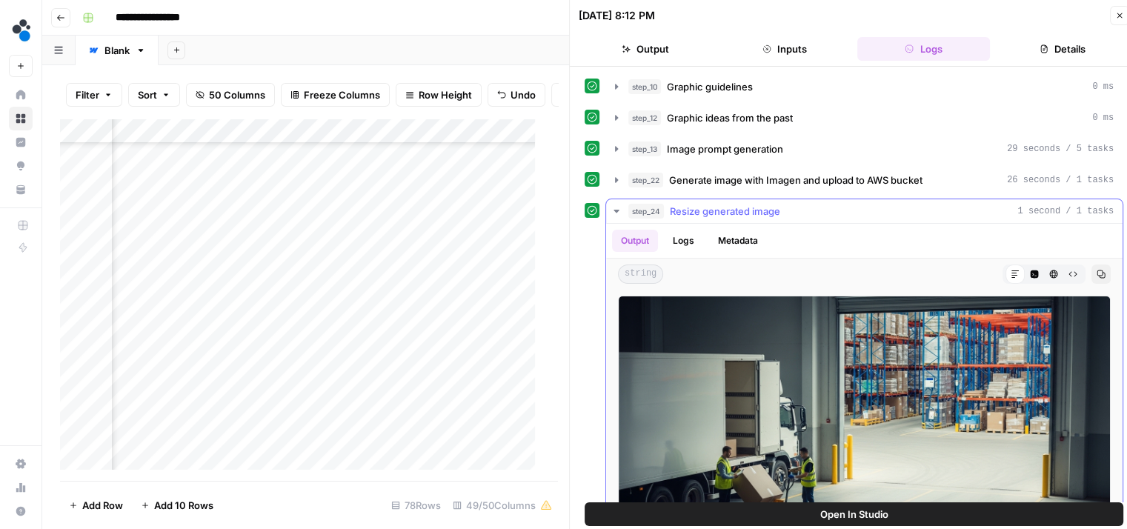
scroll to position [68, 0]
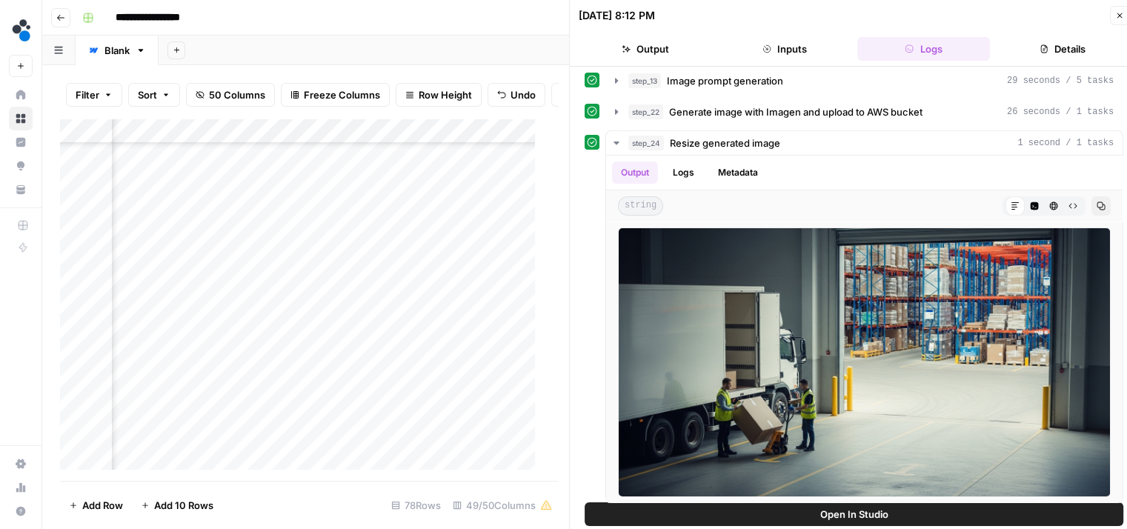
click at [655, 52] on button "Output" at bounding box center [645, 49] width 133 height 24
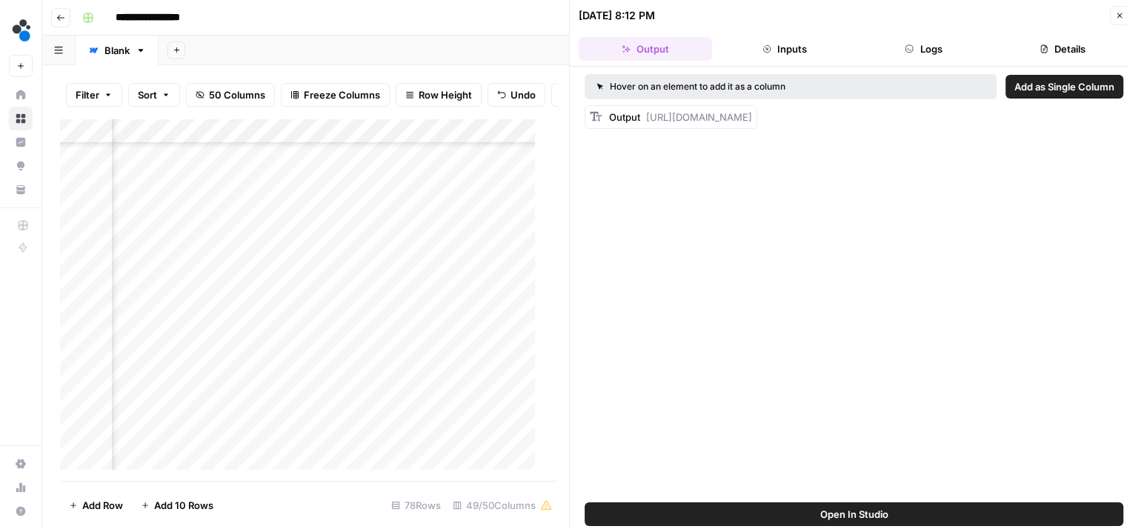
scroll to position [0, 0]
drag, startPoint x: 639, startPoint y: 180, endPoint x: 645, endPoint y: 113, distance: 66.9
click at [645, 113] on div "Output https://cdn.airops.com/rails/active_storage/representations/proxy/eyJfcm…" at bounding box center [680, 117] width 143 height 15
copy span "https://cdn.airops.com/rails/active_storage/representations/proxy/eyJfcmFpbHMiO…"
click at [293, 324] on div "Add Column" at bounding box center [303, 300] width 487 height 363
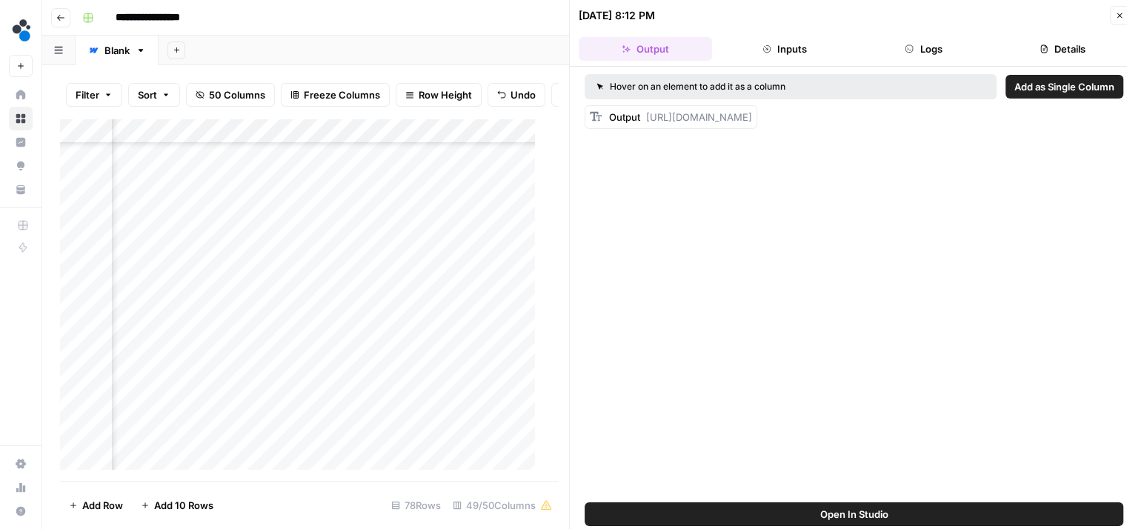
click at [293, 324] on div "Add Column" at bounding box center [303, 300] width 487 height 363
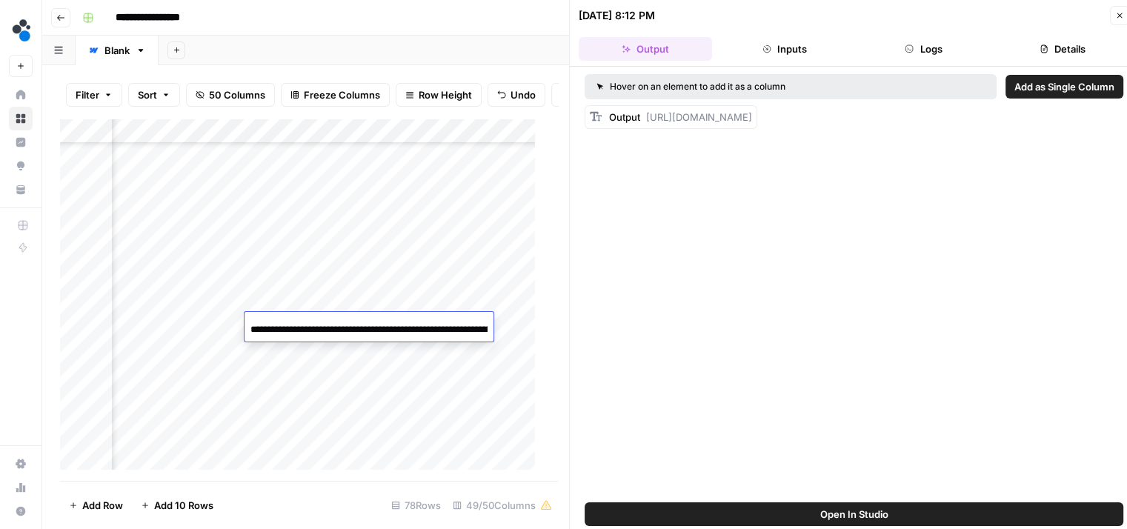
scroll to position [0, 1783]
click at [368, 324] on input "**********" at bounding box center [368, 330] width 237 height 18
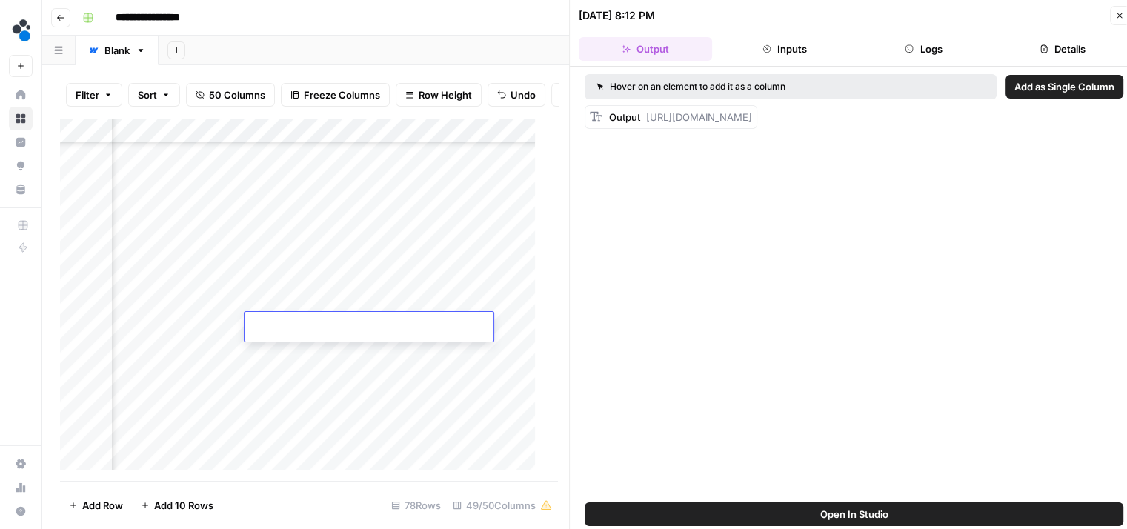
type input "**********"
click at [922, 42] on button "Logs" at bounding box center [923, 49] width 133 height 24
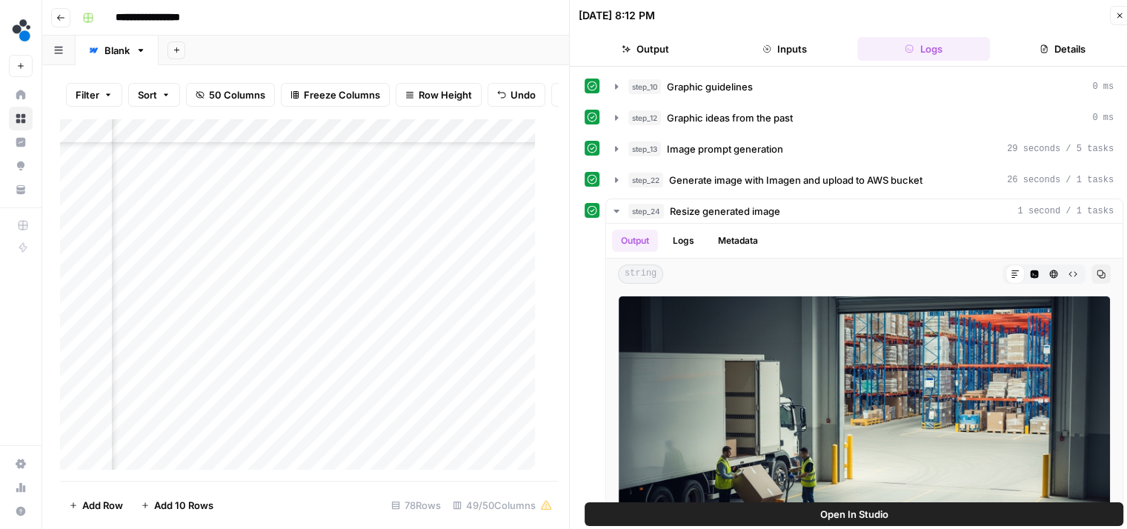
click at [1115, 13] on icon "button" at bounding box center [1119, 15] width 9 height 9
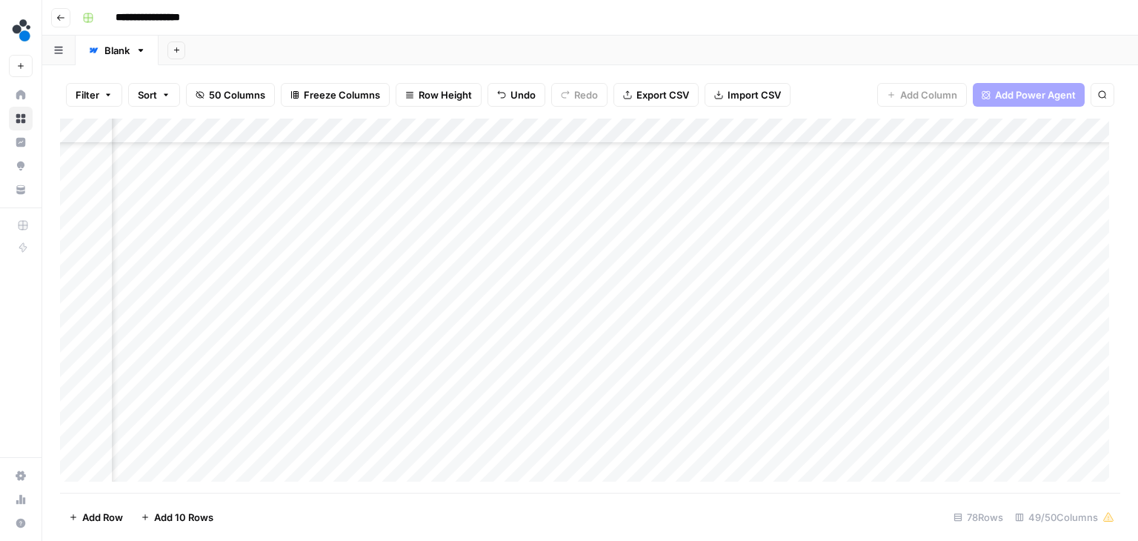
click at [421, 339] on div "Add Column" at bounding box center [590, 306] width 1060 height 374
click at [1094, 318] on div "Add Column" at bounding box center [590, 306] width 1060 height 374
click at [300, 313] on div "Add Column" at bounding box center [590, 306] width 1060 height 374
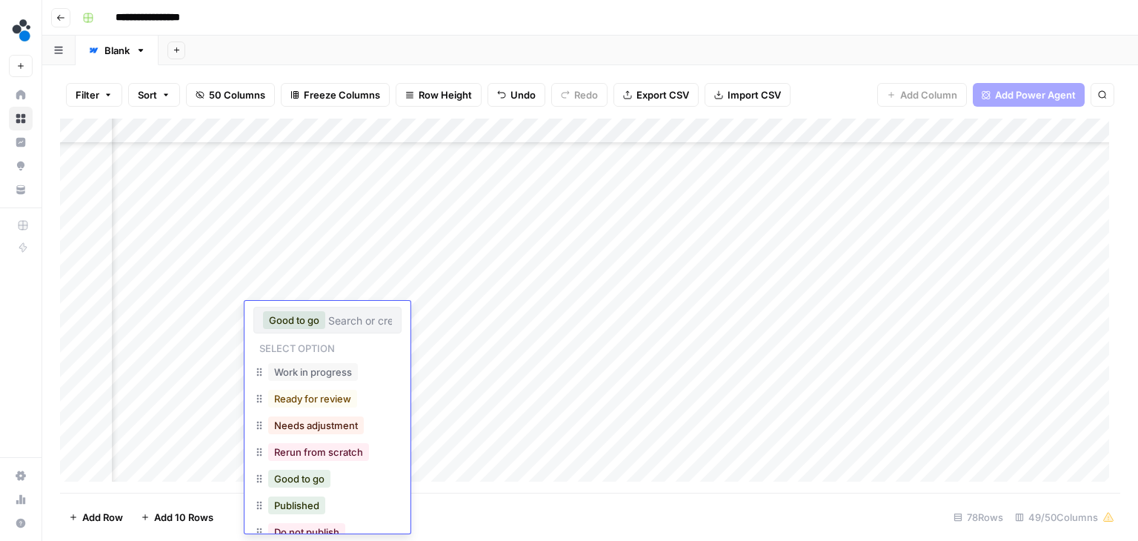
click at [300, 313] on button "Good to go" at bounding box center [294, 320] width 62 height 18
click at [299, 510] on button "Published" at bounding box center [296, 505] width 57 height 18
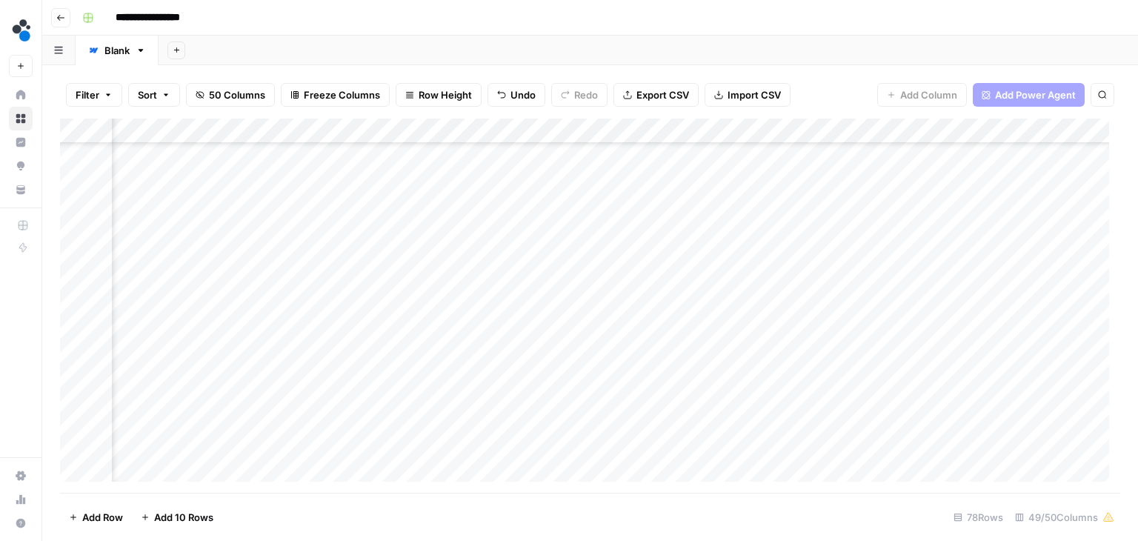
click at [276, 336] on div "Add Column" at bounding box center [590, 306] width 1060 height 374
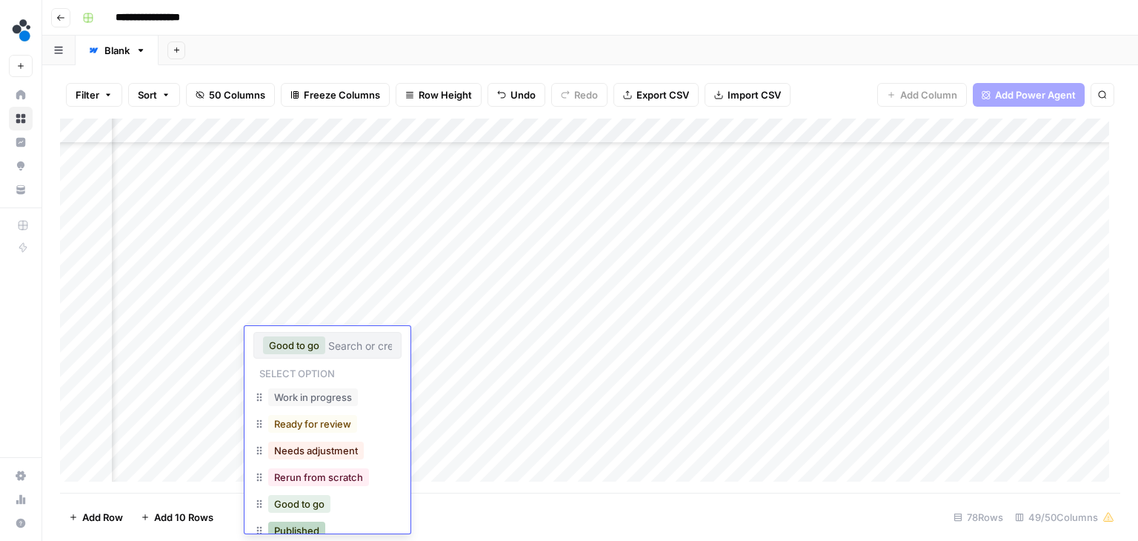
click at [315, 527] on button "Published" at bounding box center [296, 531] width 57 height 18
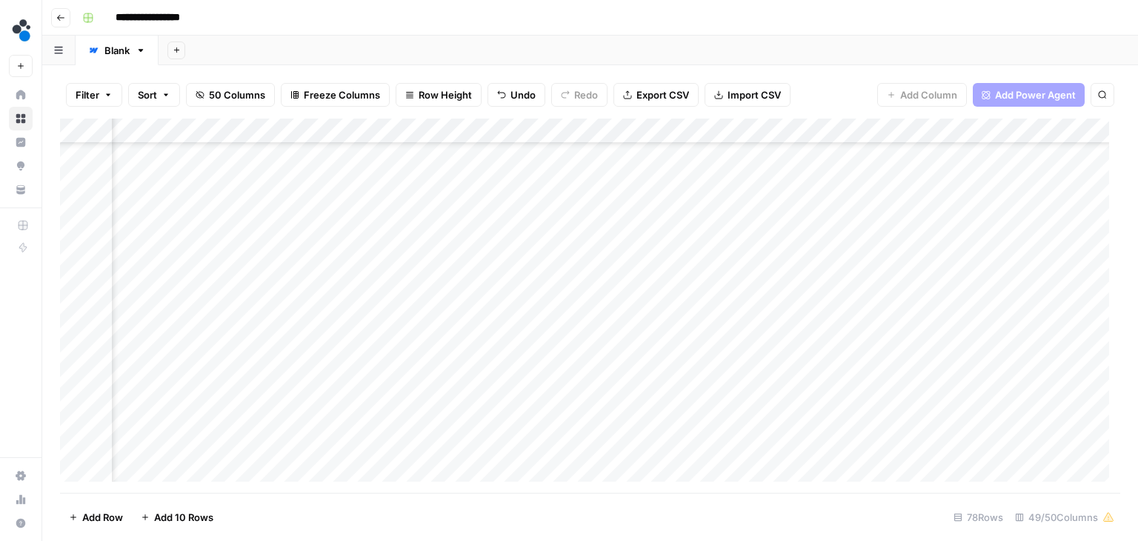
click at [285, 265] on div "Add Column" at bounding box center [590, 306] width 1060 height 374
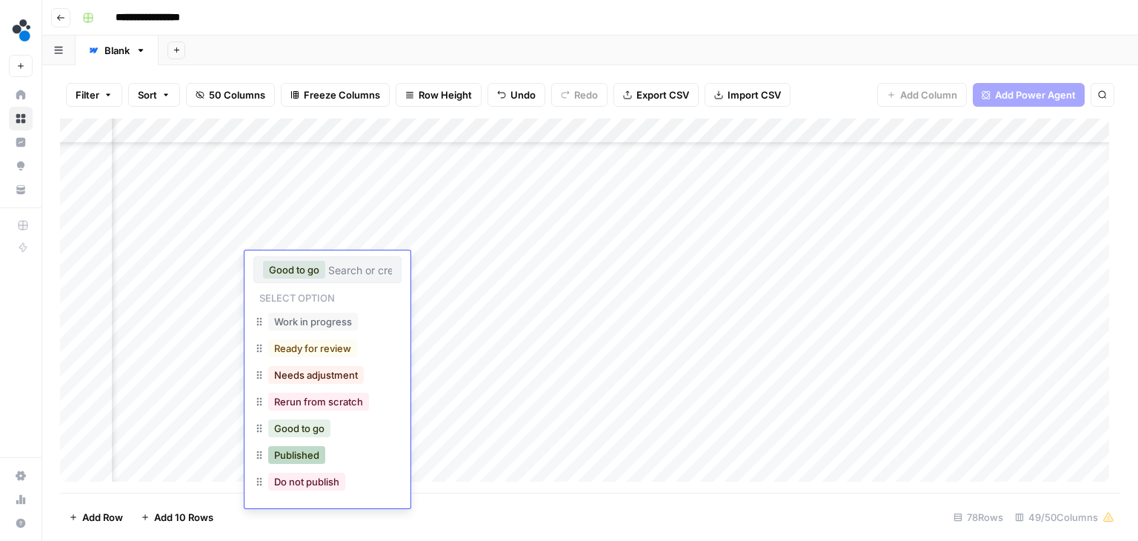
click at [305, 455] on button "Published" at bounding box center [296, 455] width 57 height 18
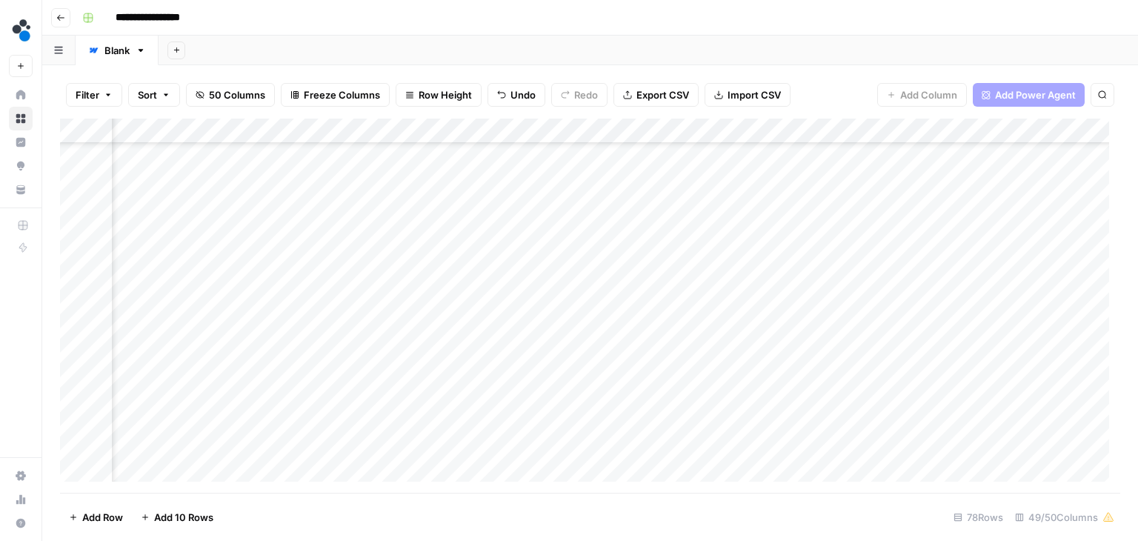
click at [278, 232] on div "Add Column" at bounding box center [590, 306] width 1060 height 374
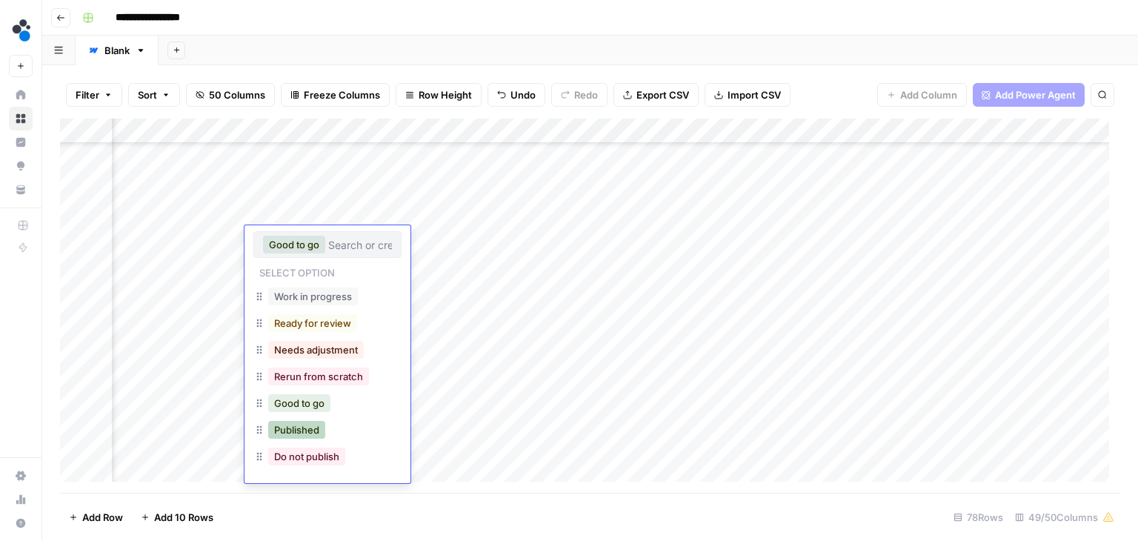
click at [302, 431] on button "Published" at bounding box center [296, 430] width 57 height 18
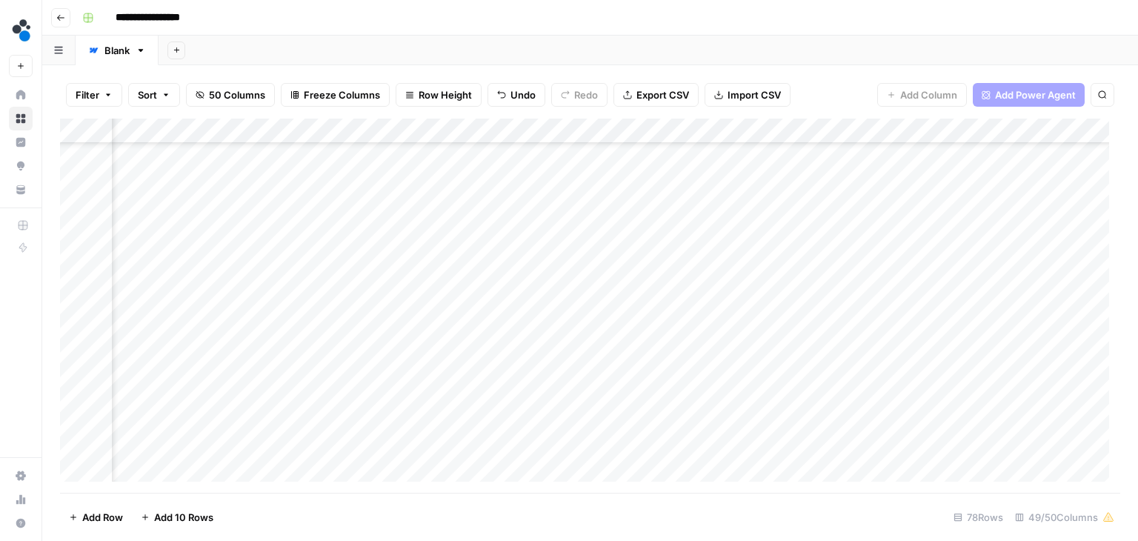
scroll to position [1138, 5592]
click at [293, 308] on div "Add Column" at bounding box center [590, 306] width 1060 height 374
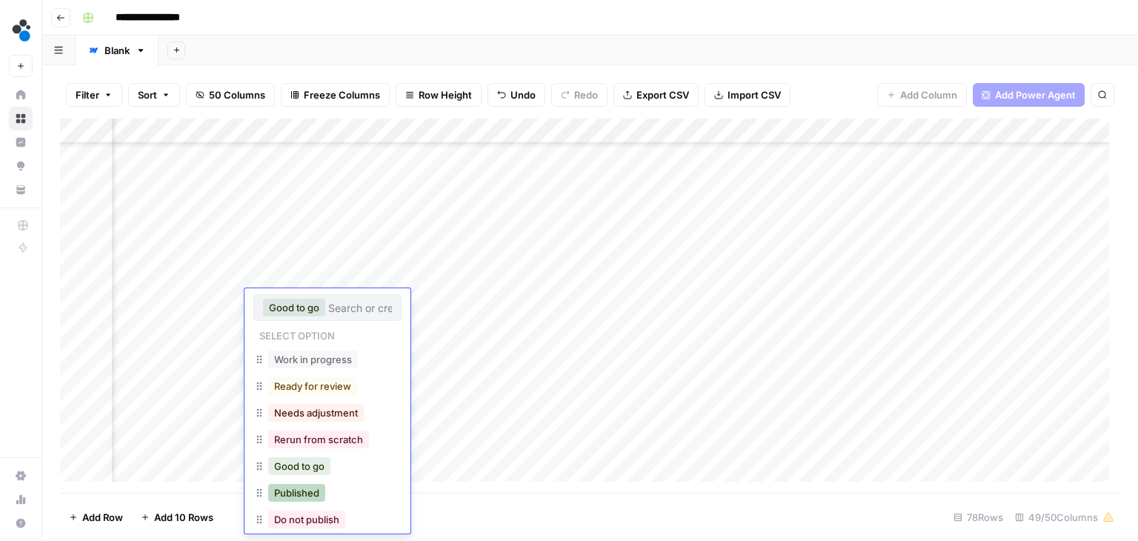
click at [299, 487] on button "Published" at bounding box center [296, 493] width 57 height 18
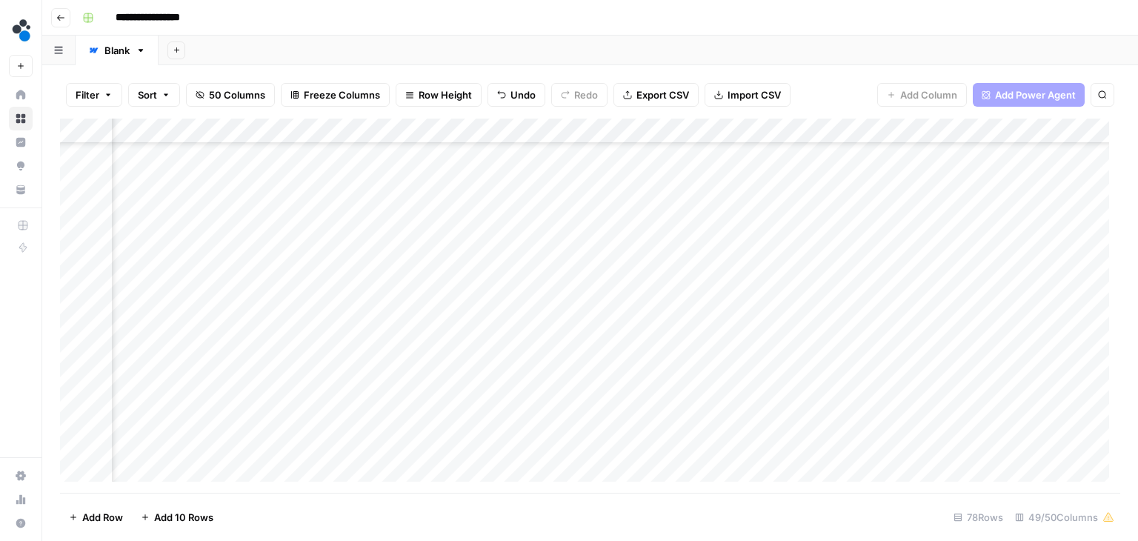
scroll to position [1056, 5592]
click at [297, 277] on div "Add Column" at bounding box center [590, 306] width 1060 height 374
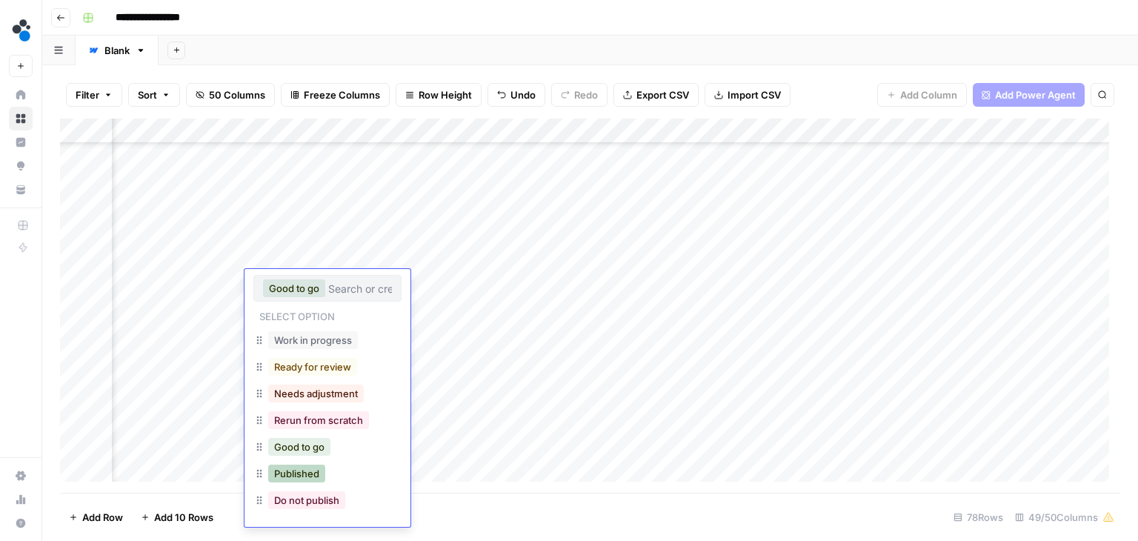
click at [304, 473] on button "Published" at bounding box center [296, 474] width 57 height 18
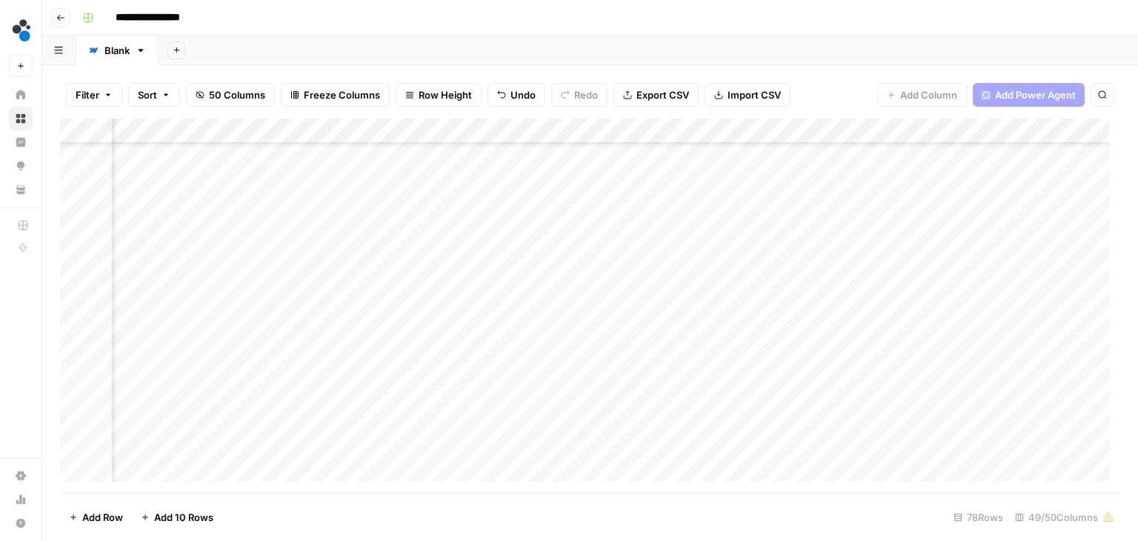
scroll to position [1477, 5592]
click at [290, 240] on div "Add Column" at bounding box center [590, 306] width 1060 height 374
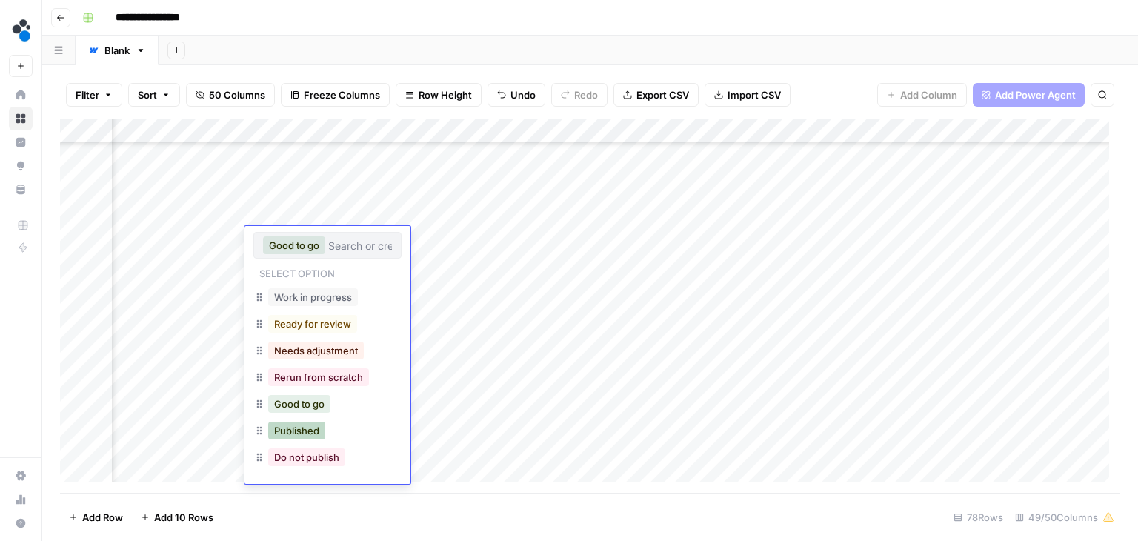
click at [306, 425] on button "Published" at bounding box center [296, 431] width 57 height 18
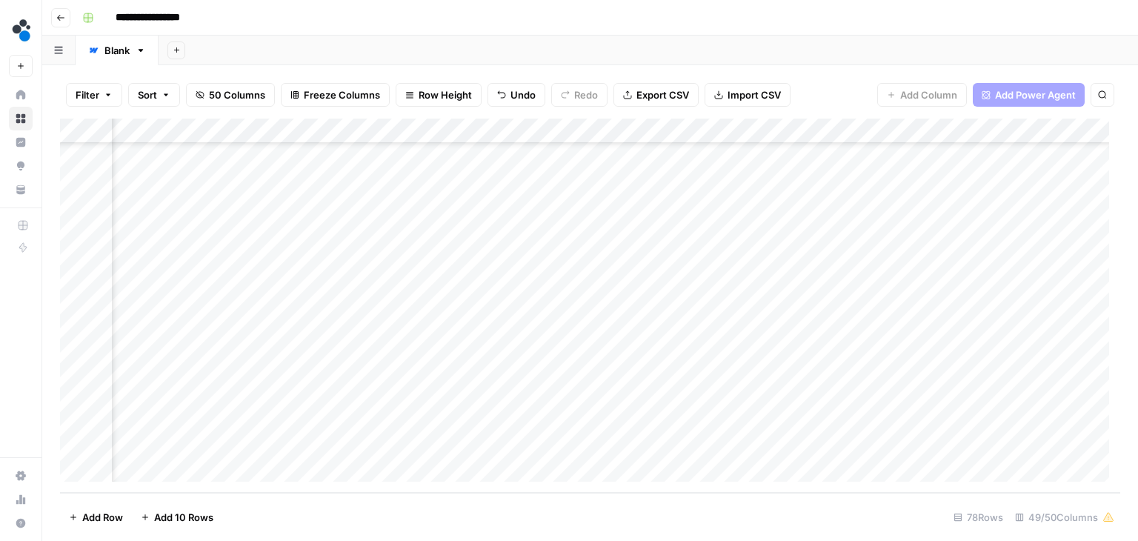
scroll to position [1648, 5592]
click at [293, 319] on div "Add Column" at bounding box center [590, 306] width 1060 height 374
click at [552, 365] on div "Add Column" at bounding box center [590, 306] width 1060 height 374
click at [388, 320] on div "Add Column" at bounding box center [590, 306] width 1060 height 374
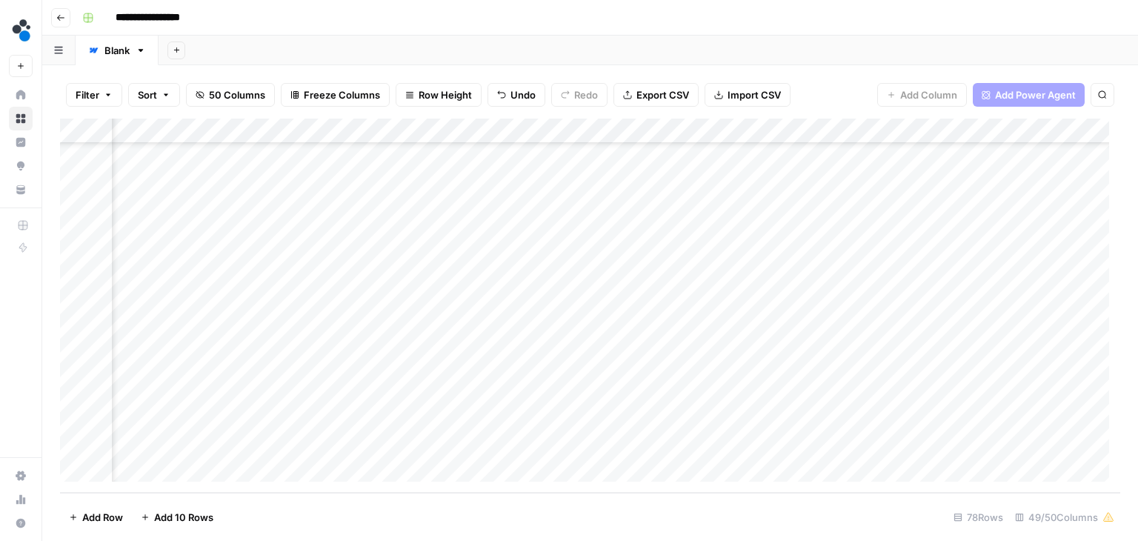
scroll to position [1648, 5459]
click at [417, 322] on div "Add Column" at bounding box center [590, 306] width 1060 height 374
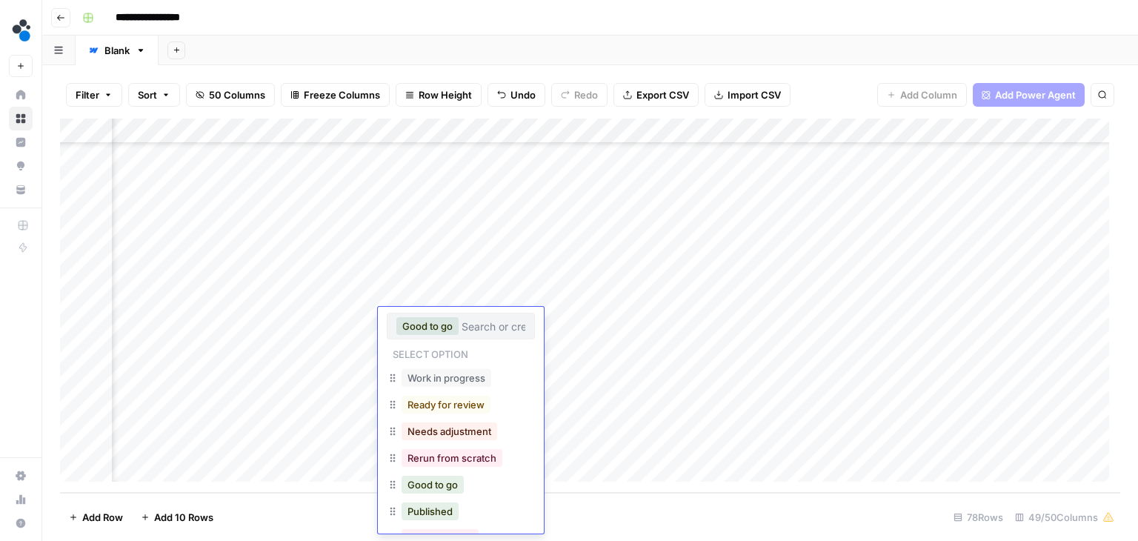
click at [417, 322] on button "Good to go" at bounding box center [427, 326] width 62 height 18
click at [436, 511] on button "Published" at bounding box center [430, 511] width 57 height 18
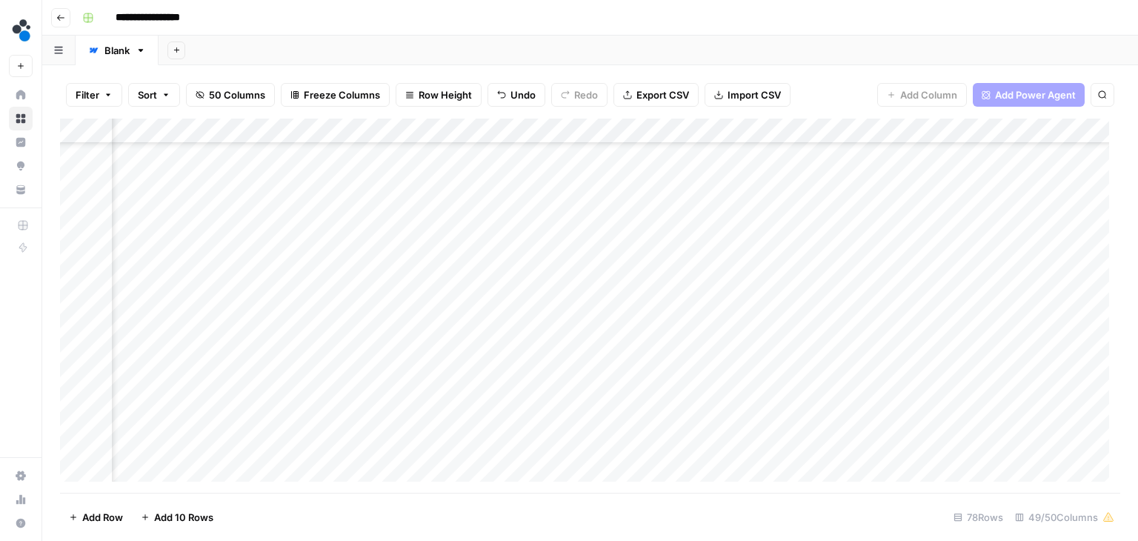
scroll to position [1491, 5252]
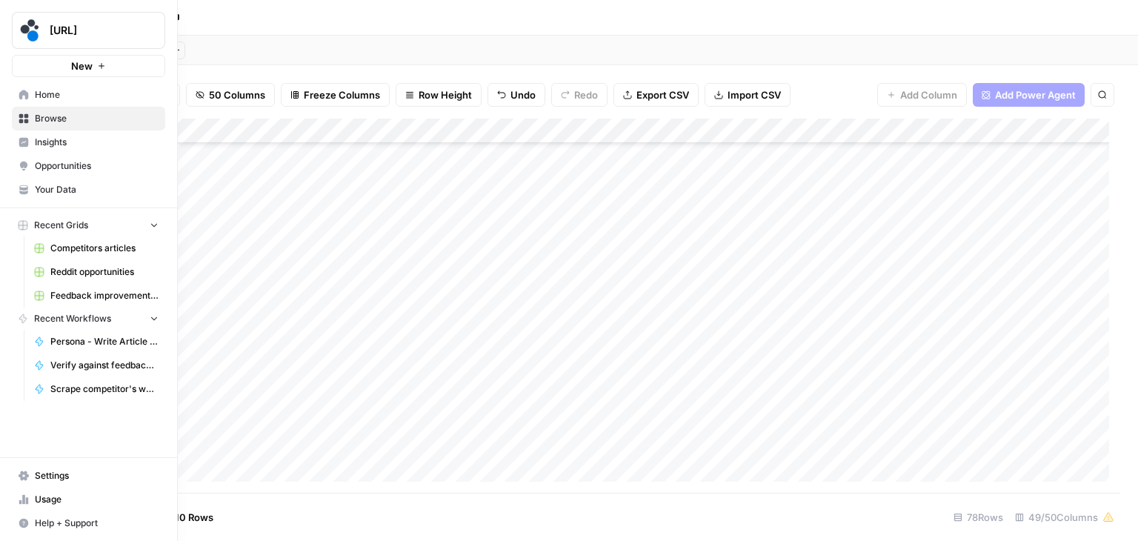
drag, startPoint x: 47, startPoint y: 120, endPoint x: 37, endPoint y: 190, distance: 70.4
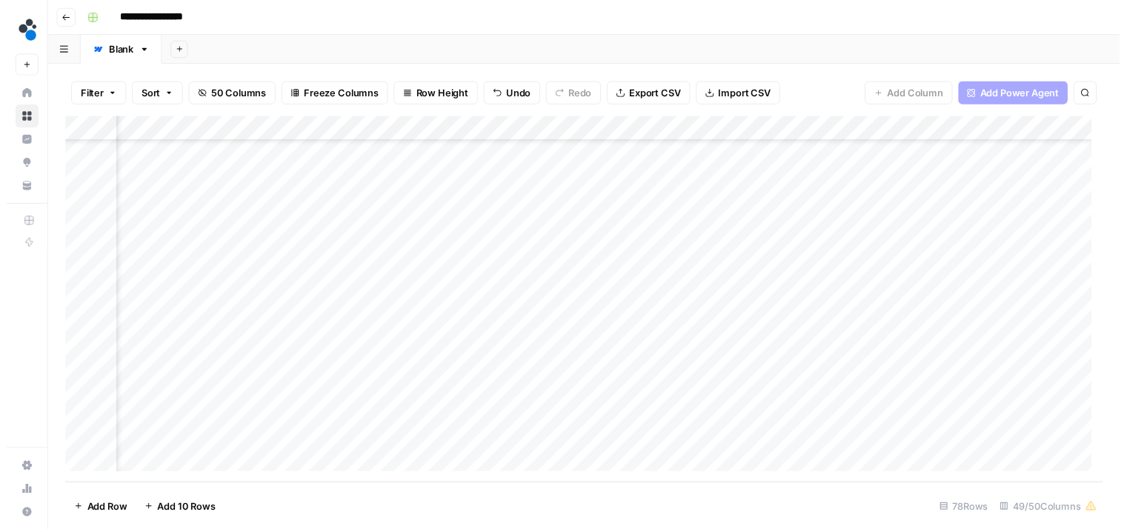
scroll to position [1651, 5154]
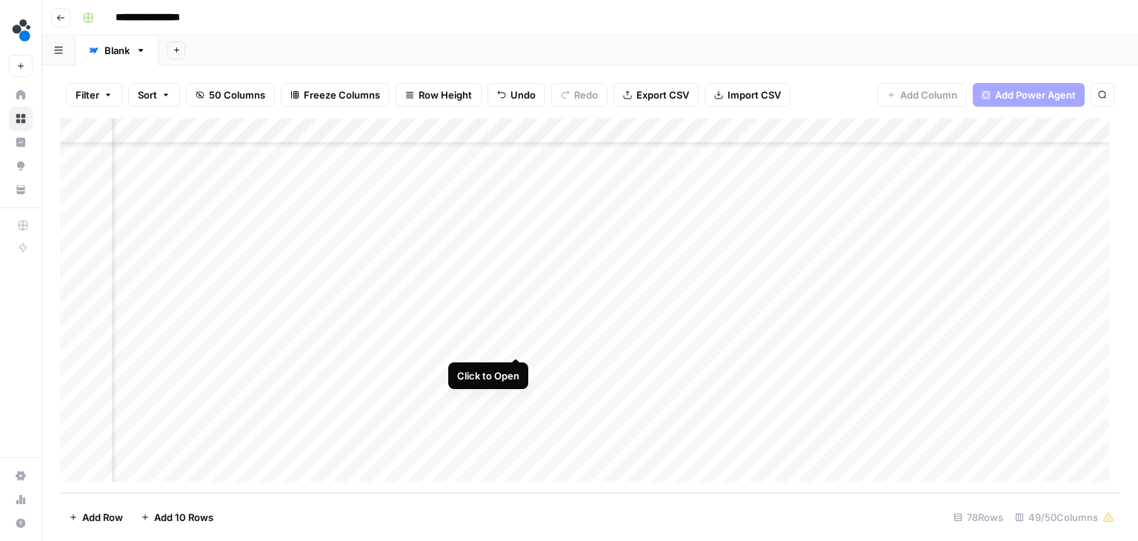
click at [513, 342] on div "Add Column" at bounding box center [590, 306] width 1060 height 374
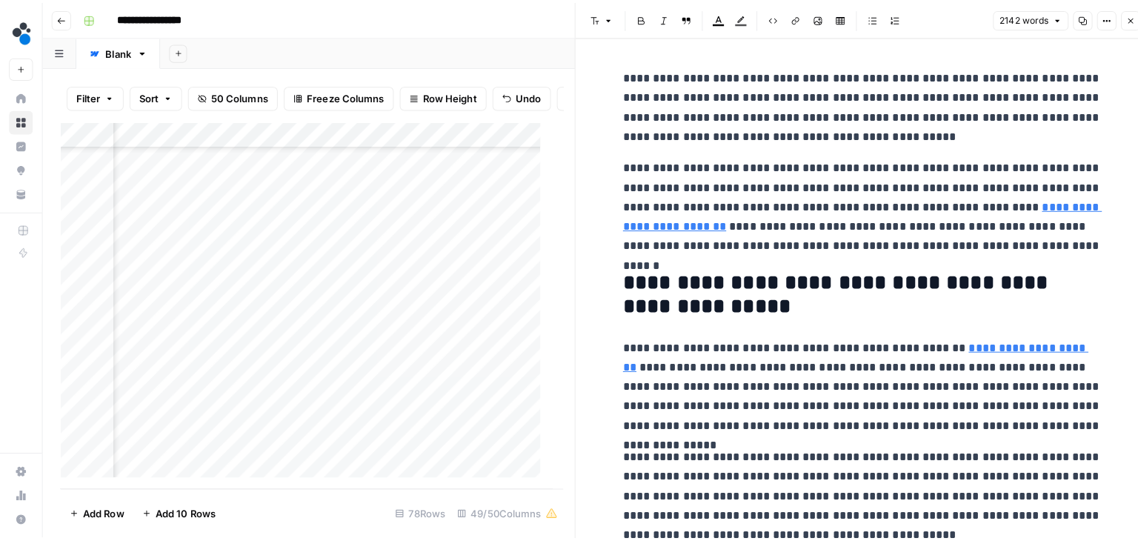
scroll to position [1651, 5396]
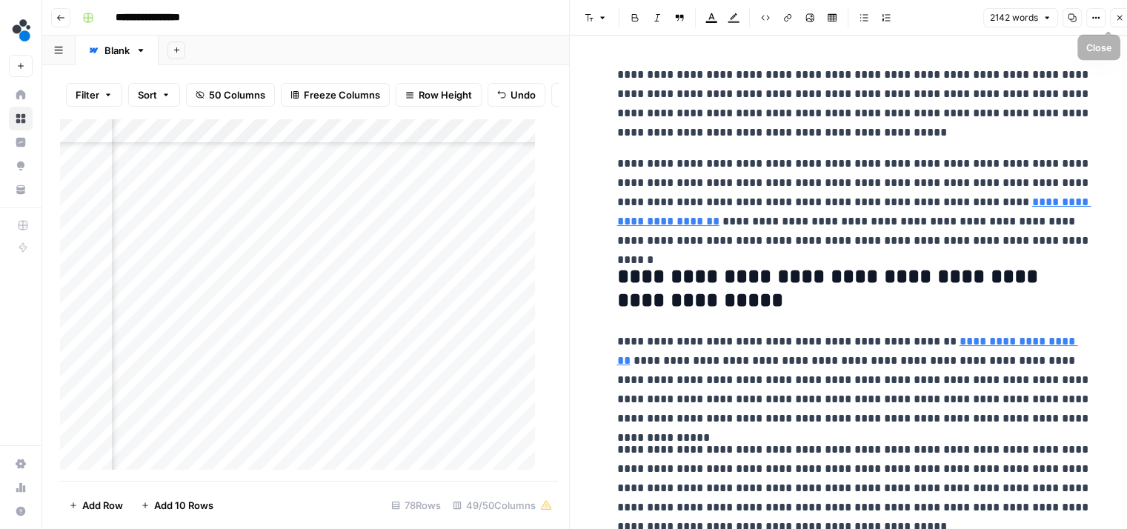
click at [1117, 21] on icon "button" at bounding box center [1119, 17] width 9 height 9
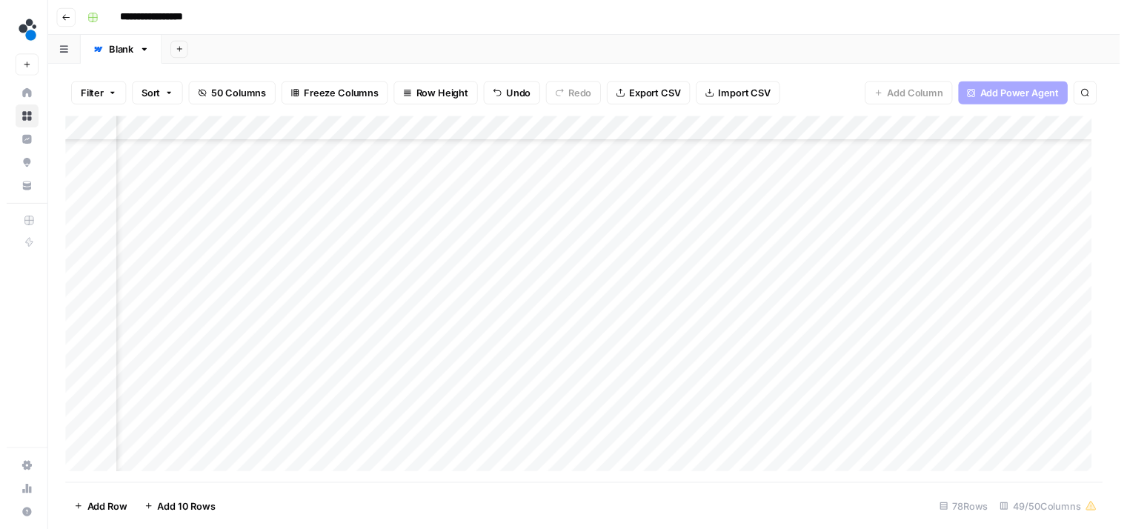
scroll to position [697, 4985]
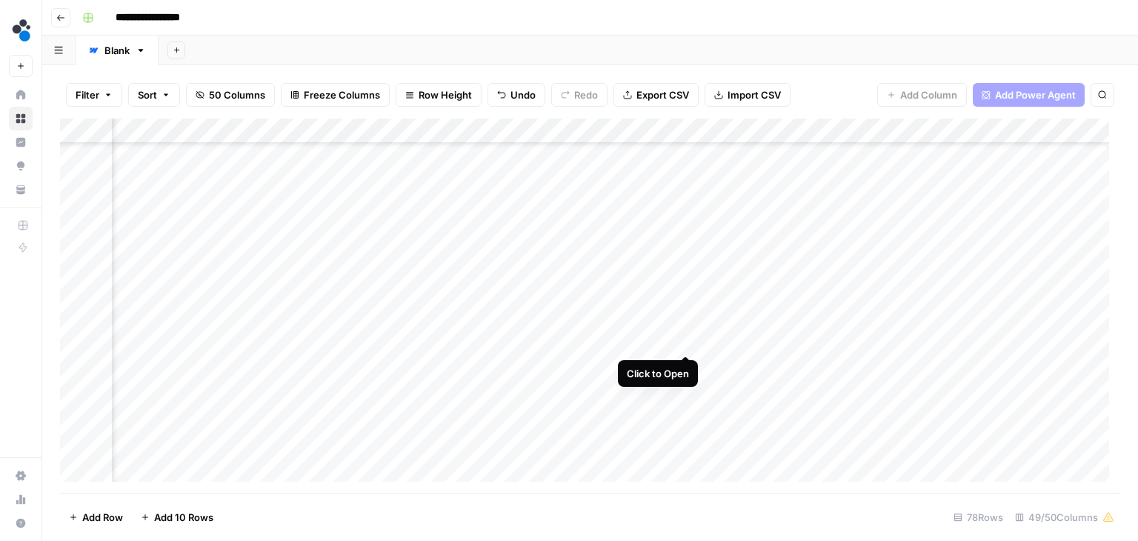
click at [685, 343] on div "Add Column" at bounding box center [590, 306] width 1060 height 374
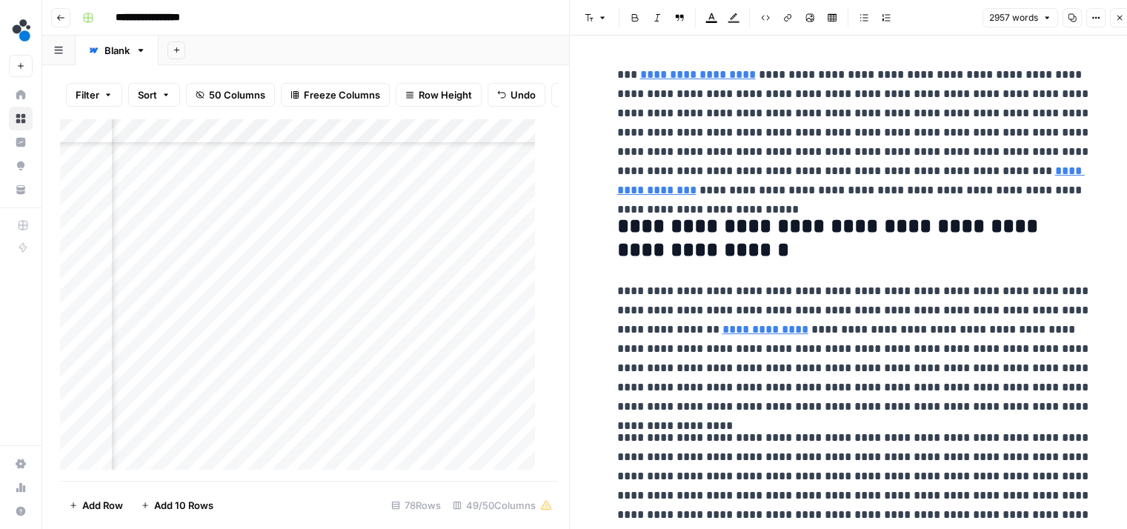
click at [753, 252] on h2 "**********" at bounding box center [854, 238] width 474 height 47
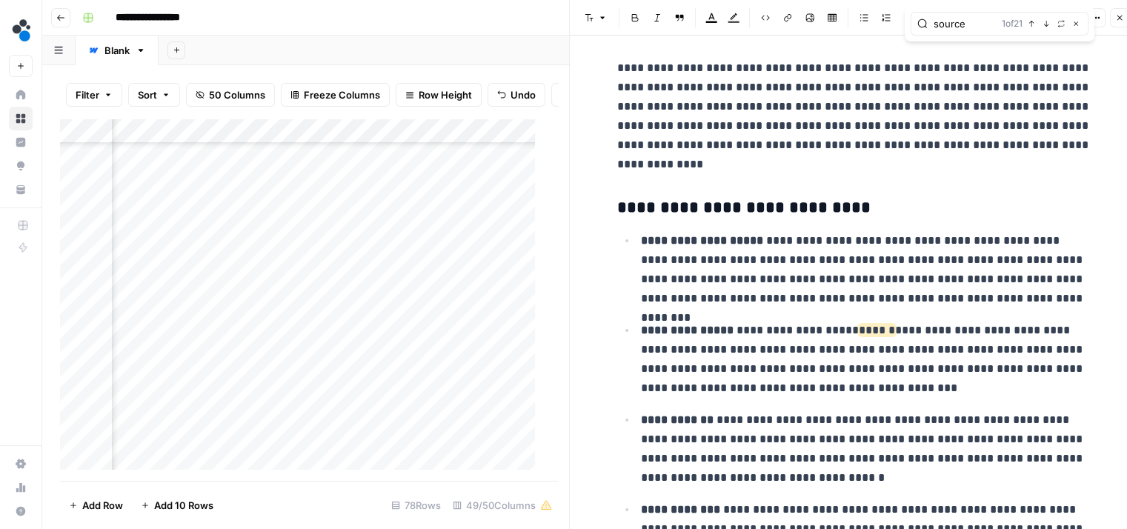
scroll to position [723, 0]
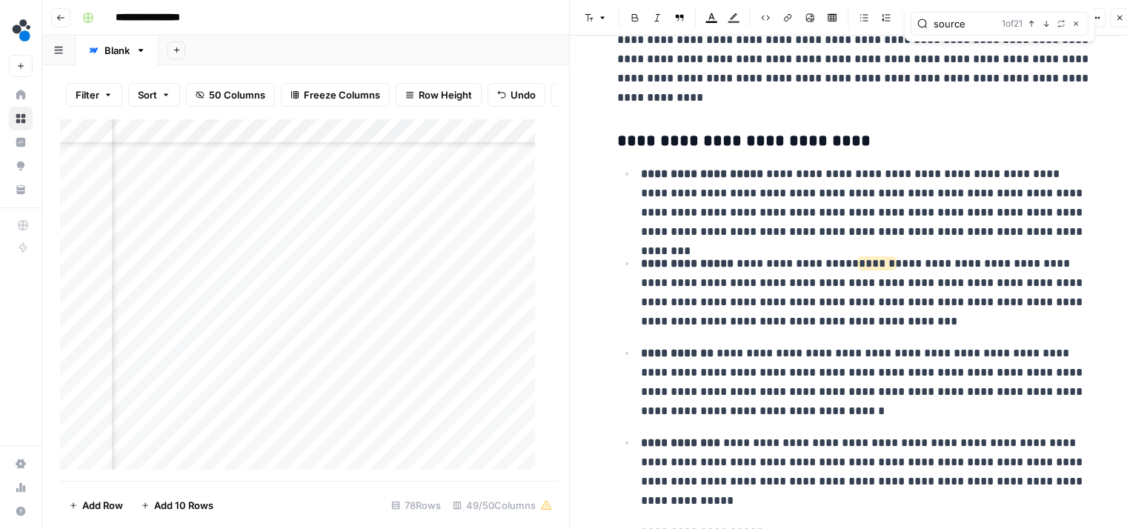
type input "source"
click at [1028, 235] on p "**********" at bounding box center [866, 202] width 451 height 77
click at [892, 328] on p "**********" at bounding box center [866, 292] width 451 height 77
click at [827, 411] on p "**********" at bounding box center [866, 382] width 451 height 77
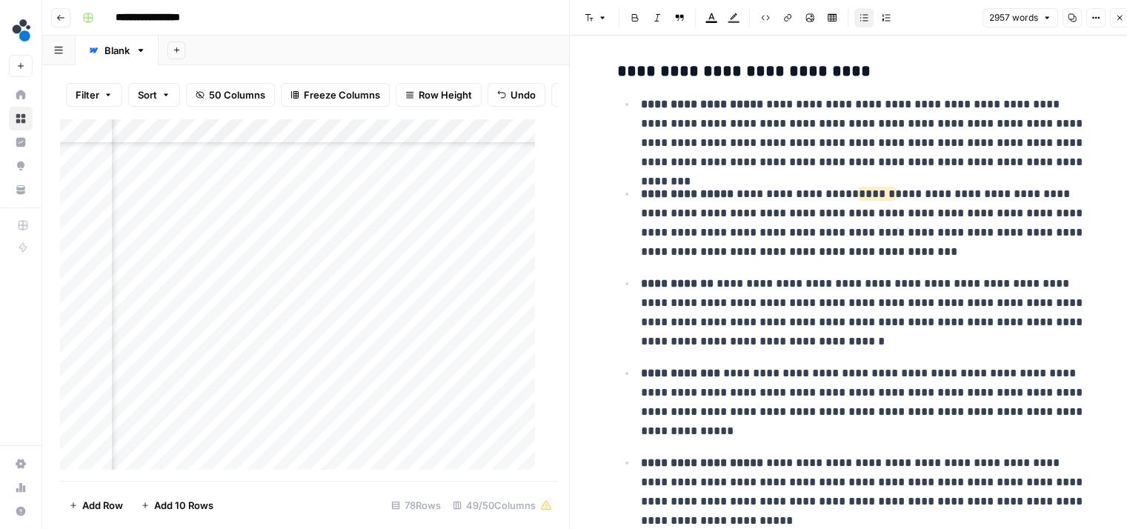
scroll to position [794, 0]
click at [731, 423] on p "**********" at bounding box center [866, 401] width 451 height 77
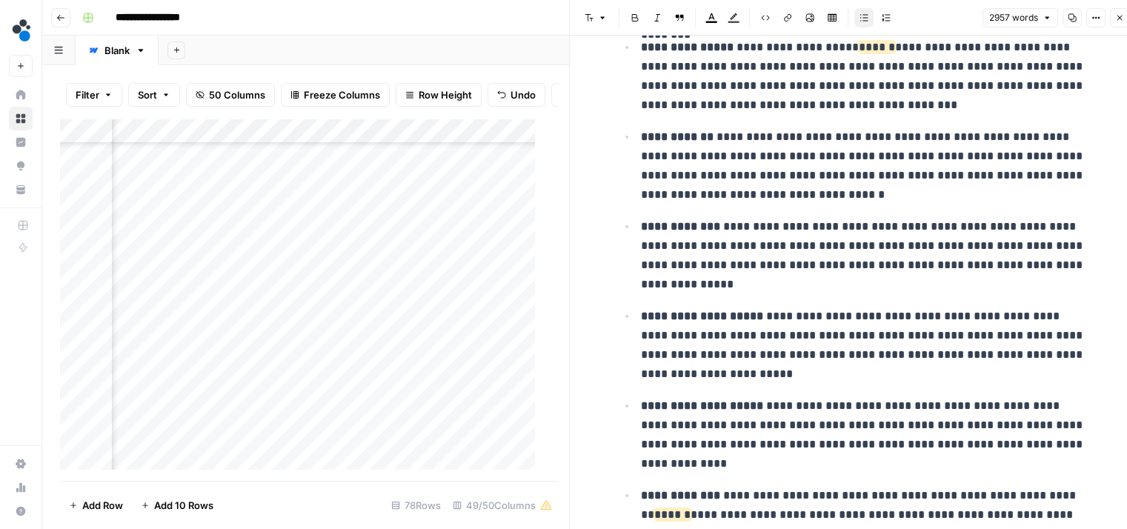
scroll to position [945, 0]
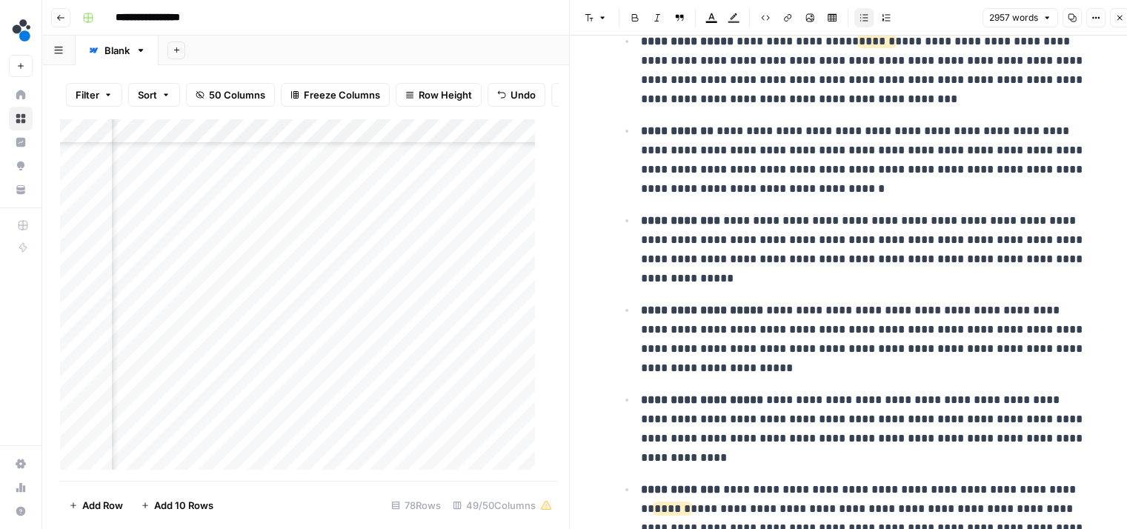
click at [783, 368] on p "**********" at bounding box center [866, 339] width 451 height 77
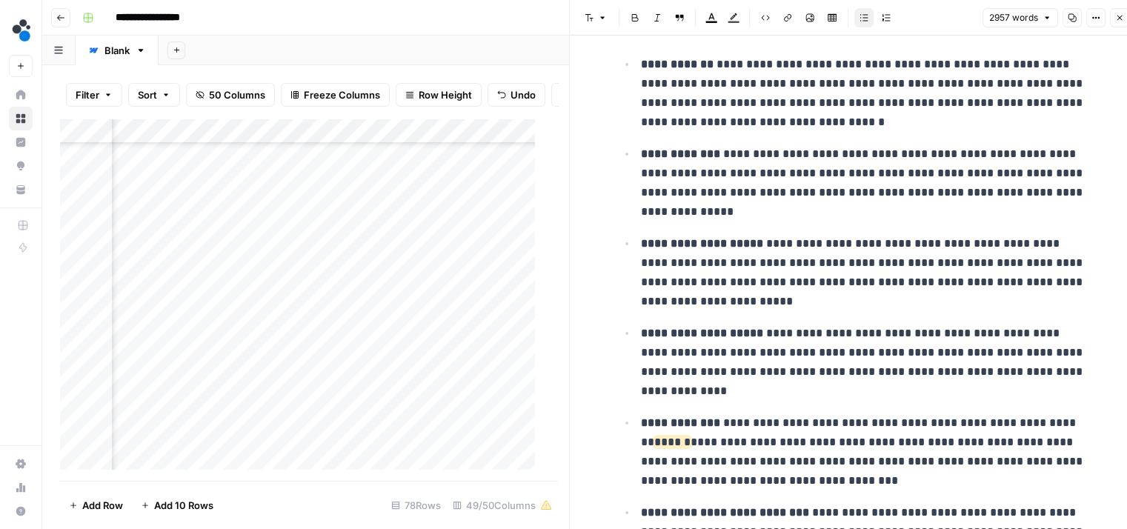
scroll to position [1023, 0]
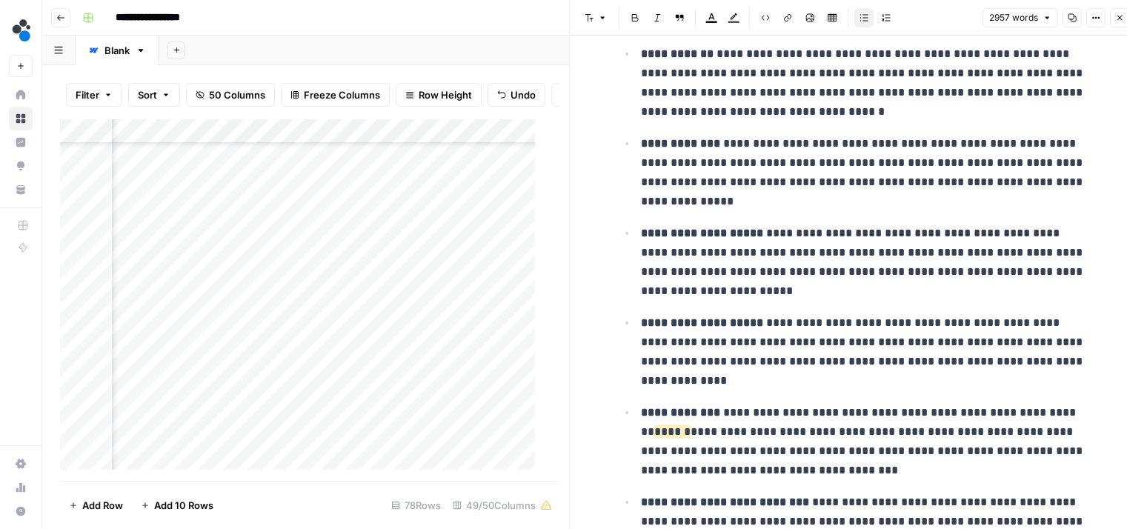
click at [698, 376] on p "**********" at bounding box center [866, 351] width 451 height 77
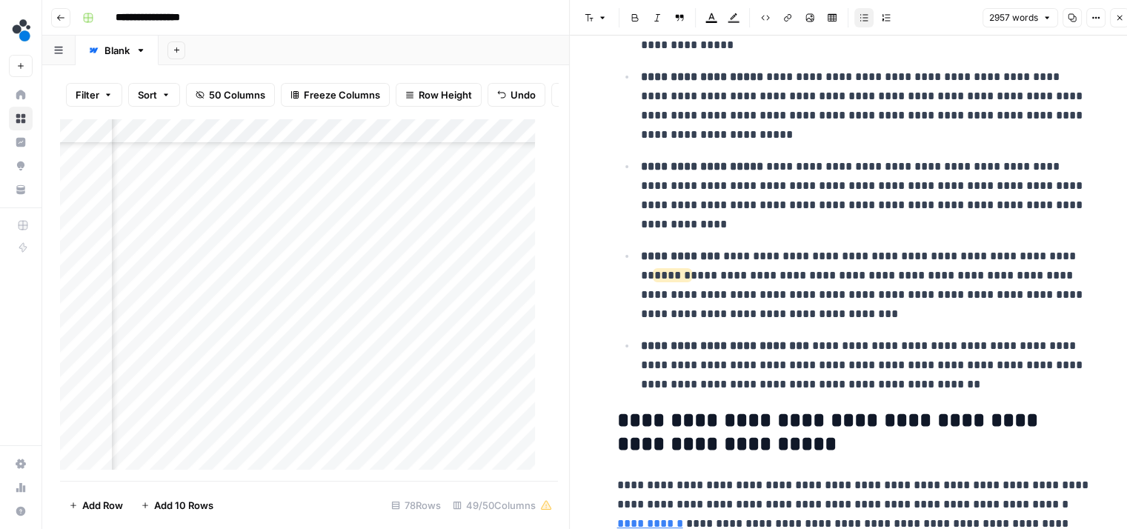
scroll to position [1180, 0]
click at [809, 317] on p "**********" at bounding box center [866, 284] width 451 height 77
click at [901, 389] on p "**********" at bounding box center [866, 365] width 451 height 58
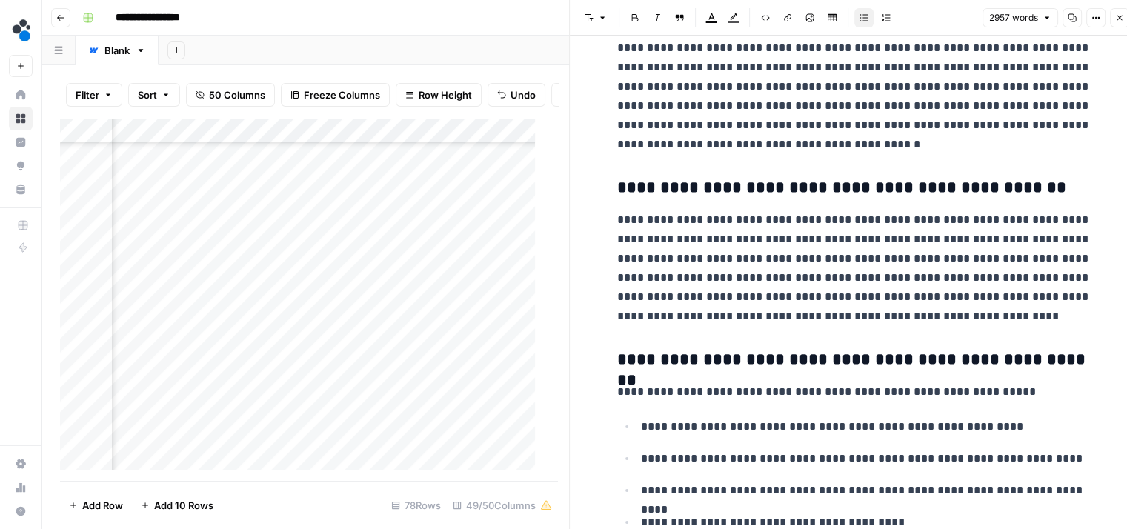
scroll to position [8503, 0]
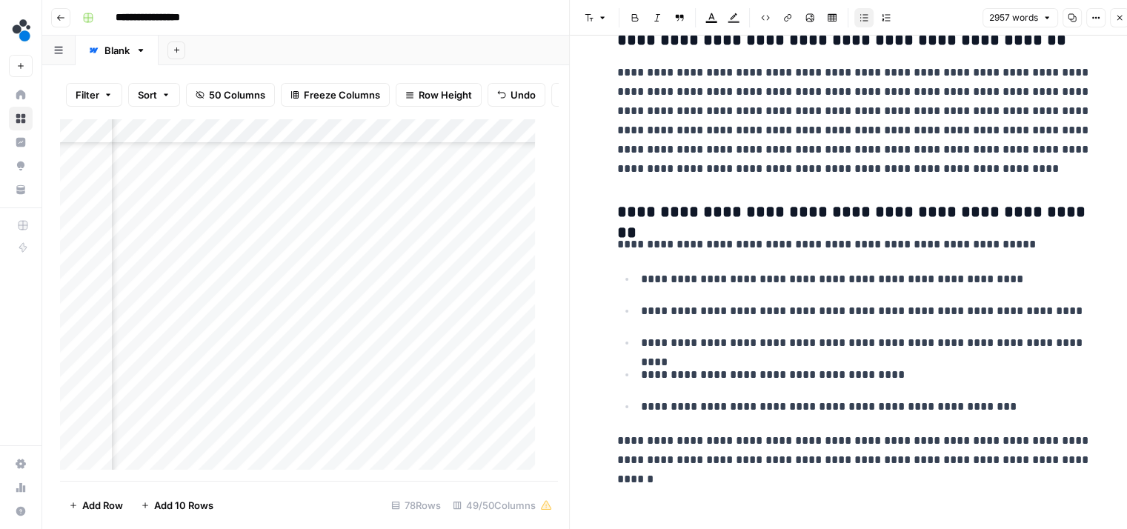
click at [1000, 282] on p "**********" at bounding box center [866, 279] width 451 height 19
click at [1082, 343] on p "**********" at bounding box center [866, 342] width 451 height 19
click at [902, 378] on p "**********" at bounding box center [866, 374] width 451 height 19
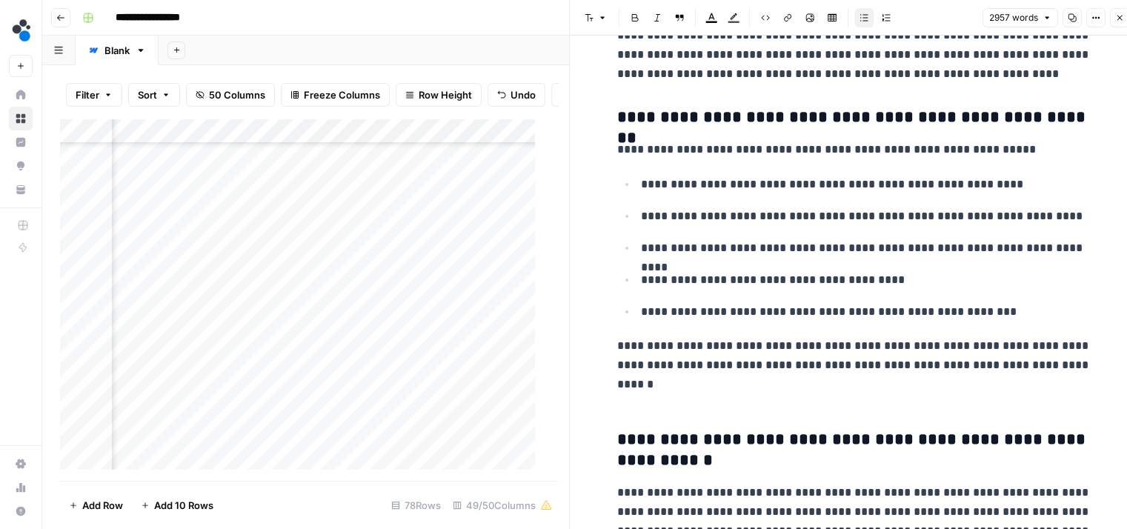
scroll to position [8597, 0]
click at [1005, 311] on p "**********" at bounding box center [866, 311] width 451 height 19
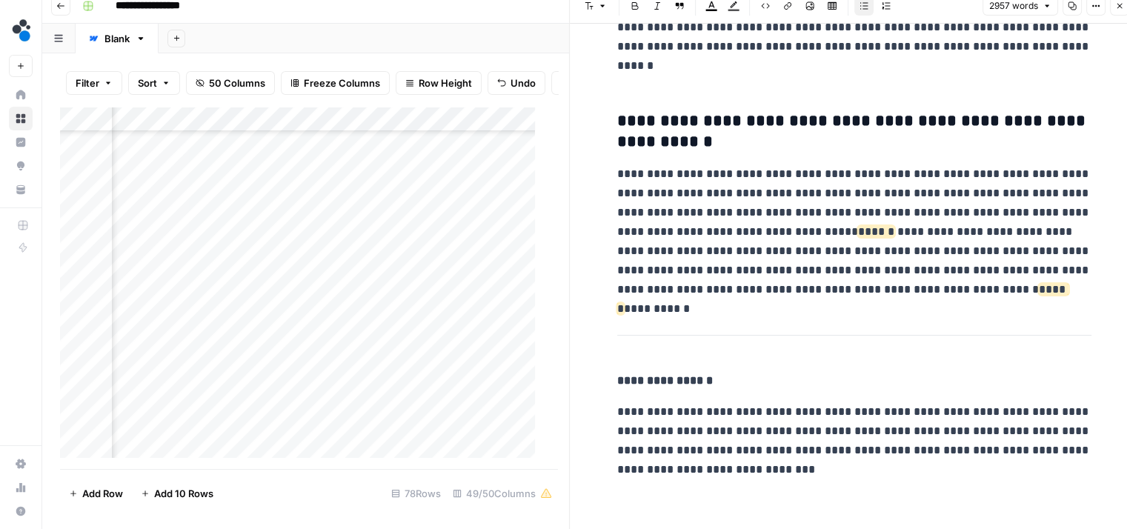
scroll to position [697, 5420]
click at [459, 339] on div "Add Column" at bounding box center [303, 288] width 487 height 363
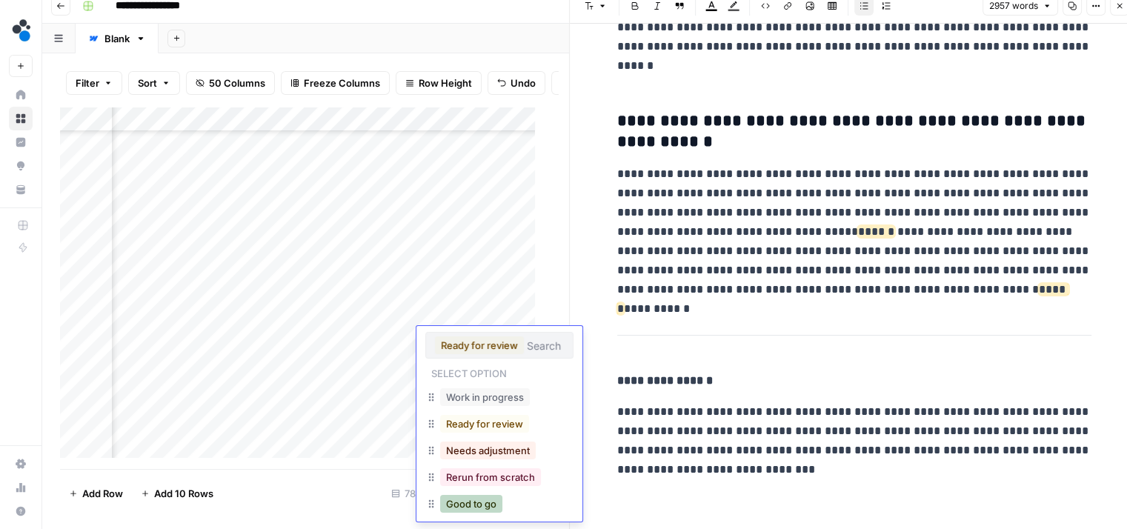
click at [465, 499] on button "Good to go" at bounding box center [471, 504] width 62 height 18
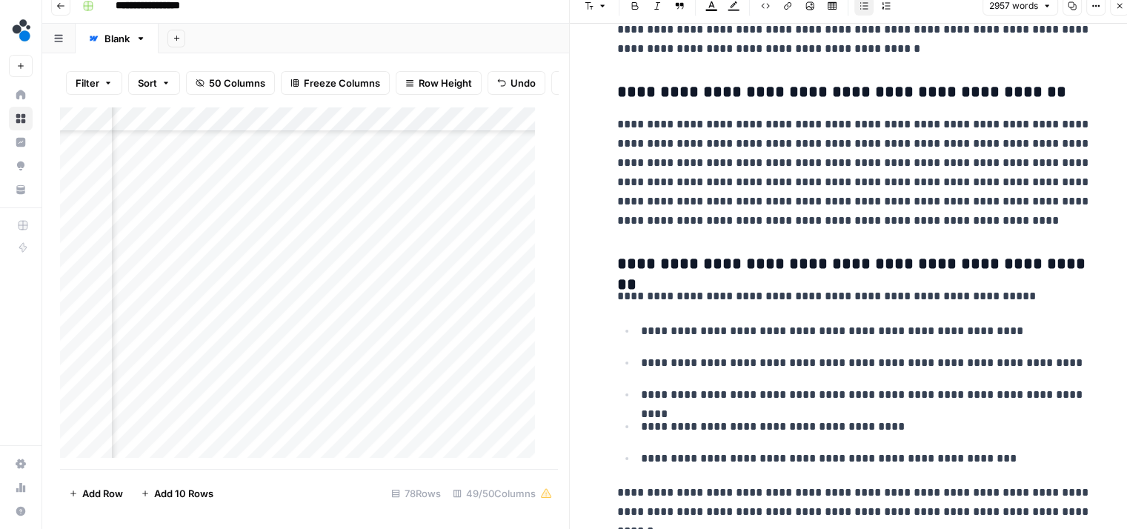
scroll to position [8338, 0]
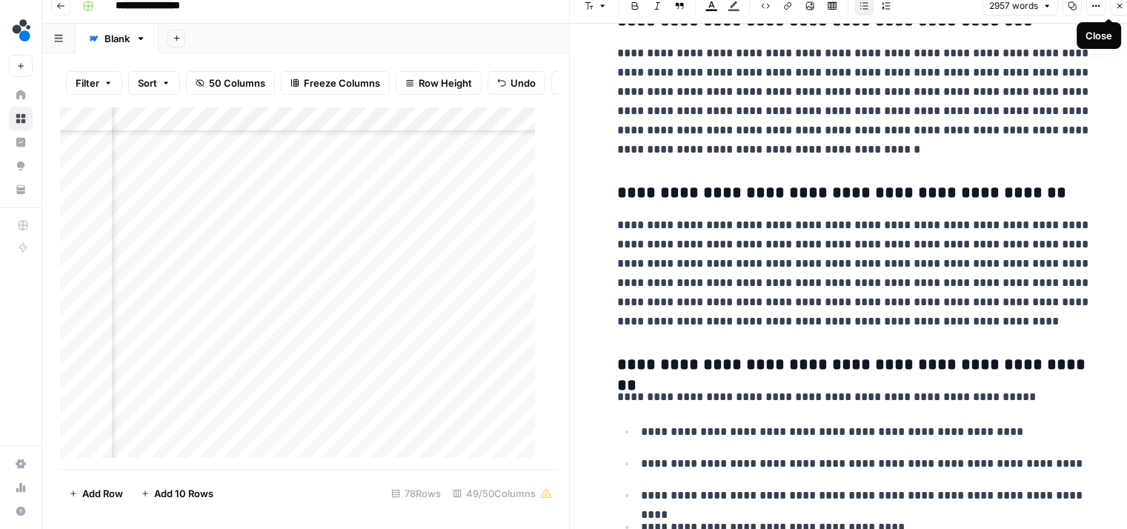
click at [1114, 9] on button "Close" at bounding box center [1119, 5] width 19 height 19
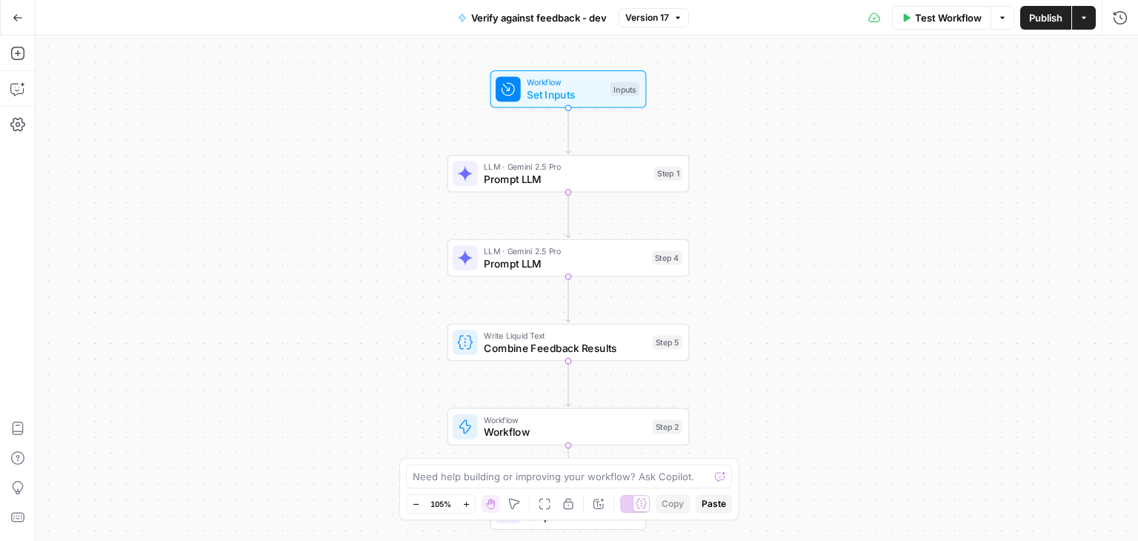
drag, startPoint x: 759, startPoint y: 277, endPoint x: 741, endPoint y: 289, distance: 22.0
click at [741, 289] on div "Workflow Set Inputs Inputs LLM · Gemini 2.5 Pro Prompt LLM Step 1 LLM · Gemini …" at bounding box center [587, 288] width 1103 height 505
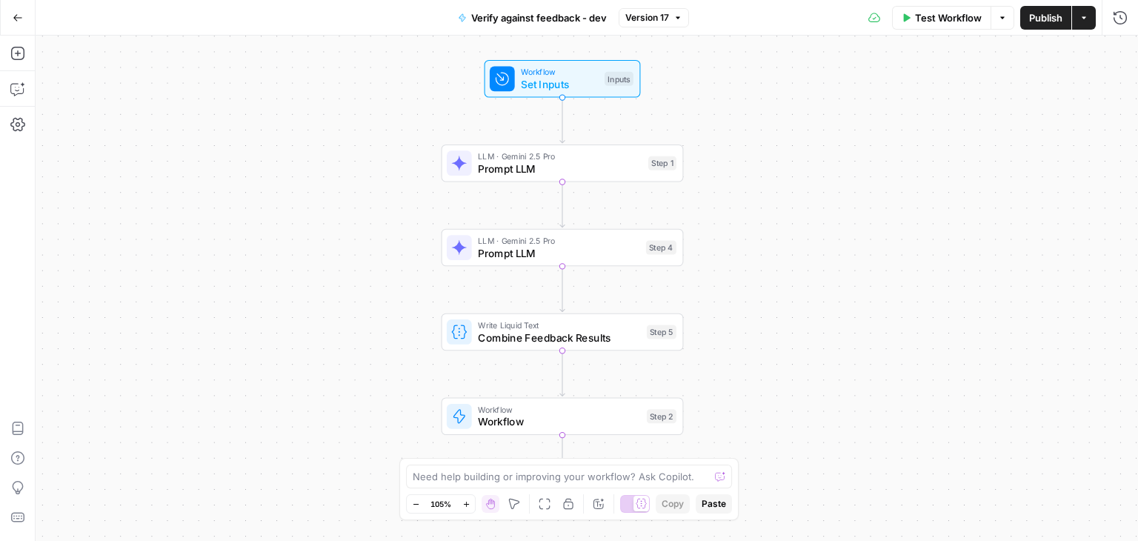
drag, startPoint x: 741, startPoint y: 289, endPoint x: 735, endPoint y: 279, distance: 11.9
click at [735, 279] on div "Workflow Set Inputs Inputs LLM · Gemini 2.5 Pro Prompt LLM Step 1 LLM · Gemini …" at bounding box center [587, 288] width 1103 height 505
click at [541, 174] on span "Prompt LLM" at bounding box center [560, 169] width 164 height 16
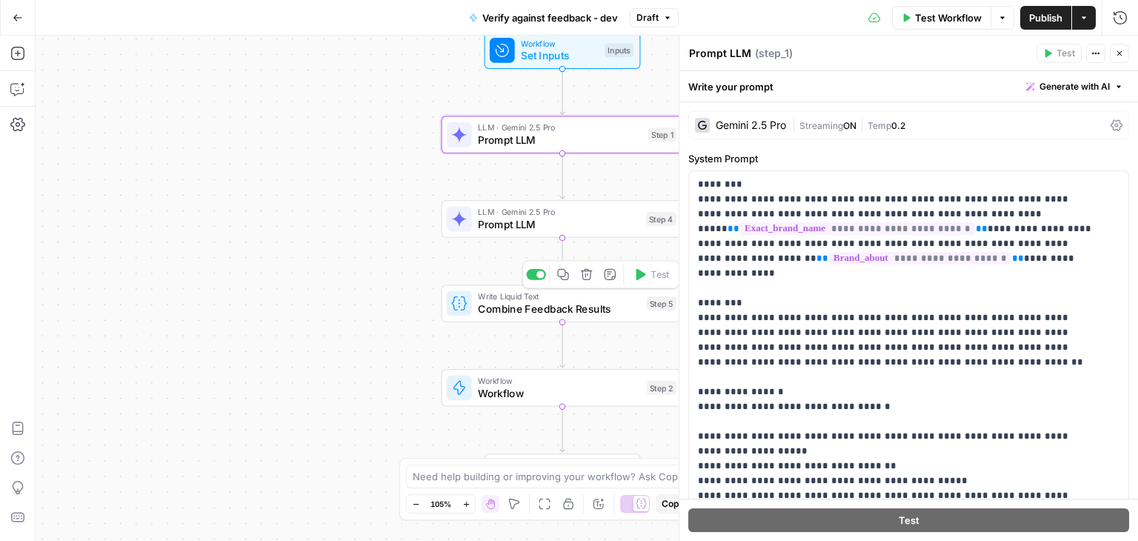
click at [520, 315] on span "Combine Feedback Results" at bounding box center [559, 309] width 162 height 16
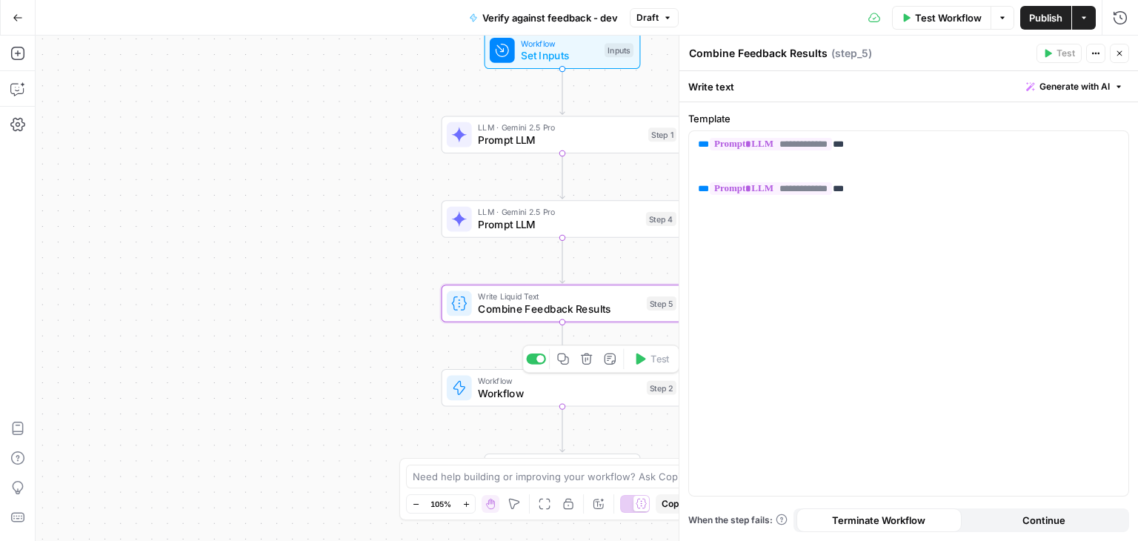
click at [479, 396] on span "Workflow" at bounding box center [559, 393] width 162 height 16
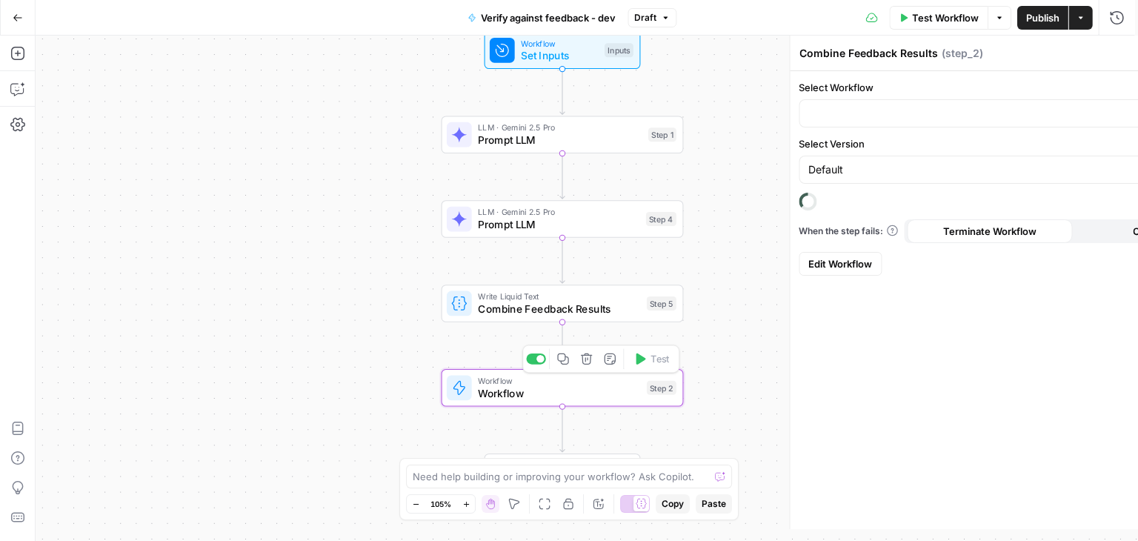
type textarea "Workflow"
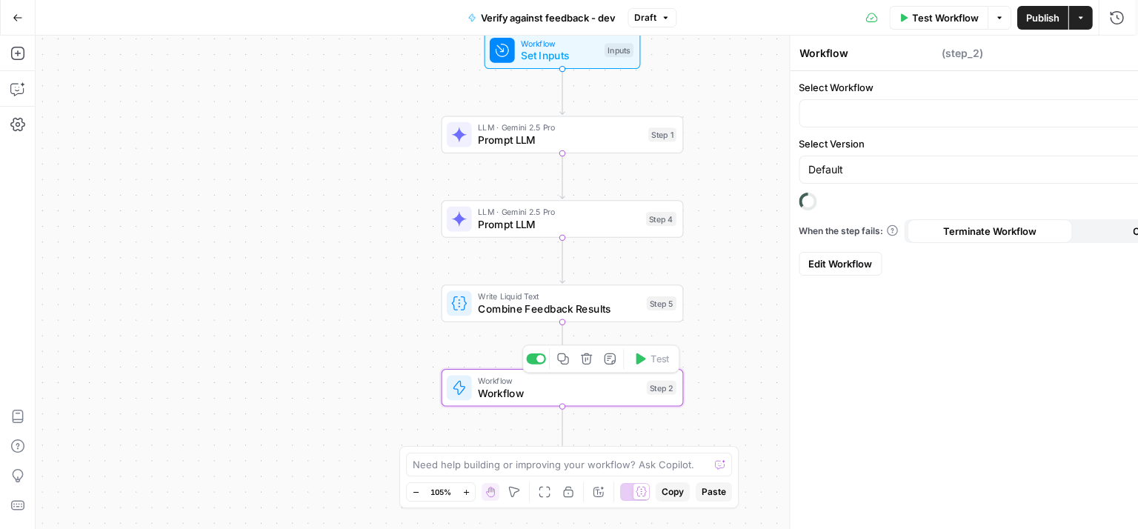
type input "Implement feedback - dev"
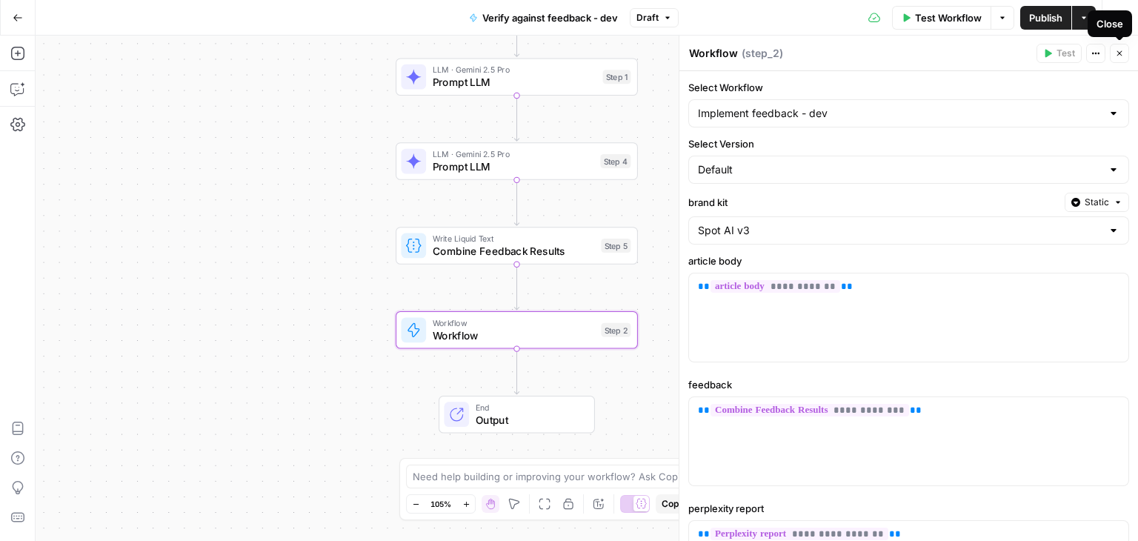
click at [1117, 58] on button "Close" at bounding box center [1119, 53] width 19 height 19
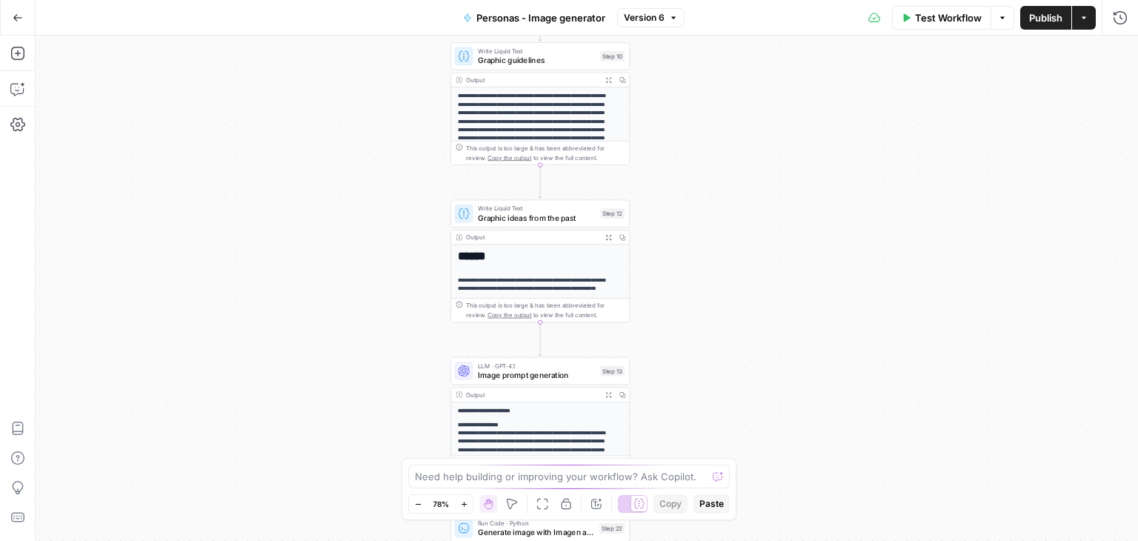
drag, startPoint x: 688, startPoint y: 239, endPoint x: 679, endPoint y: 73, distance: 167.0
click at [679, 73] on div "**********" at bounding box center [587, 288] width 1103 height 505
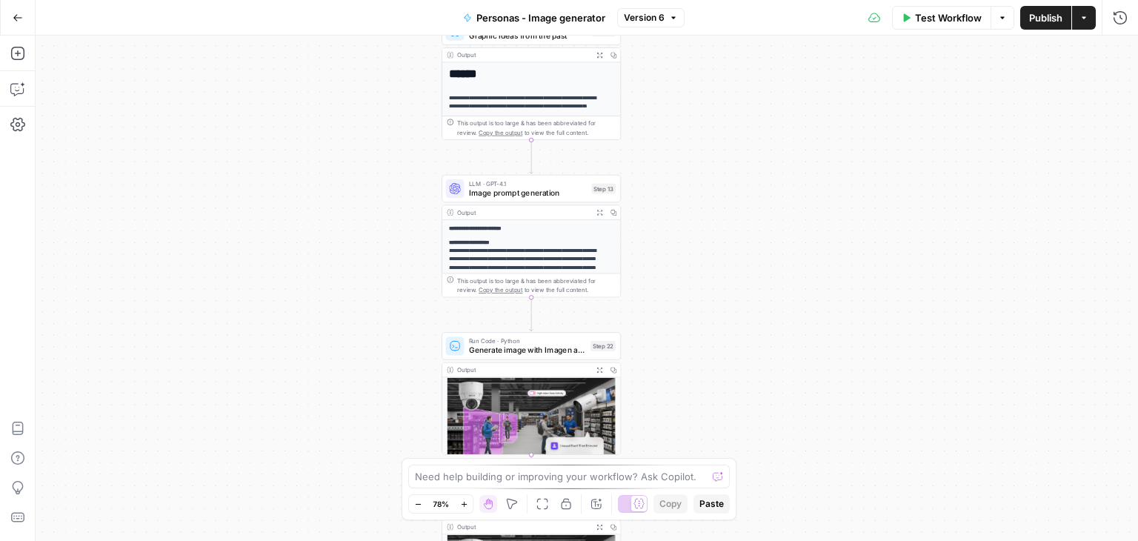
drag, startPoint x: 721, startPoint y: 282, endPoint x: 712, endPoint y: 100, distance: 182.5
click at [712, 100] on div "**********" at bounding box center [587, 288] width 1103 height 505
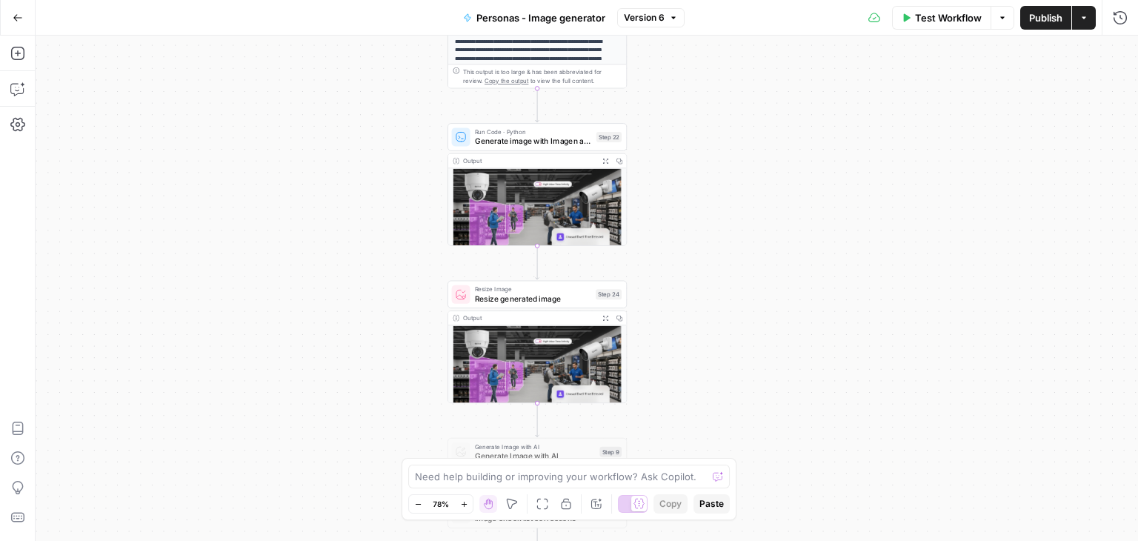
drag, startPoint x: 705, startPoint y: 336, endPoint x: 711, endPoint y: 127, distance: 209.0
click at [711, 127] on div "**********" at bounding box center [587, 288] width 1103 height 505
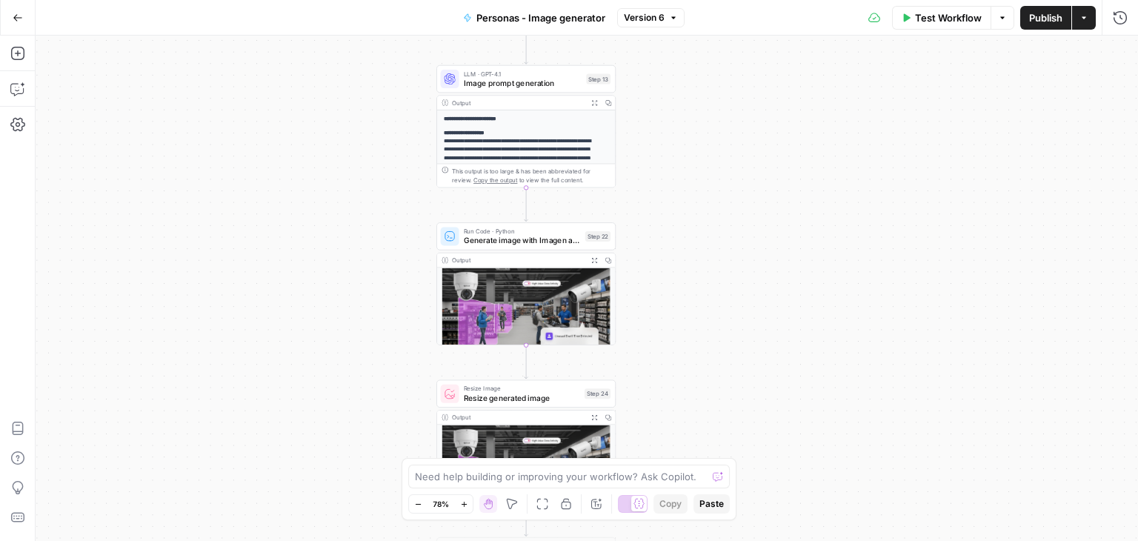
drag, startPoint x: 699, startPoint y: 331, endPoint x: 688, endPoint y: 538, distance: 207.0
click at [688, 538] on div "**********" at bounding box center [587, 288] width 1103 height 505
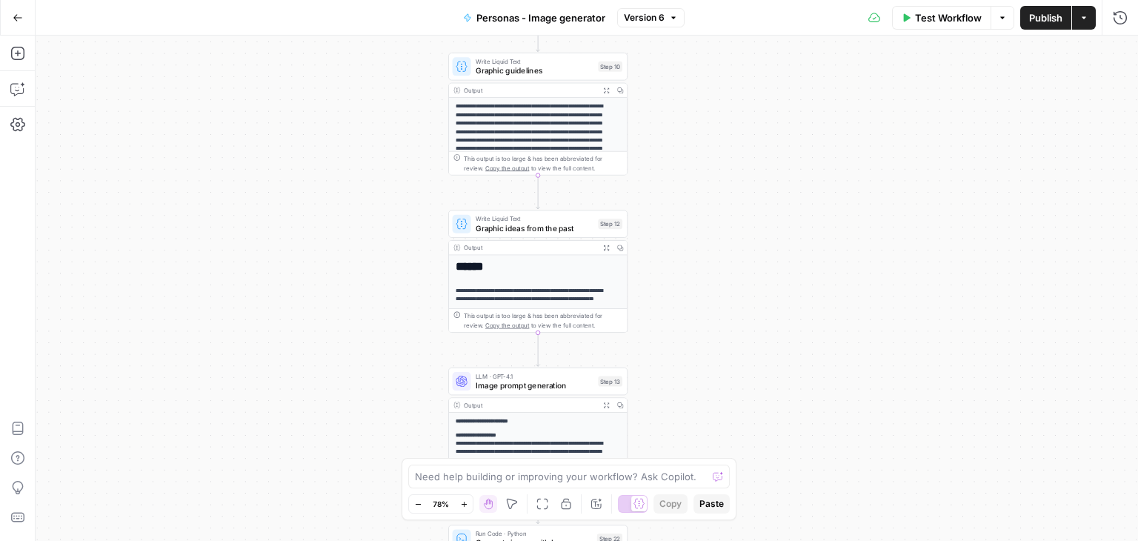
drag, startPoint x: 699, startPoint y: 431, endPoint x: 706, endPoint y: 496, distance: 64.8
click at [706, 496] on body "**********" at bounding box center [569, 270] width 1138 height 541
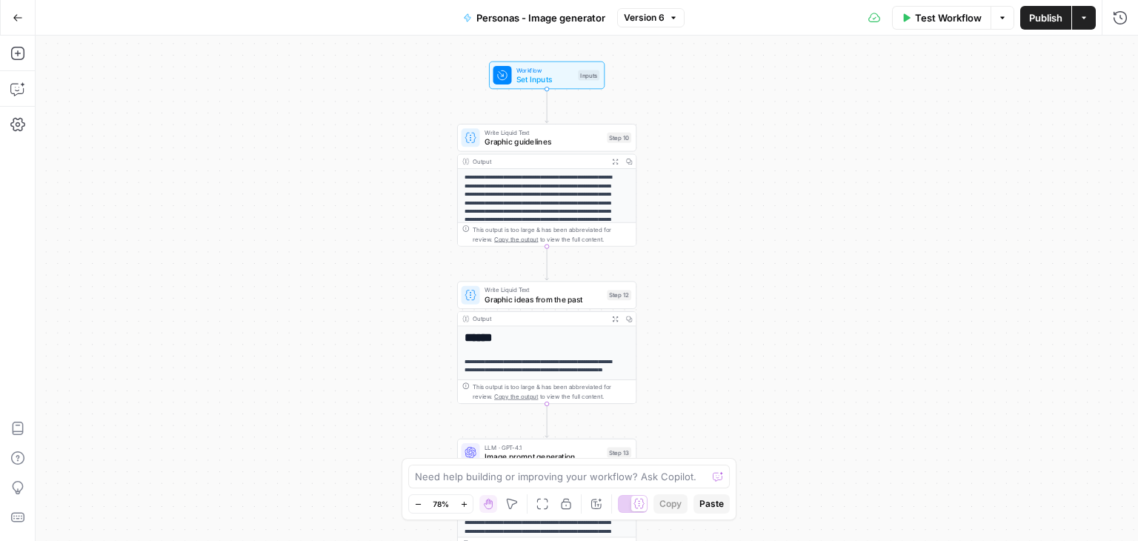
drag, startPoint x: 711, startPoint y: 365, endPoint x: 707, endPoint y: 330, distance: 35.1
click at [707, 330] on div "**********" at bounding box center [587, 288] width 1103 height 505
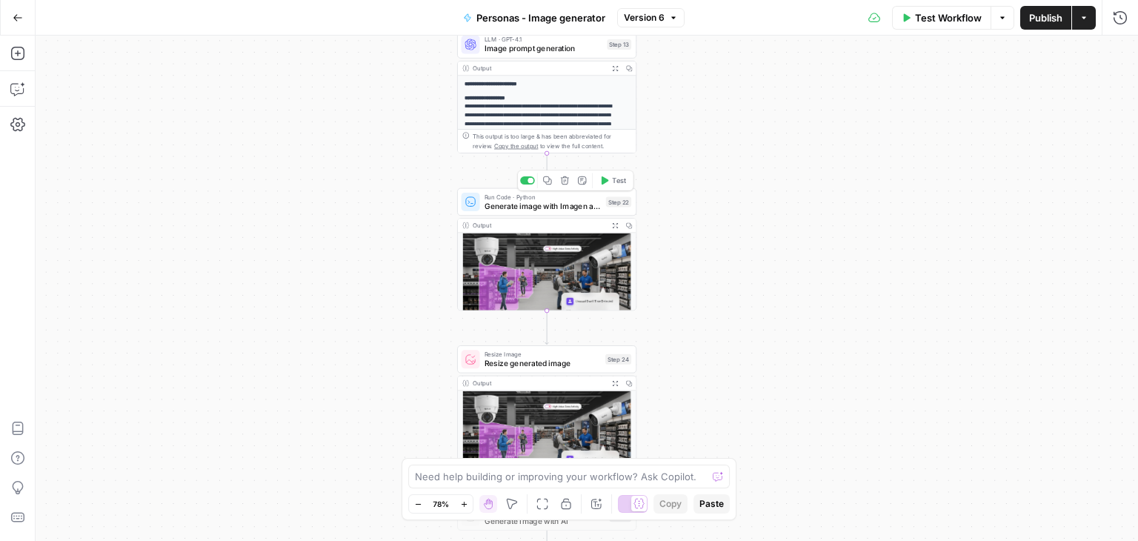
click at [528, 202] on span "Generate image with Imagen and upload to AWS bucket" at bounding box center [543, 206] width 117 height 12
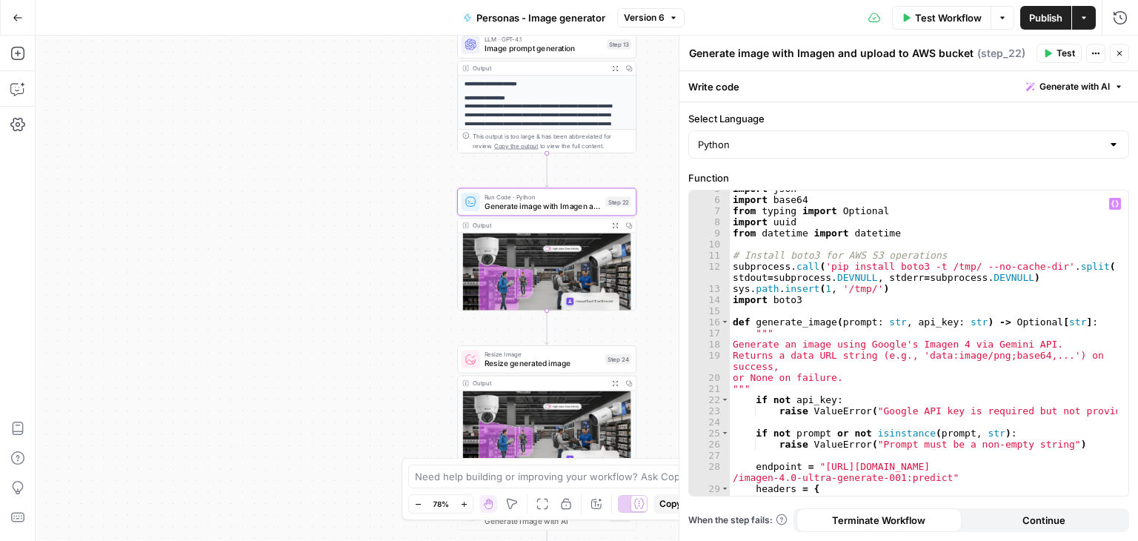
scroll to position [53, 0]
click at [1119, 50] on icon "button" at bounding box center [1119, 53] width 9 height 9
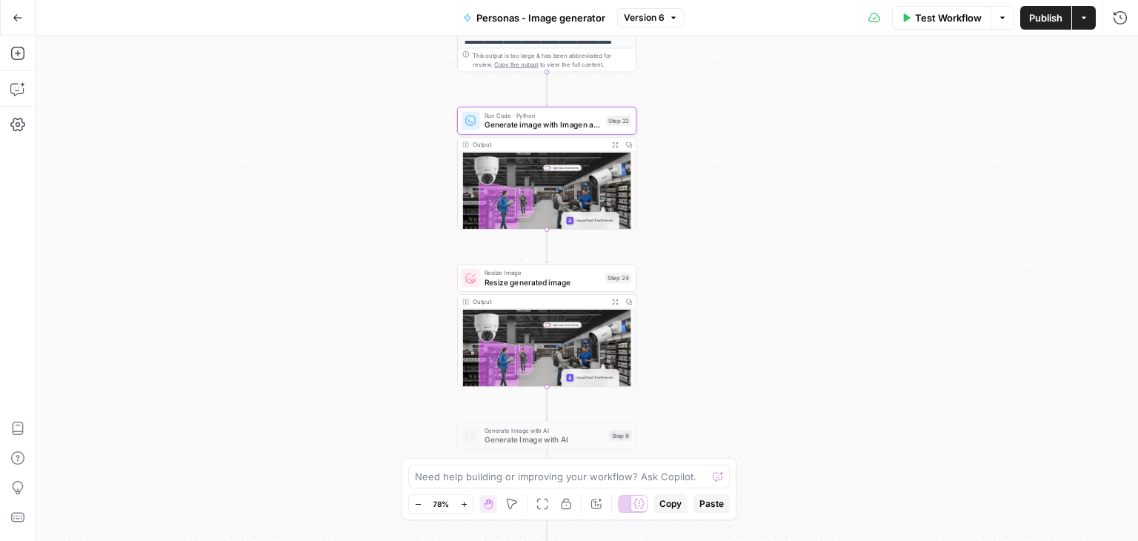
click at [552, 284] on span "Resize generated image" at bounding box center [543, 282] width 116 height 12
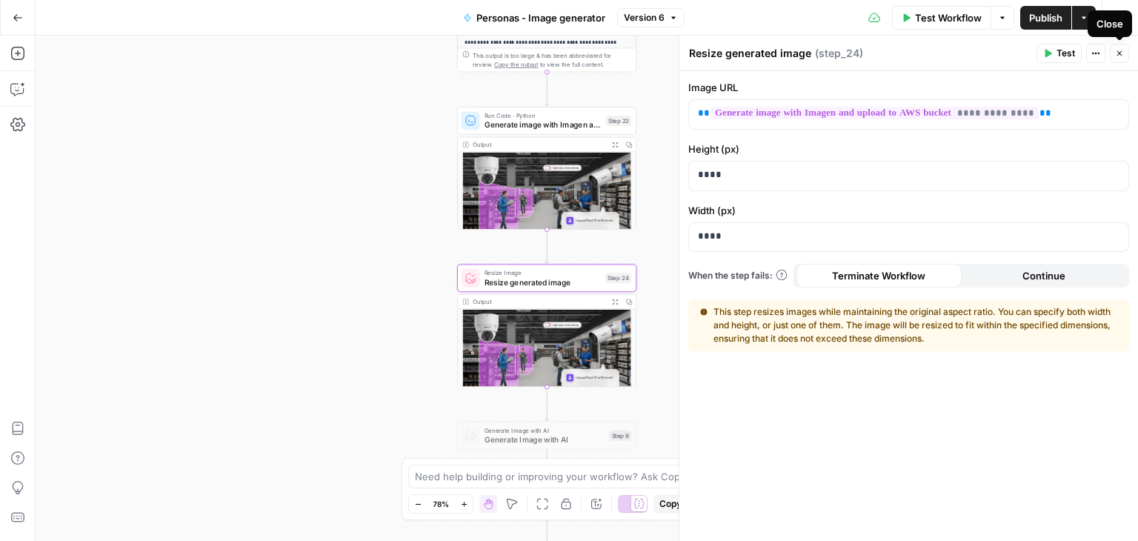
click at [1121, 52] on icon "button" at bounding box center [1119, 53] width 9 height 9
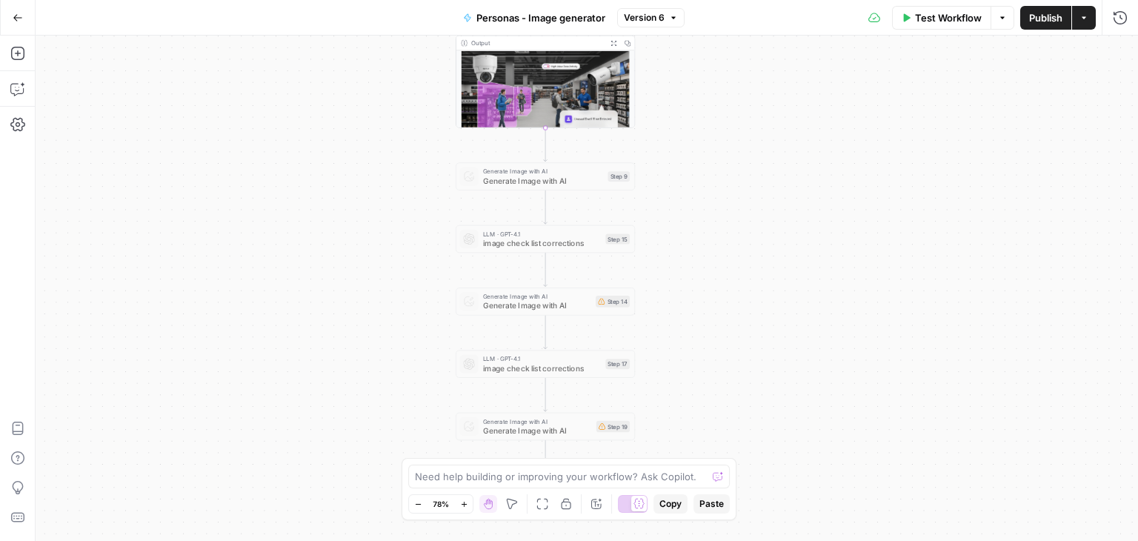
drag, startPoint x: 731, startPoint y: 371, endPoint x: 729, endPoint y: 47, distance: 324.5
click at [729, 47] on div "**********" at bounding box center [587, 288] width 1103 height 505
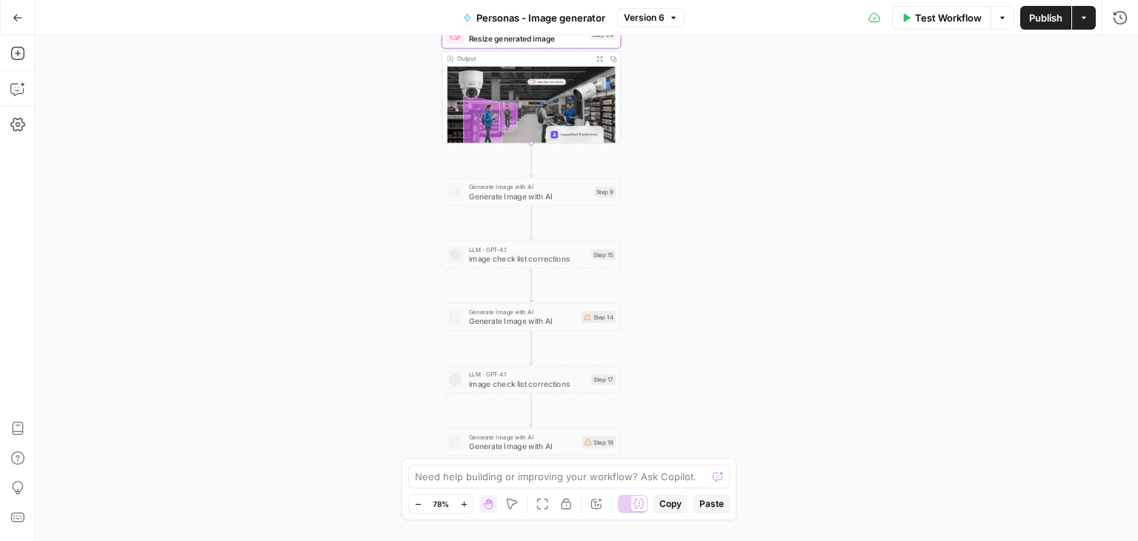
drag, startPoint x: 729, startPoint y: 47, endPoint x: 715, endPoint y: 62, distance: 21.0
click at [715, 62] on div "**********" at bounding box center [587, 288] width 1103 height 505
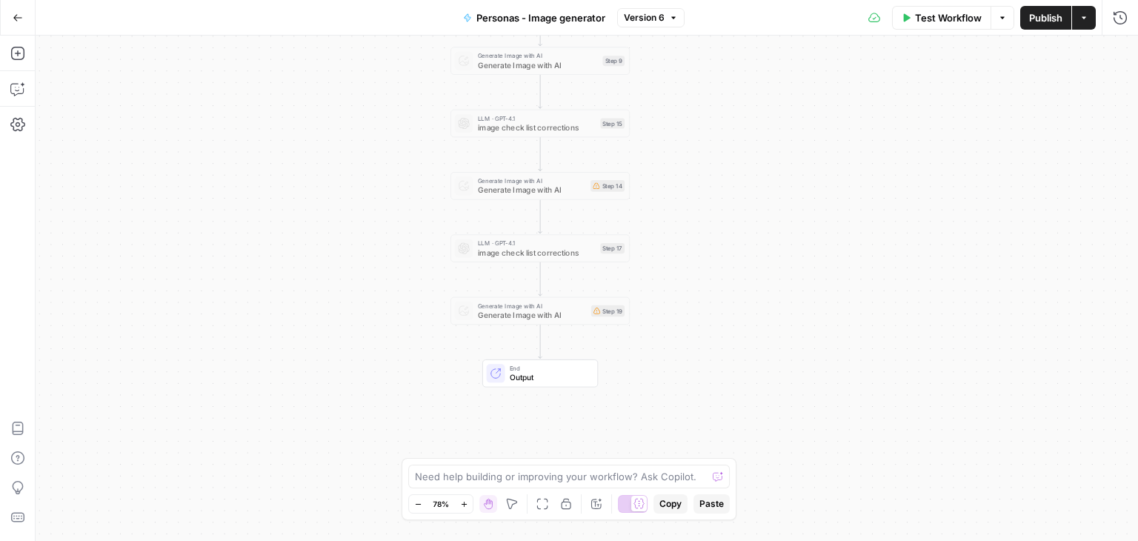
drag, startPoint x: 705, startPoint y: 233, endPoint x: 714, endPoint y: 98, distance: 135.9
click at [714, 98] on div "**********" at bounding box center [587, 288] width 1103 height 505
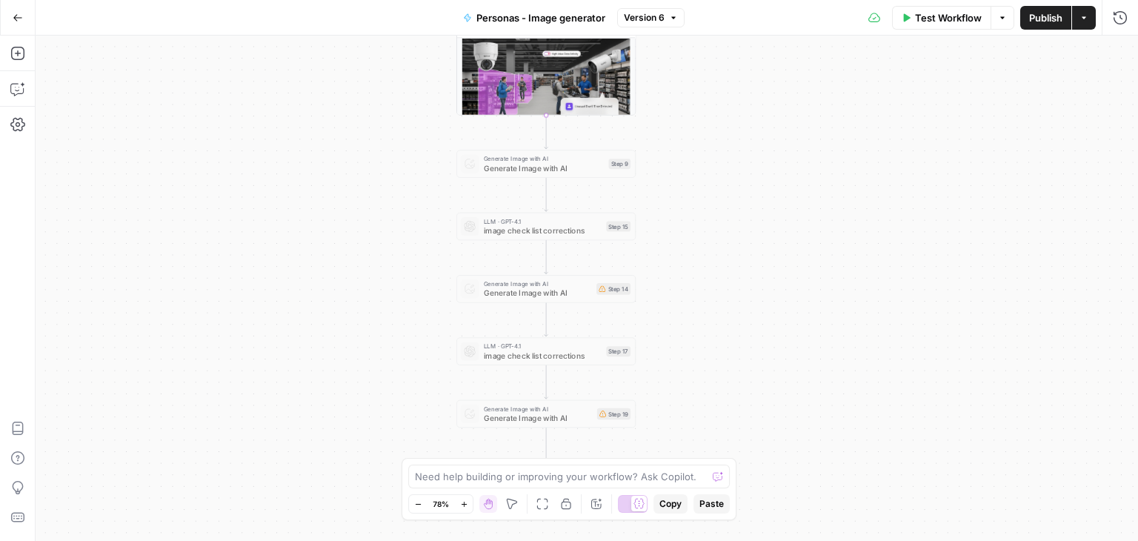
drag, startPoint x: 714, startPoint y: 99, endPoint x: 720, endPoint y: 202, distance: 103.9
click at [720, 202] on div "**********" at bounding box center [587, 288] width 1103 height 505
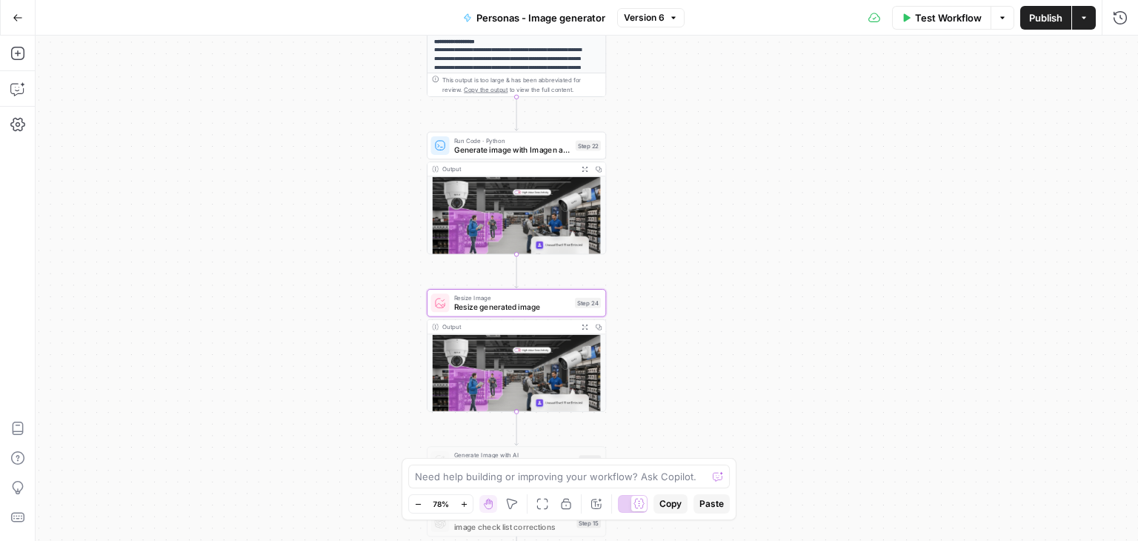
drag, startPoint x: 720, startPoint y: 202, endPoint x: 694, endPoint y: 496, distance: 294.6
click at [694, 496] on body "**********" at bounding box center [569, 270] width 1138 height 541
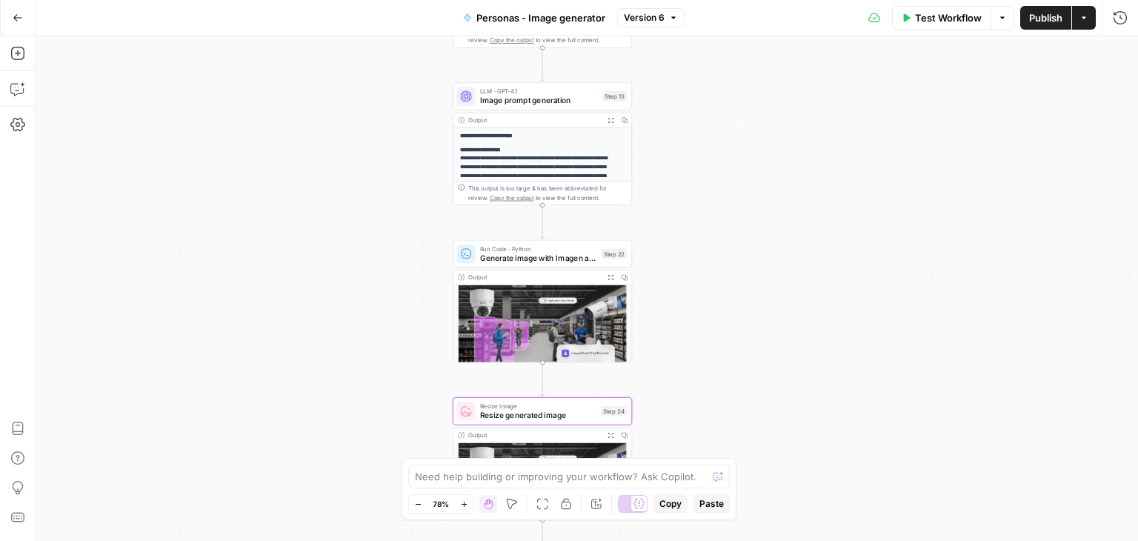
drag, startPoint x: 743, startPoint y: 247, endPoint x: 771, endPoint y: 415, distance: 170.4
click at [771, 415] on div "**********" at bounding box center [587, 288] width 1103 height 505
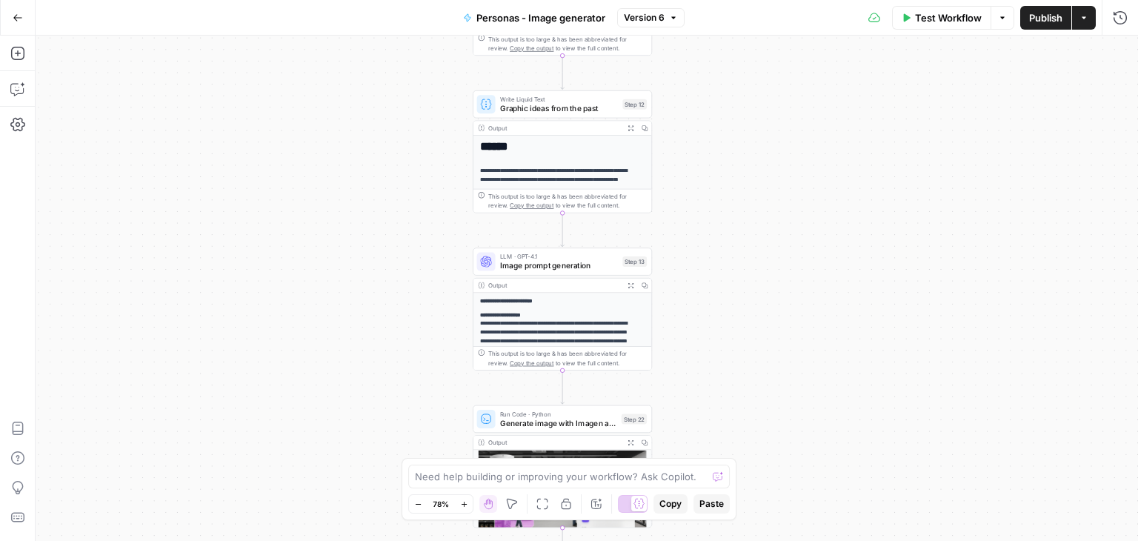
drag, startPoint x: 732, startPoint y: 313, endPoint x: 746, endPoint y: 509, distance: 196.1
click at [746, 509] on div "**********" at bounding box center [587, 288] width 1103 height 505
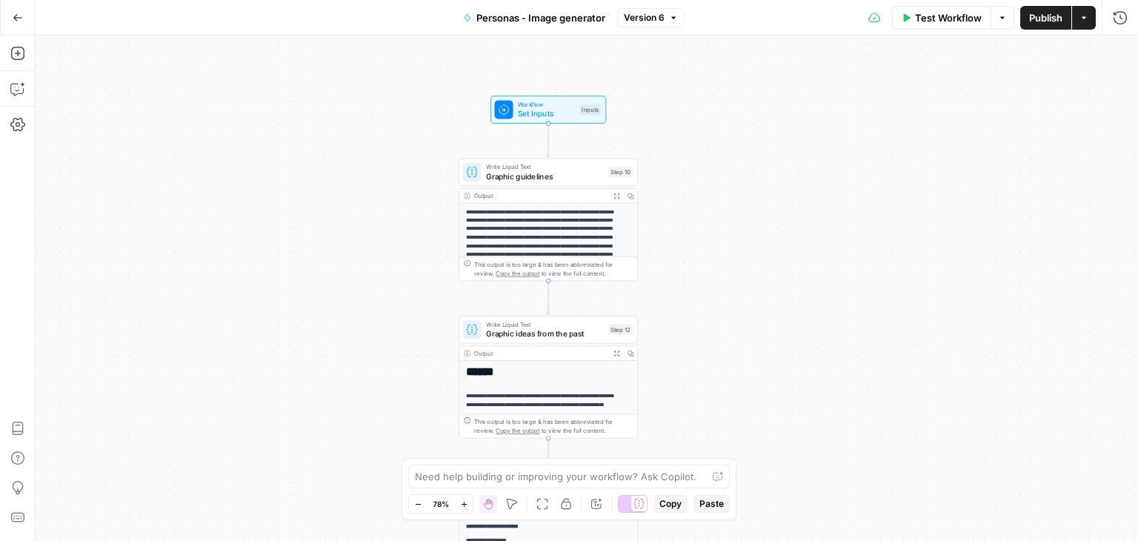
drag, startPoint x: 714, startPoint y: 410, endPoint x: 715, endPoint y: 432, distance: 22.2
click at [715, 432] on div "**********" at bounding box center [587, 288] width 1103 height 505
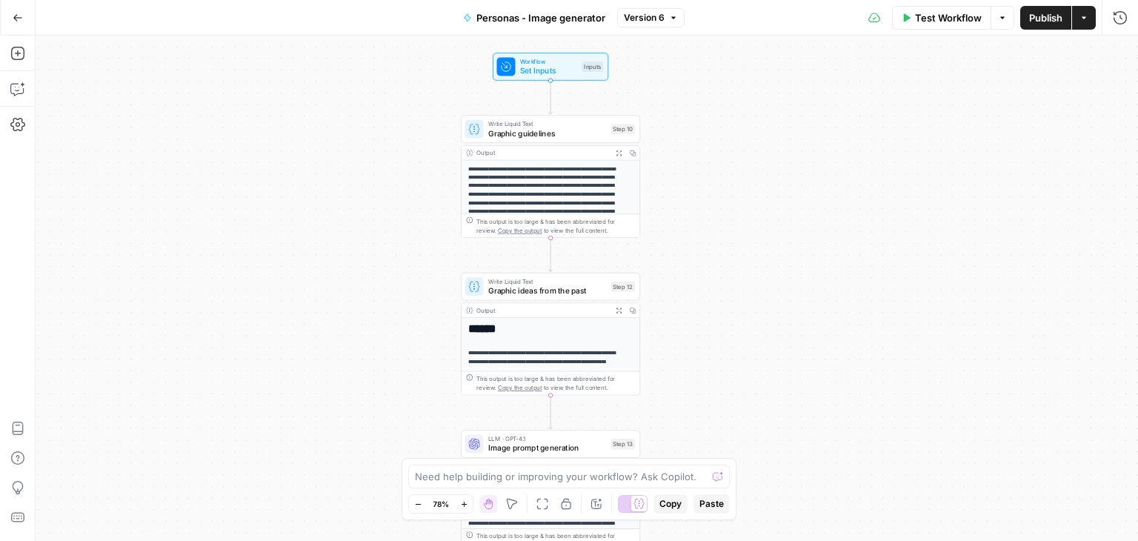
drag, startPoint x: 719, startPoint y: 404, endPoint x: 722, endPoint y: 359, distance: 44.6
click at [722, 359] on div "**********" at bounding box center [587, 288] width 1103 height 505
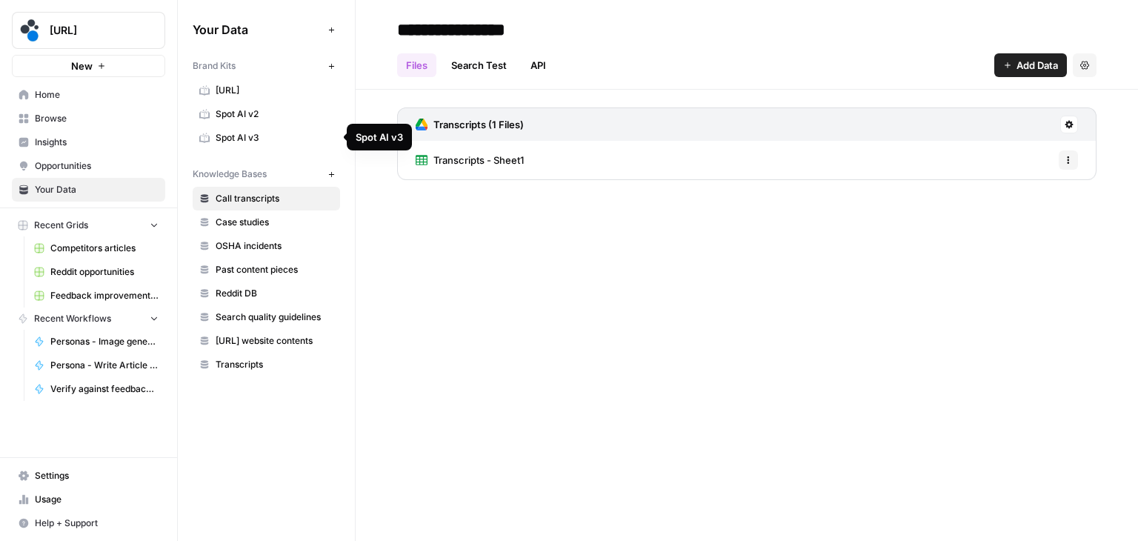
click at [273, 136] on span "Spot AI v3" at bounding box center [275, 137] width 118 height 13
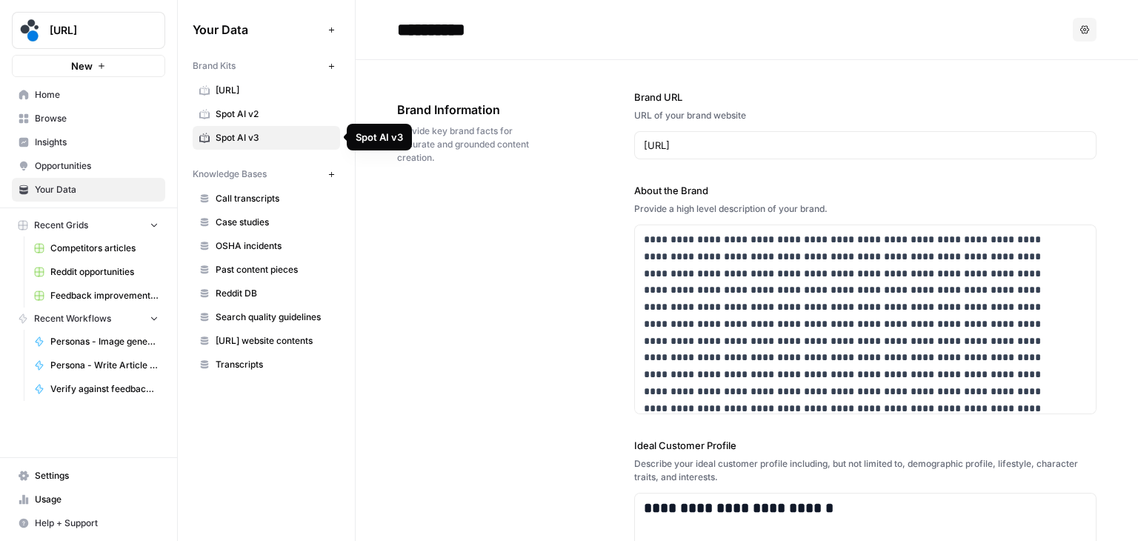
click at [276, 141] on span "Spot AI v3" at bounding box center [275, 137] width 118 height 13
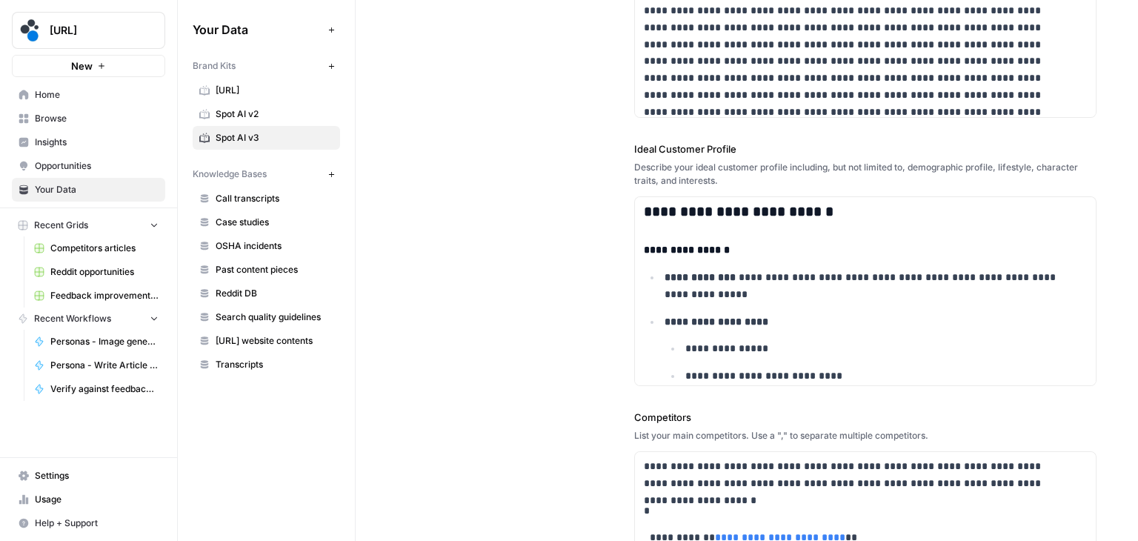
scroll to position [296, 0]
click at [673, 151] on label "Ideal Customer Profile" at bounding box center [865, 149] width 462 height 15
click at [509, 348] on div "**********" at bounding box center [746, 345] width 699 height 1163
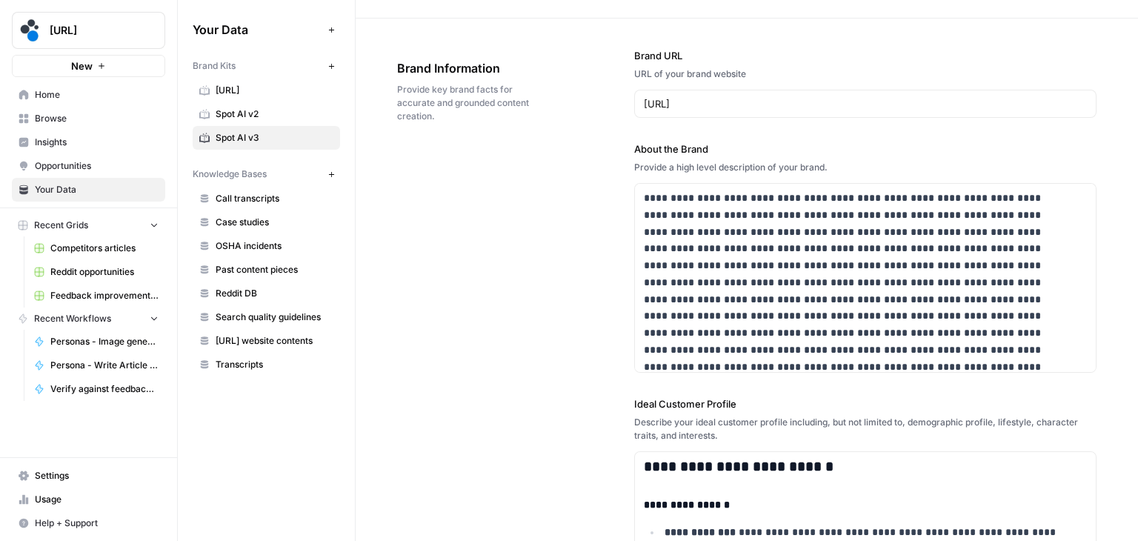
scroll to position [0, 0]
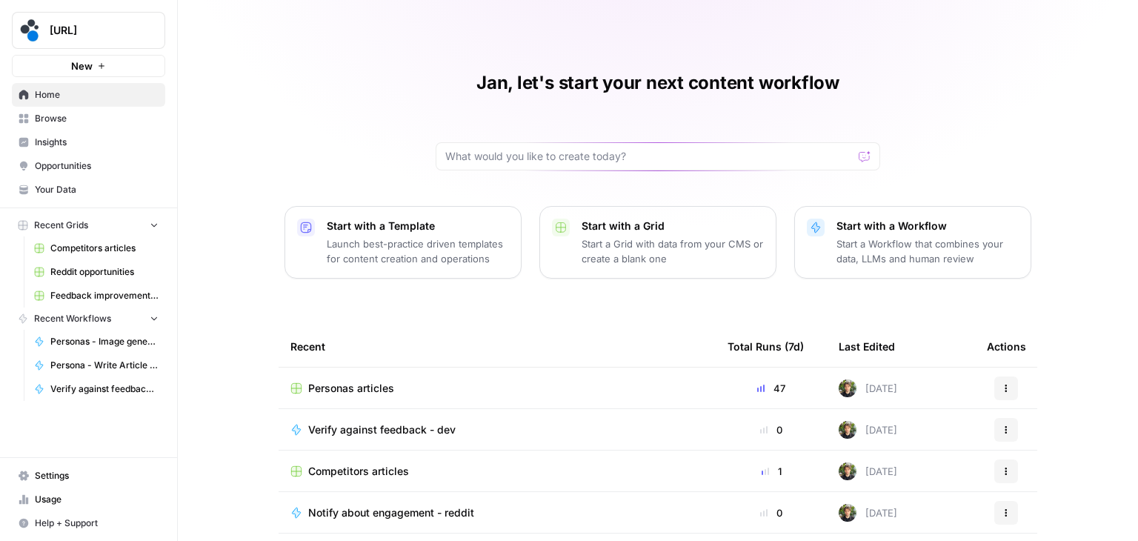
click at [511, 341] on div "Recent" at bounding box center [496, 346] width 413 height 41
click at [60, 119] on span "Browse" at bounding box center [97, 118] width 124 height 13
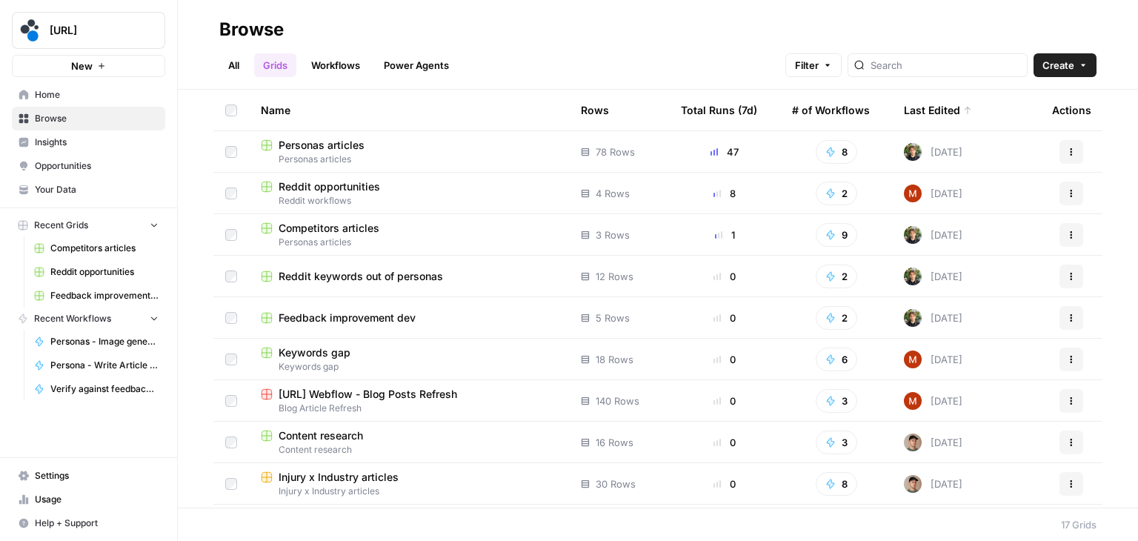
click at [348, 71] on link "Workflows" at bounding box center [335, 65] width 67 height 24
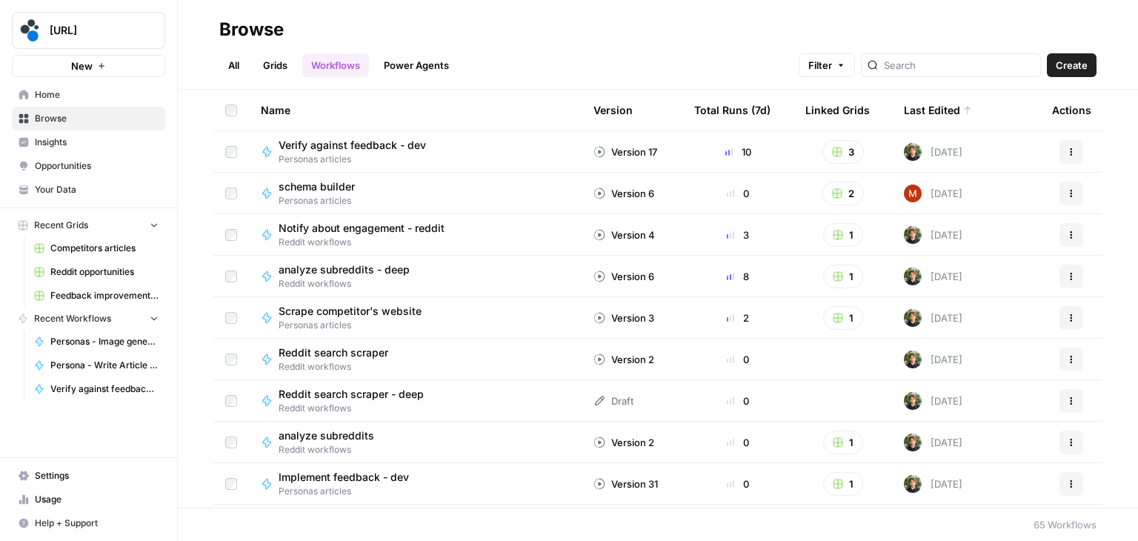
click at [462, 150] on div "Verify against feedback - dev Personas articles" at bounding box center [415, 152] width 309 height 28
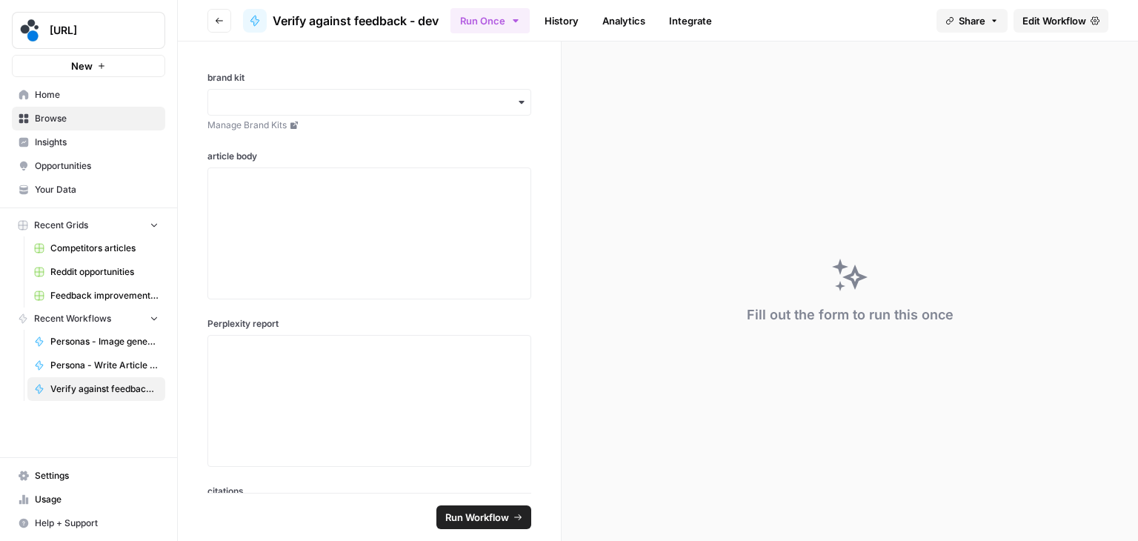
click at [1051, 10] on link "Edit Workflow" at bounding box center [1061, 21] width 95 height 24
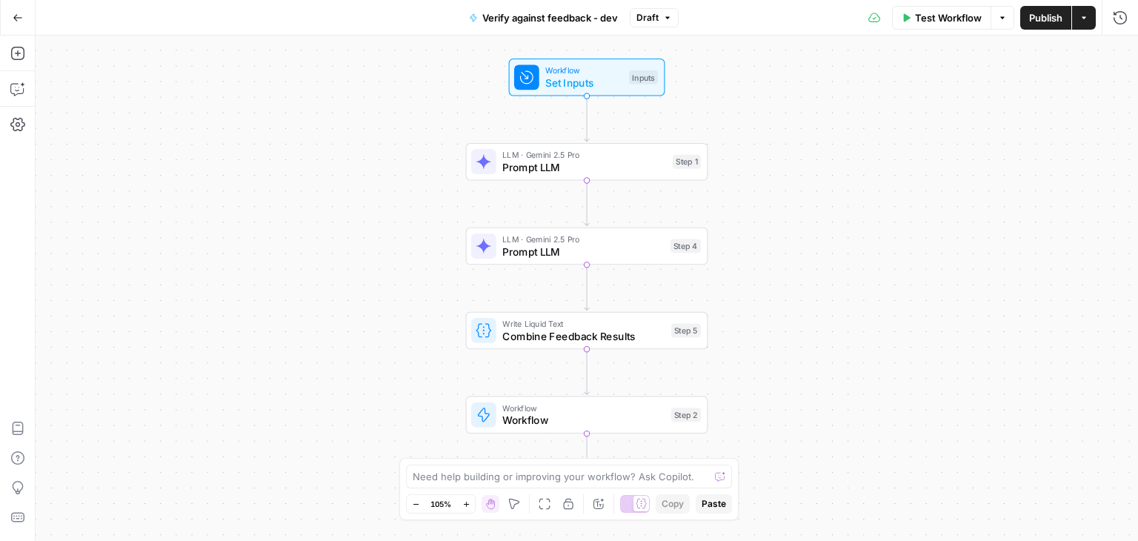
click at [19, 18] on icon "button" at bounding box center [18, 18] width 10 height 10
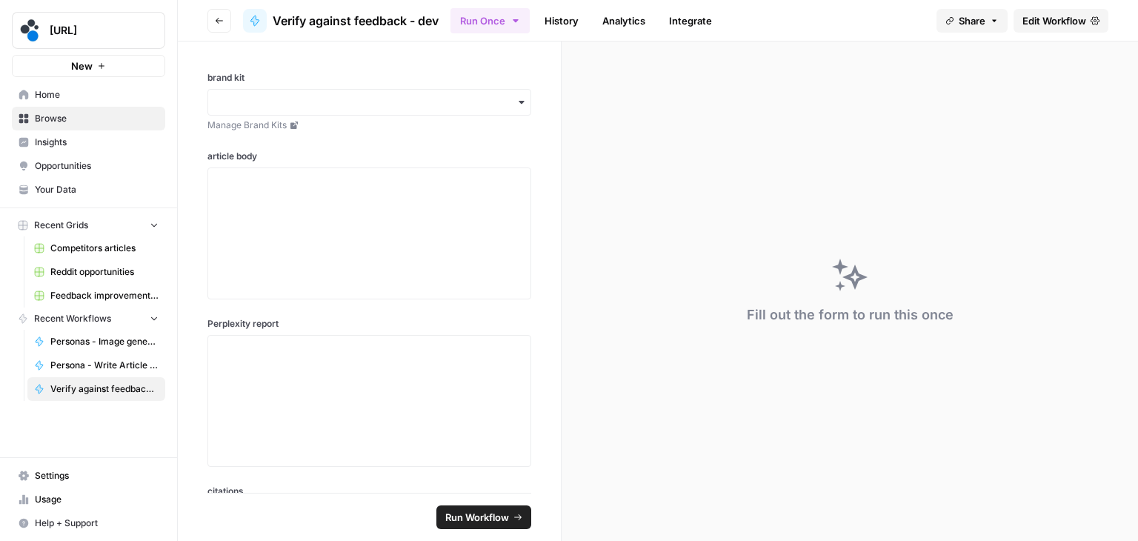
click at [224, 21] on button "Go back" at bounding box center [219, 21] width 24 height 24
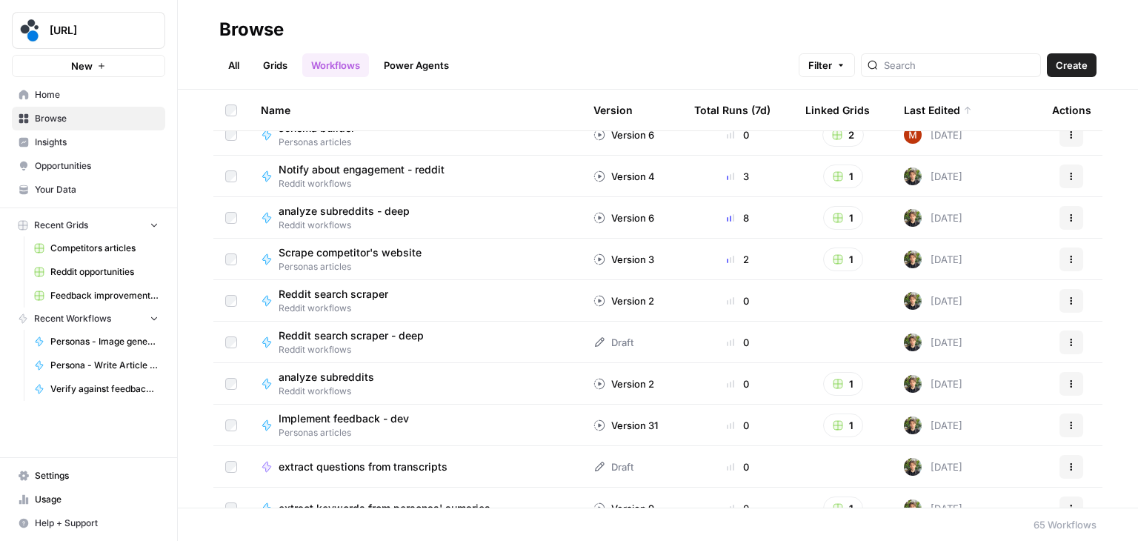
scroll to position [83, 0]
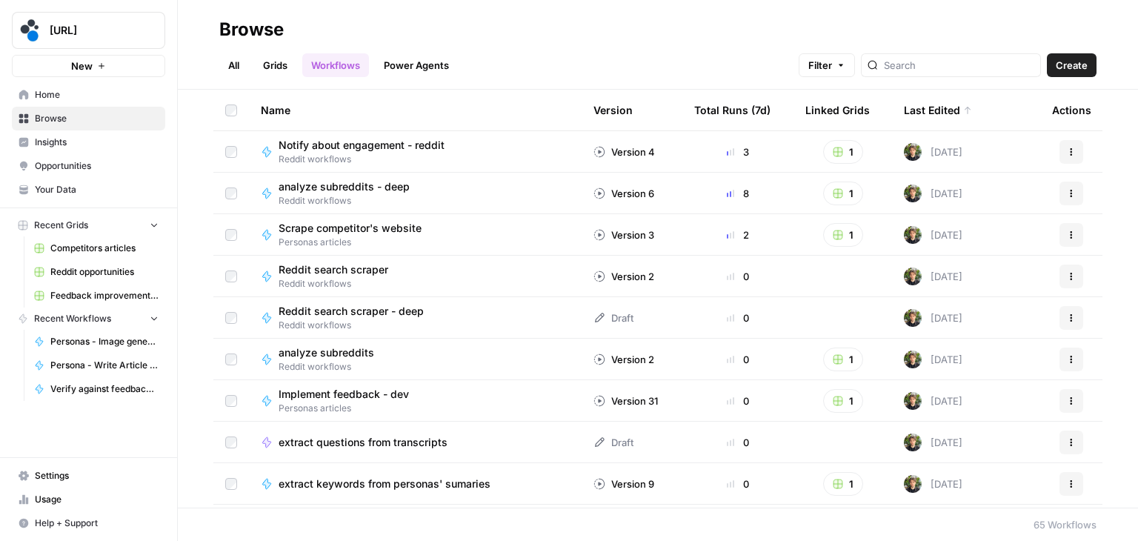
click at [496, 398] on div "Implement feedback - dev Personas articles" at bounding box center [415, 401] width 309 height 28
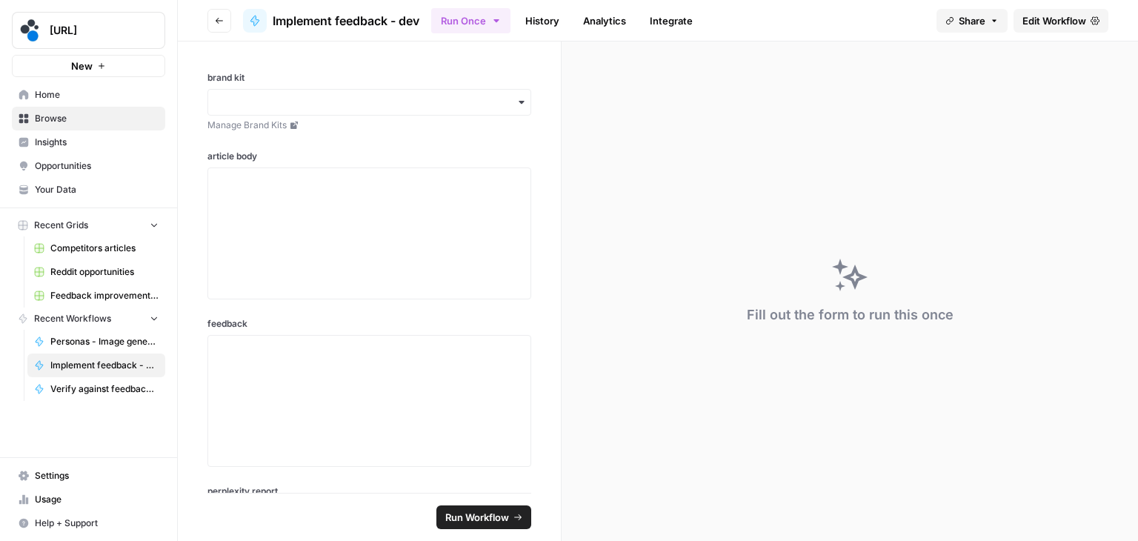
click at [1046, 24] on span "Edit Workflow" at bounding box center [1055, 20] width 64 height 15
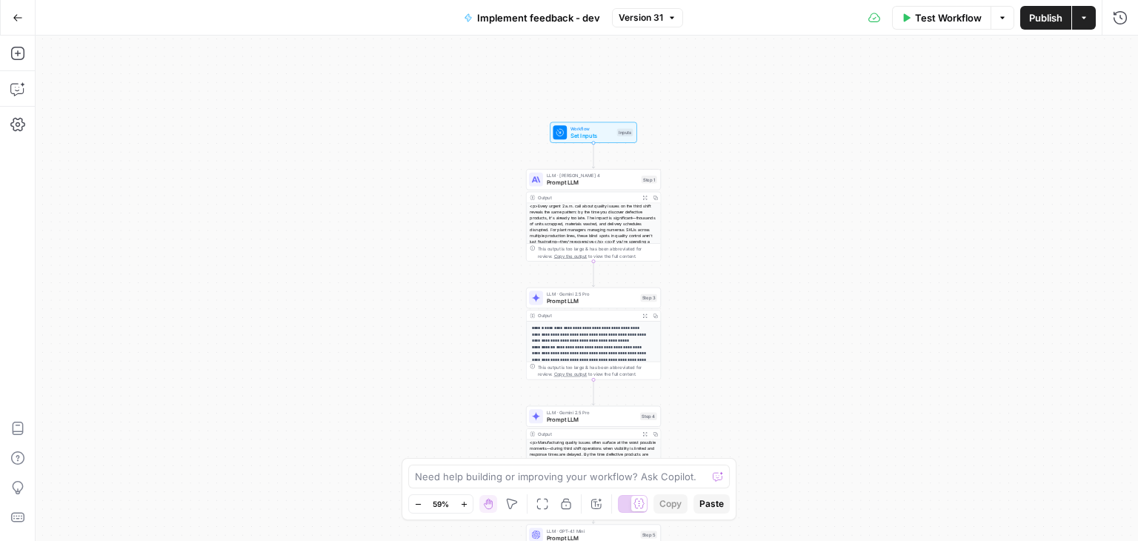
drag, startPoint x: 714, startPoint y: 163, endPoint x: 750, endPoint y: 333, distance: 173.4
click at [750, 333] on div "**********" at bounding box center [587, 288] width 1103 height 505
